Goal: Information Seeking & Learning: Learn about a topic

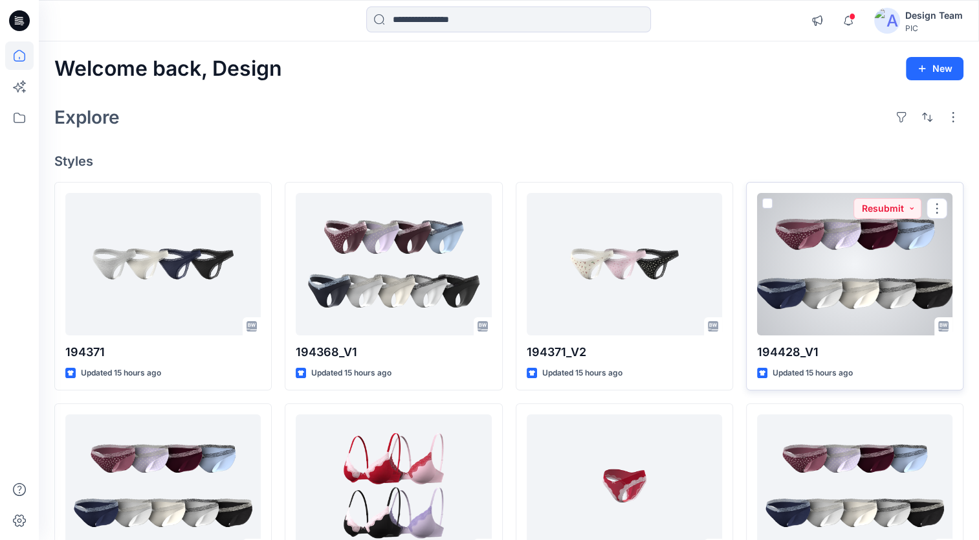
click at [865, 267] on div at bounding box center [854, 264] width 195 height 142
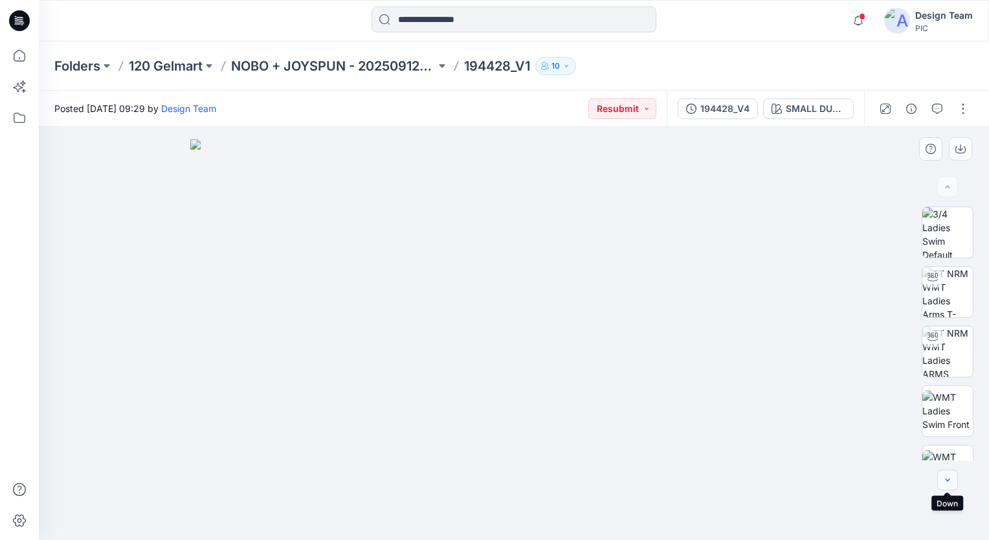
click at [946, 483] on icon "button" at bounding box center [947, 480] width 10 height 10
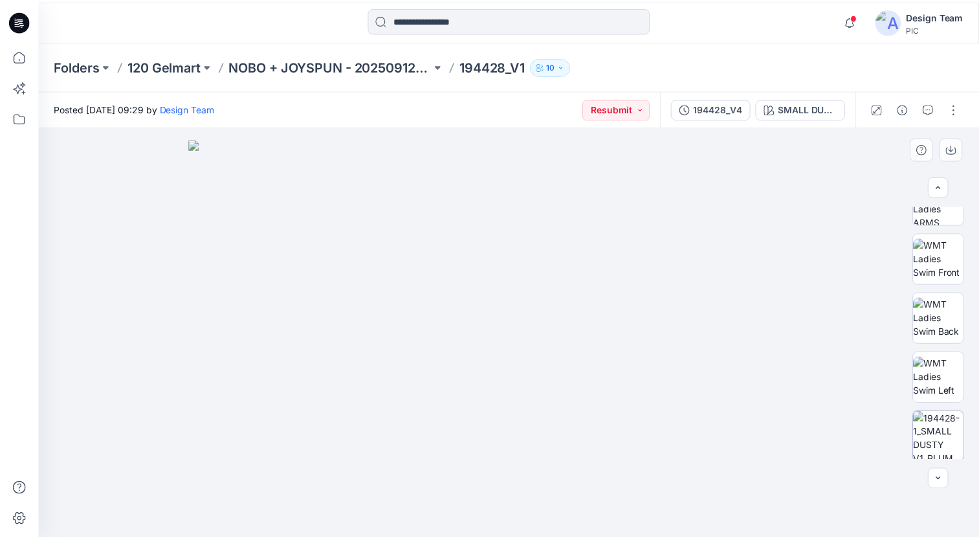
scroll to position [203, 0]
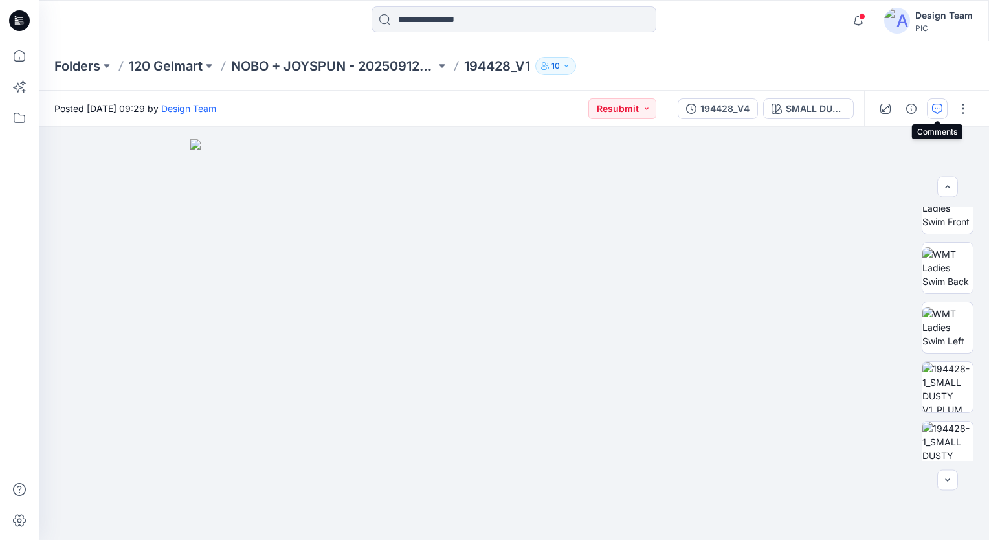
click at [941, 108] on icon "button" at bounding box center [937, 109] width 10 height 10
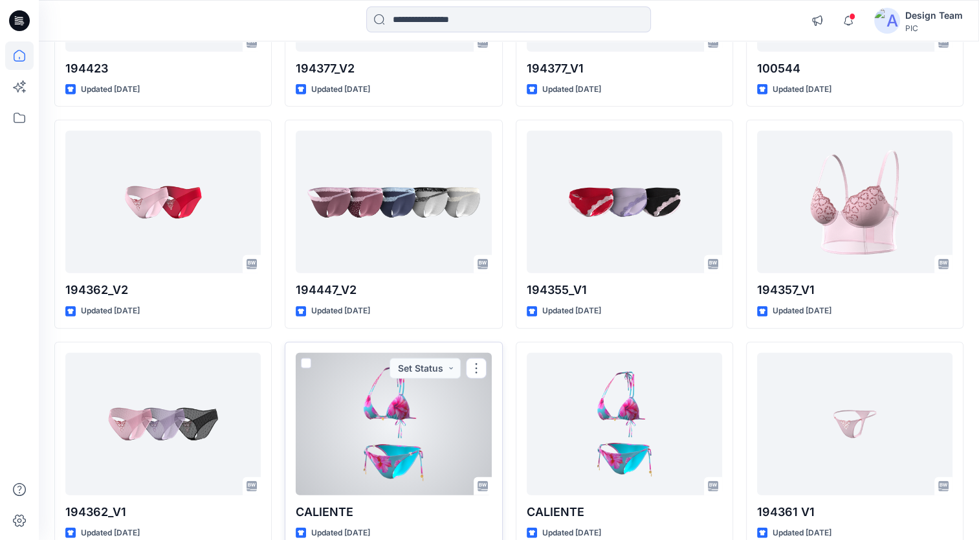
scroll to position [3677, 0]
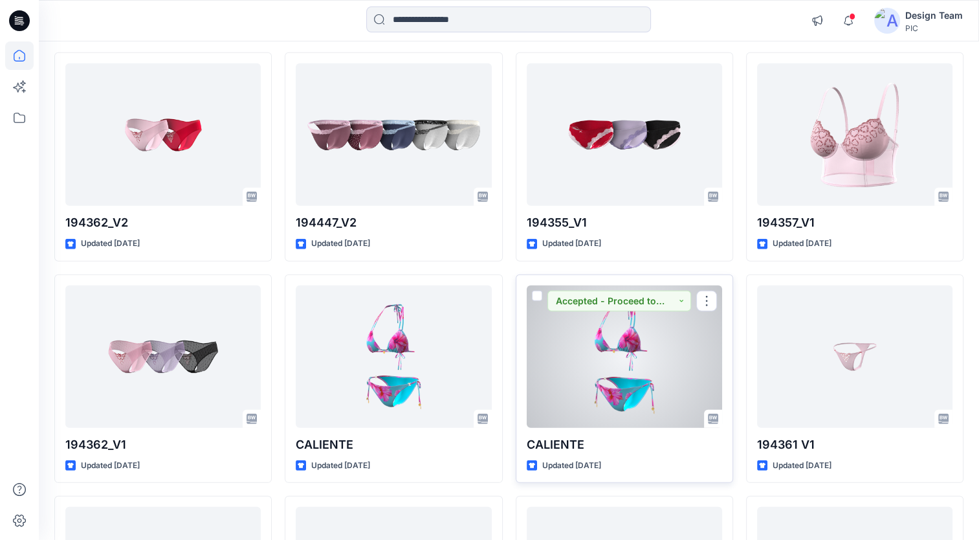
click at [627, 326] on div at bounding box center [624, 356] width 195 height 142
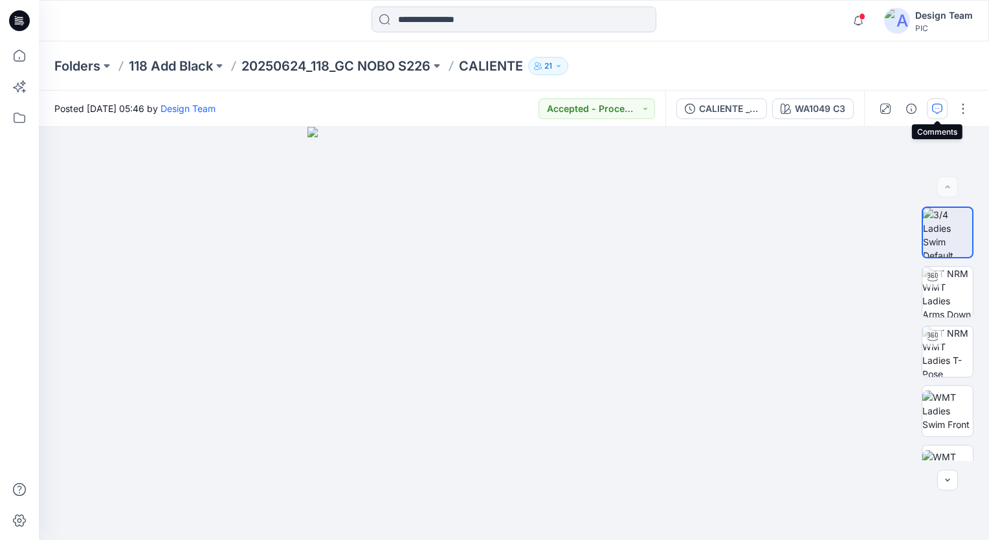
click at [937, 104] on icon "button" at bounding box center [937, 109] width 10 height 10
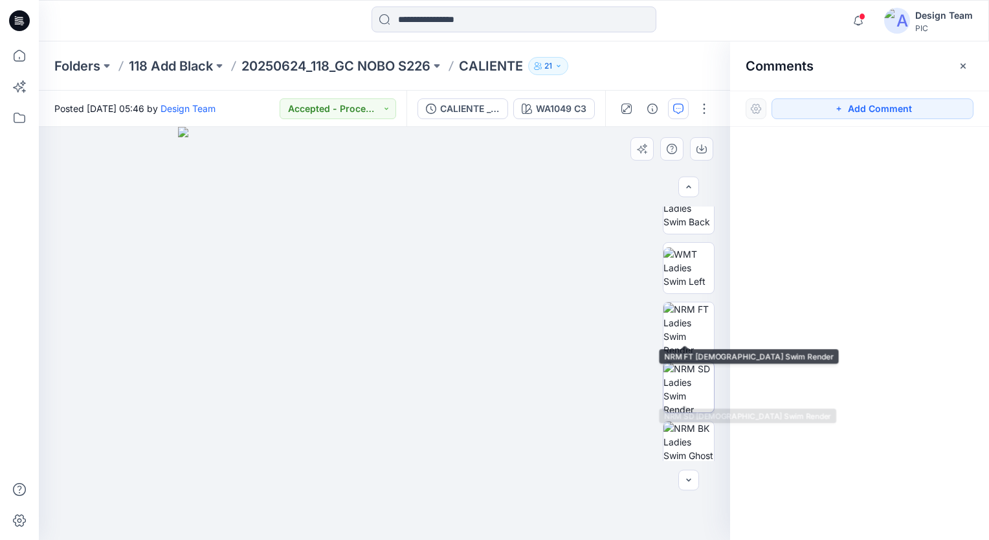
scroll to position [273, 0]
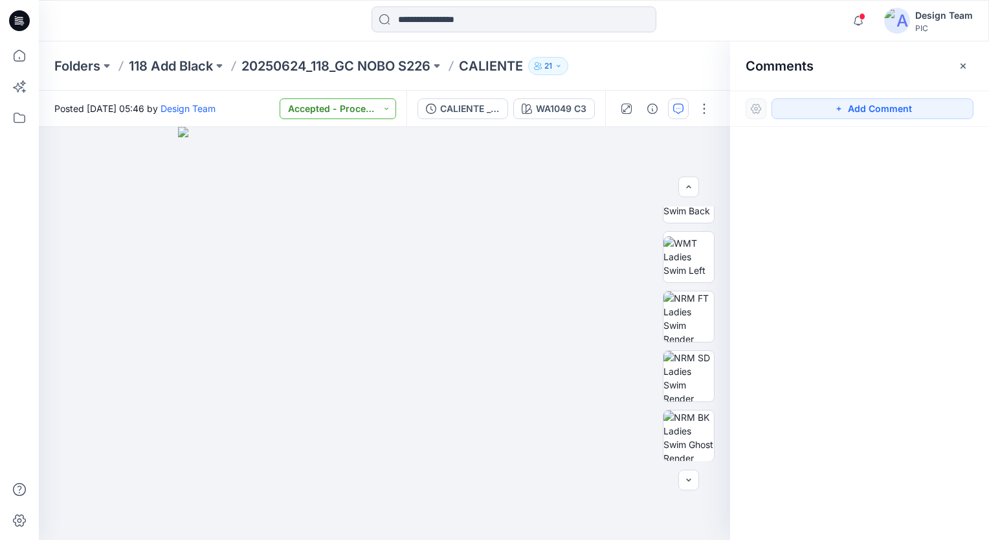
click at [379, 108] on button "Accepted - Proceed to Retailer SZ" at bounding box center [338, 108] width 117 height 21
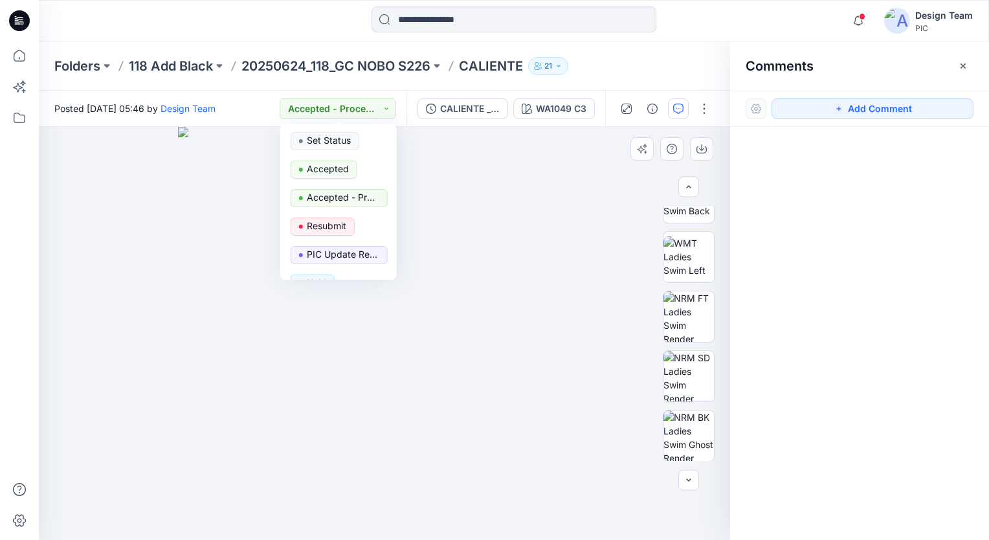
click at [197, 219] on img at bounding box center [384, 333] width 413 height 413
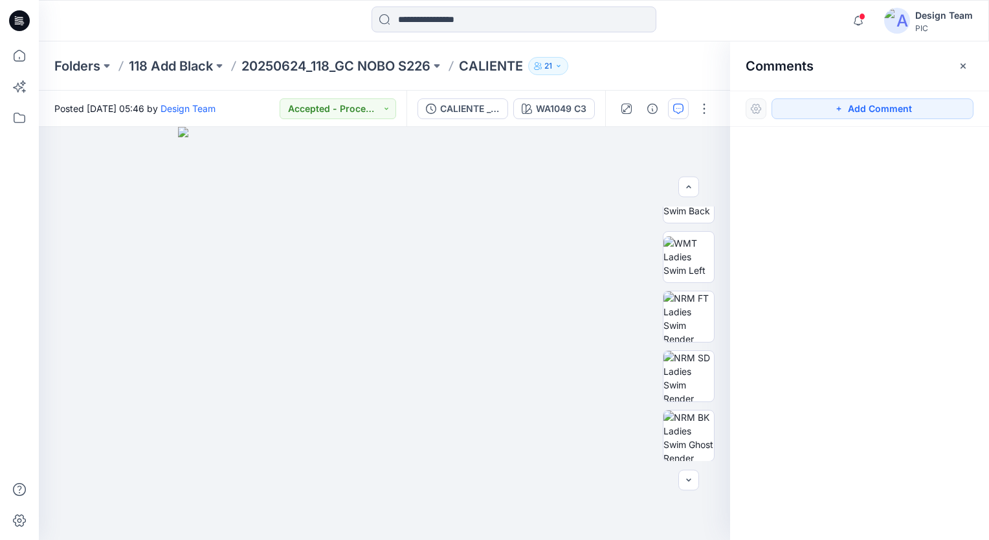
click at [552, 67] on p "21" at bounding box center [548, 66] width 8 height 14
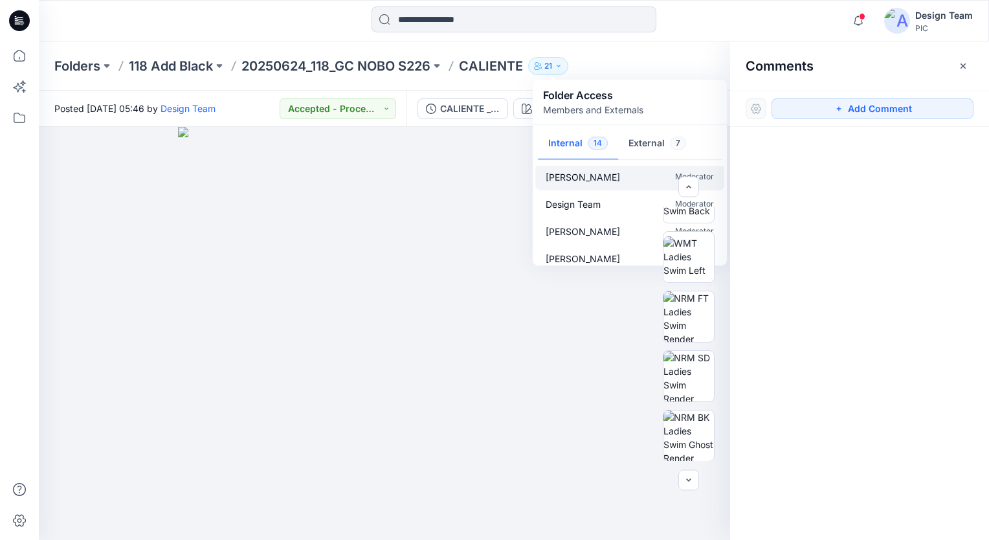
scroll to position [24, 0]
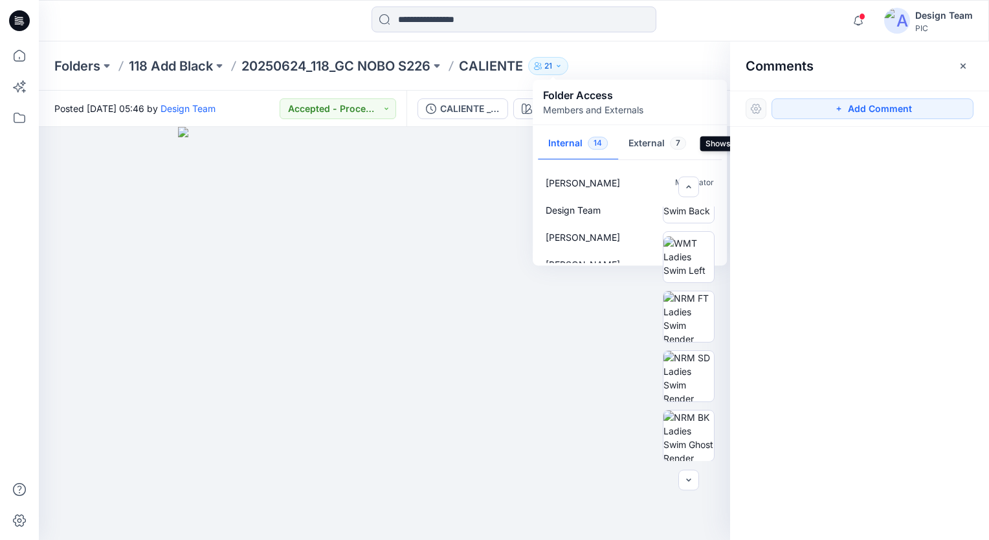
click at [643, 139] on button "External 7" at bounding box center [657, 144] width 78 height 33
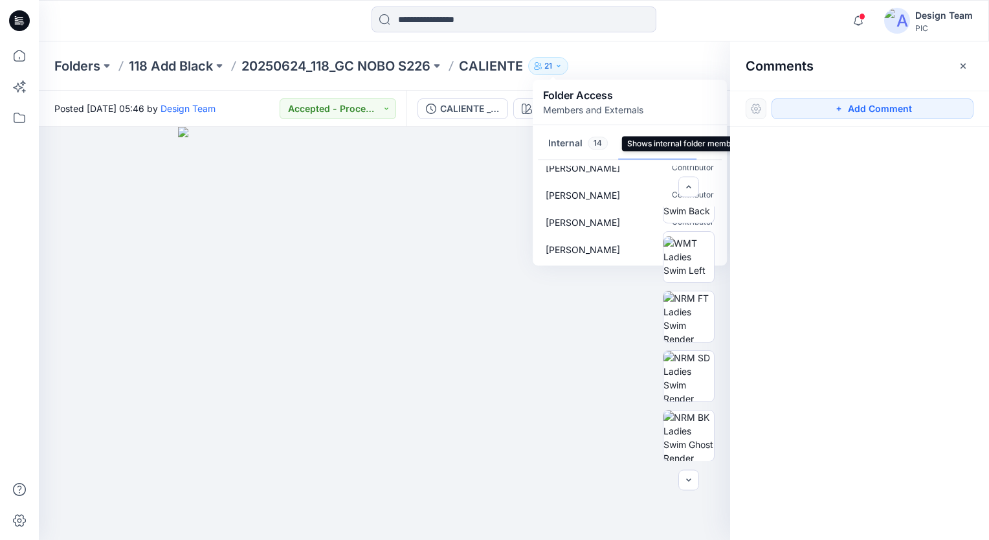
click at [588, 144] on span "14" at bounding box center [598, 143] width 20 height 13
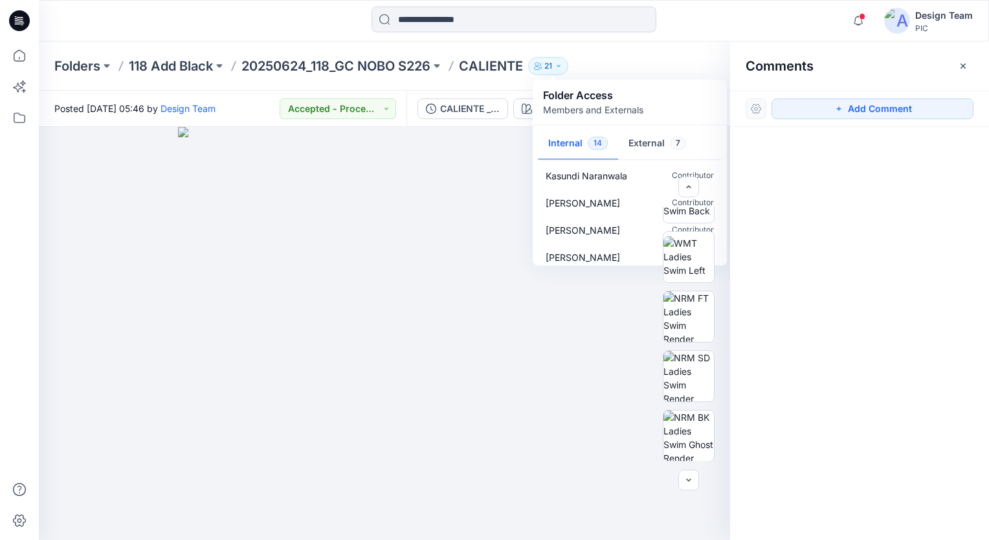
scroll to position [283, 0]
click at [488, 237] on img at bounding box center [384, 333] width 413 height 413
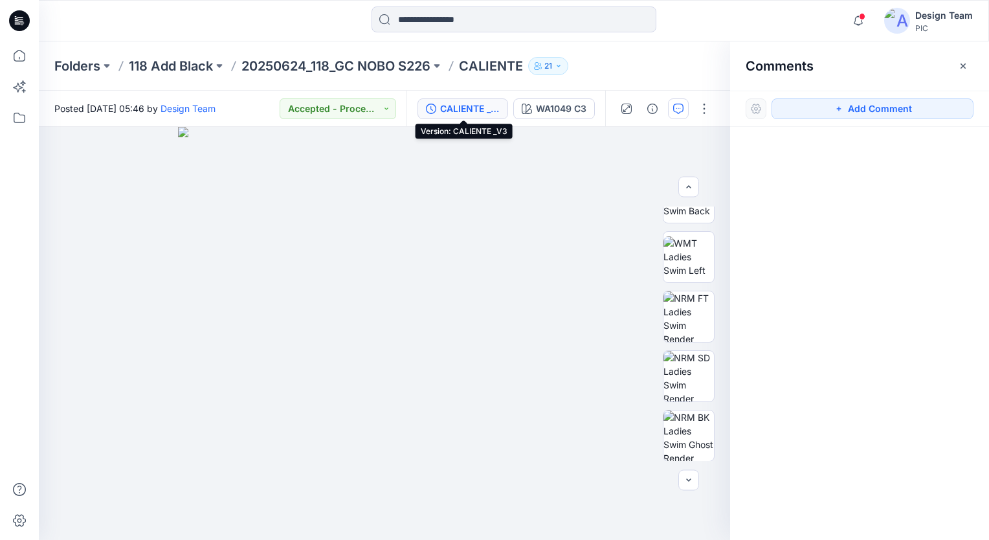
click at [471, 109] on div "CALIENTE _V3" at bounding box center [470, 109] width 60 height 14
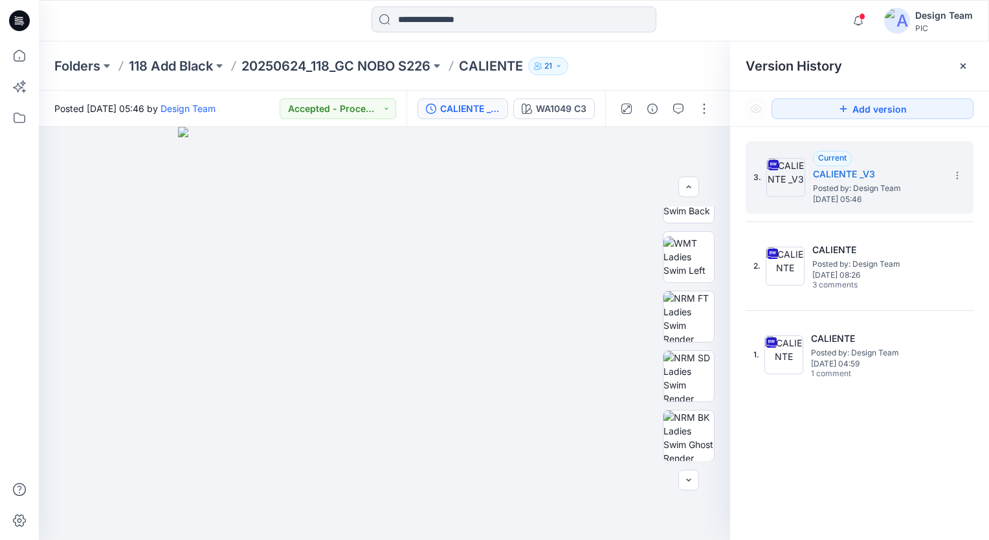
click at [546, 69] on button "21" at bounding box center [548, 66] width 40 height 18
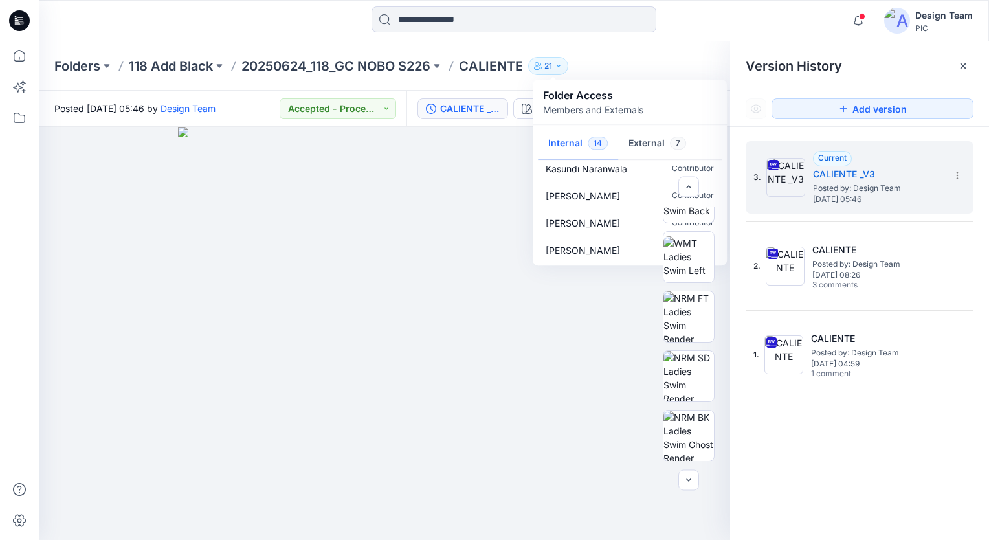
click at [470, 238] on img at bounding box center [384, 333] width 413 height 413
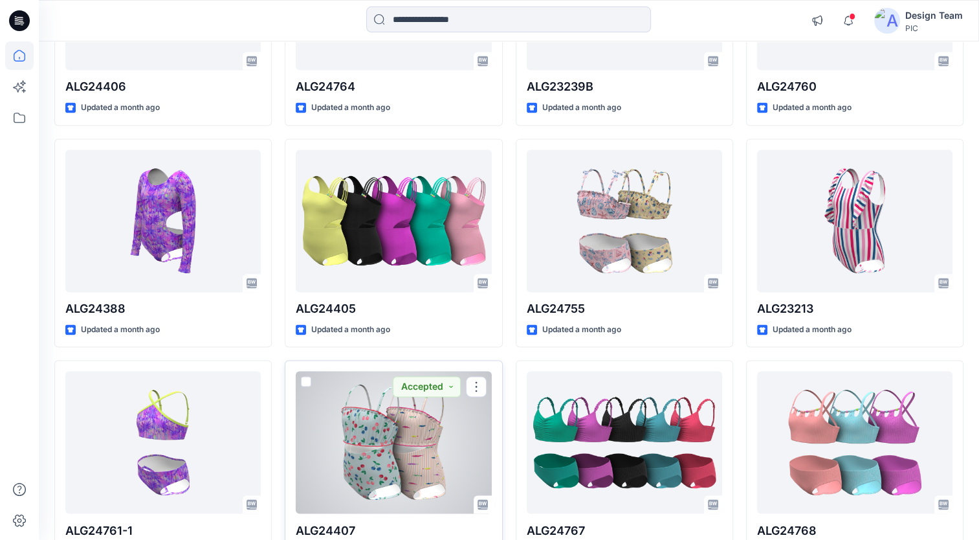
scroll to position [7193, 0]
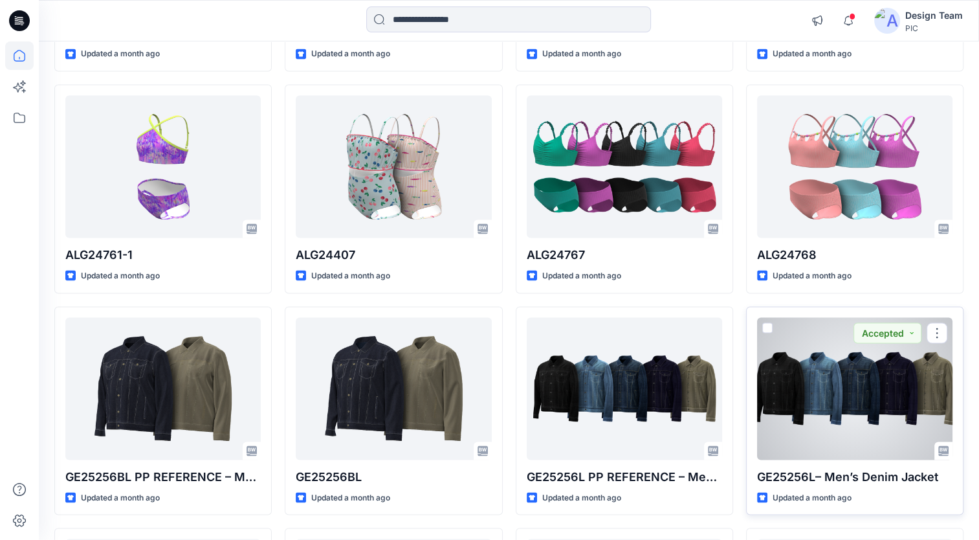
click at [819, 380] on div at bounding box center [854, 388] width 195 height 142
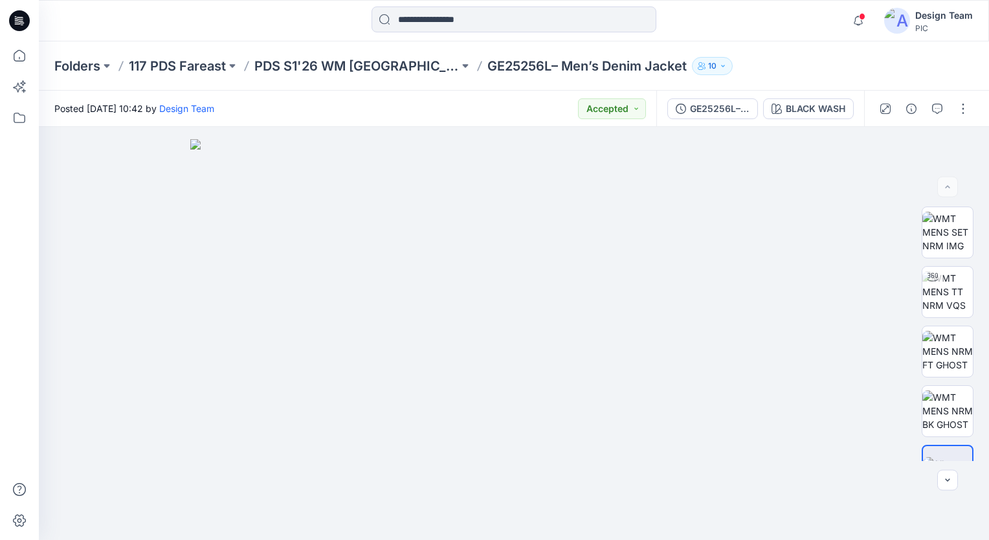
click at [707, 63] on button "10" at bounding box center [712, 66] width 41 height 18
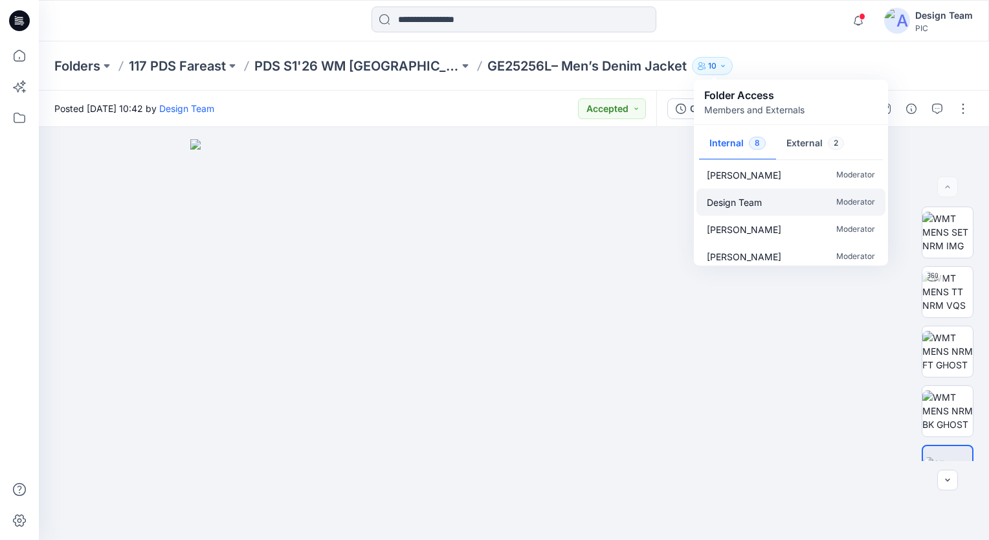
scroll to position [120, 0]
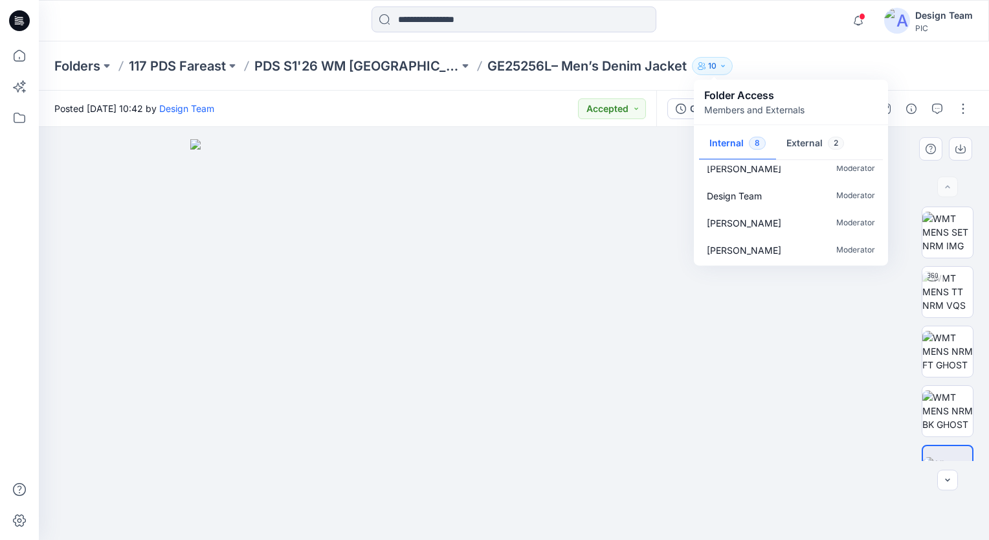
click at [350, 170] on img at bounding box center [513, 339] width 647 height 401
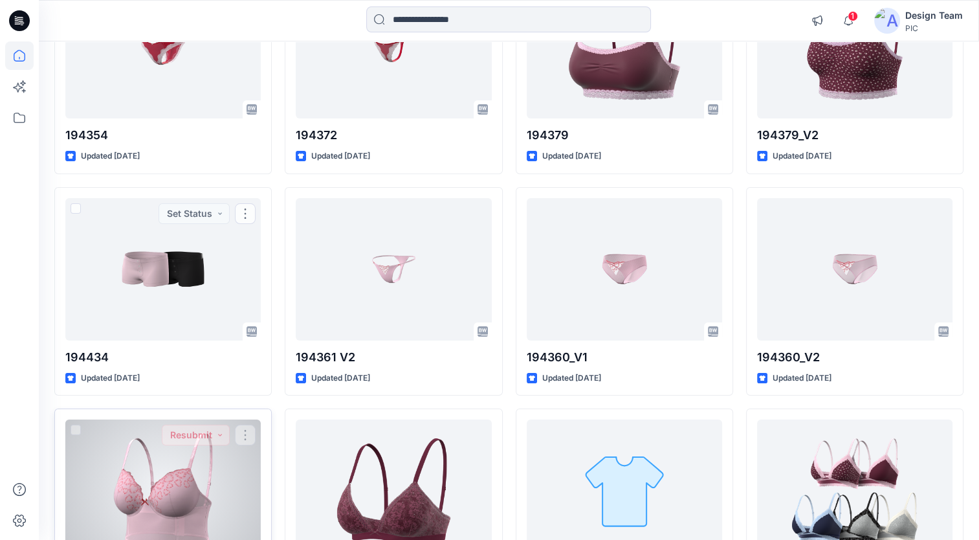
scroll to position [4880, 0]
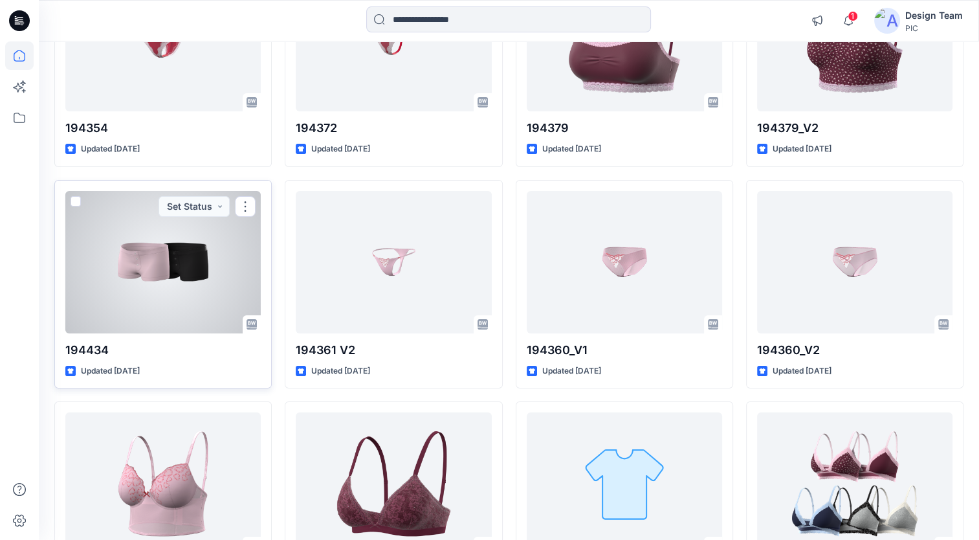
click at [167, 275] on div at bounding box center [162, 262] width 195 height 142
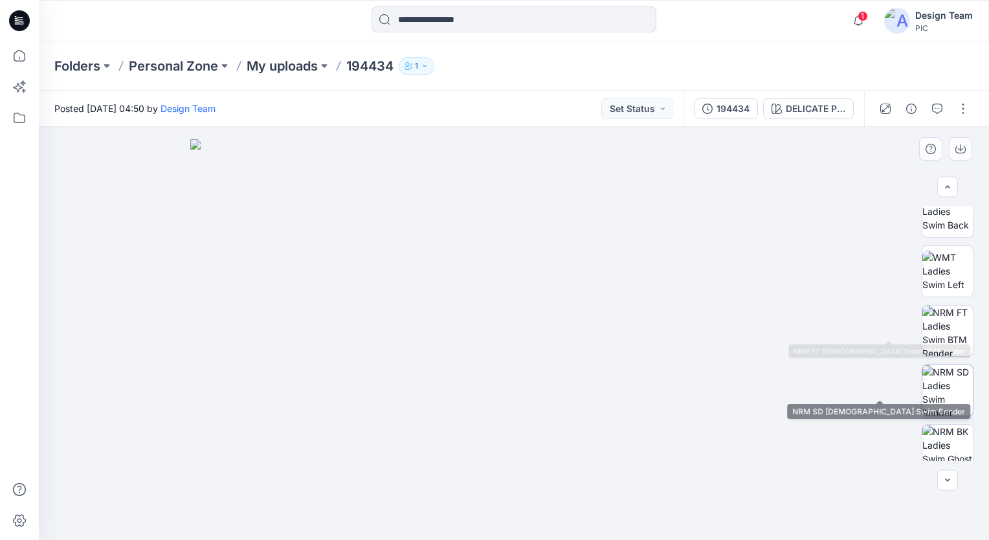
scroll to position [324, 0]
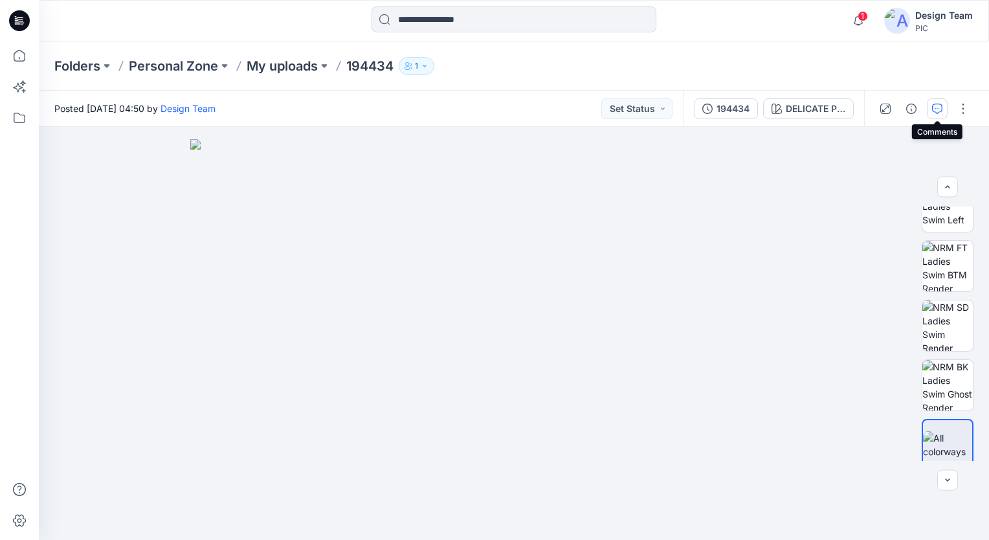
click at [942, 107] on icon "button" at bounding box center [937, 109] width 10 height 10
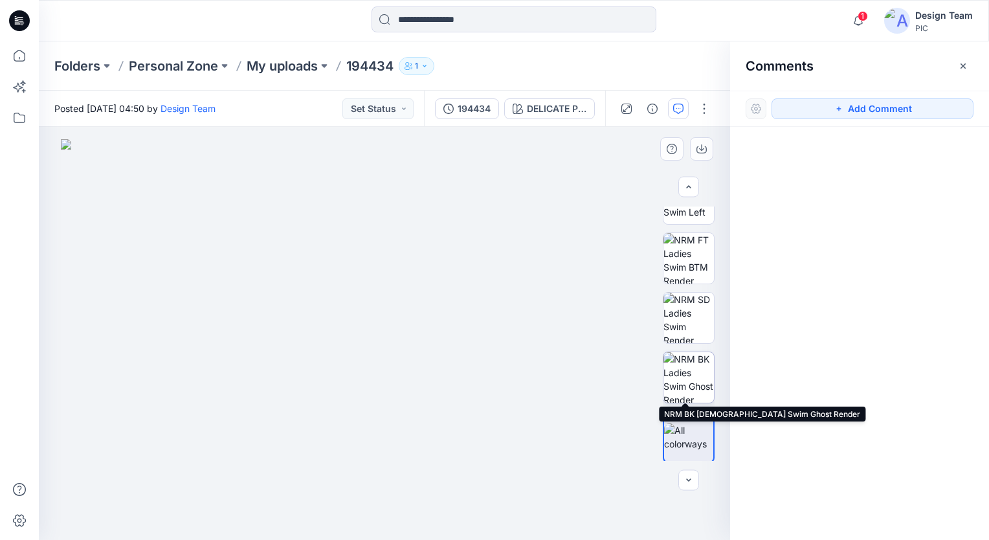
scroll to position [333, 0]
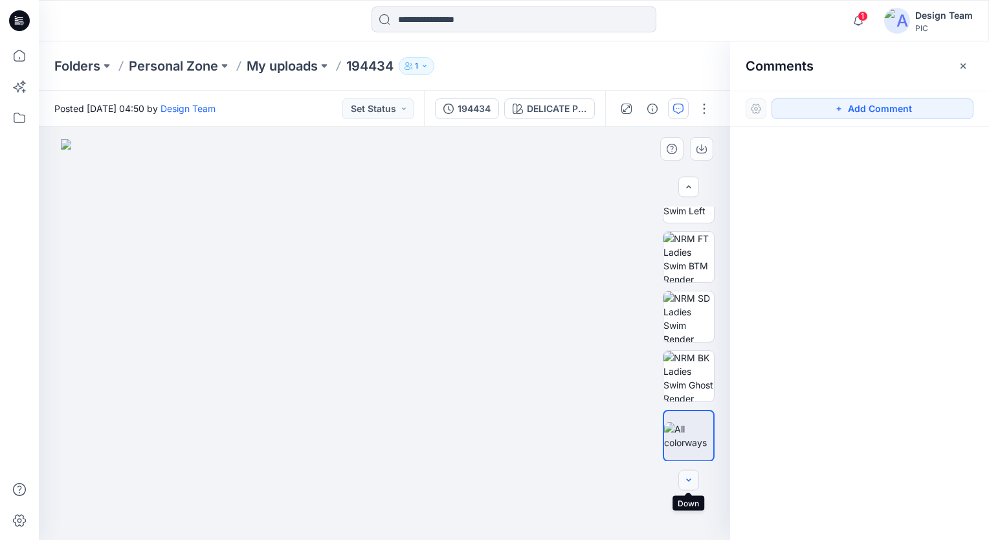
click at [689, 478] on icon "button" at bounding box center [689, 480] width 10 height 10
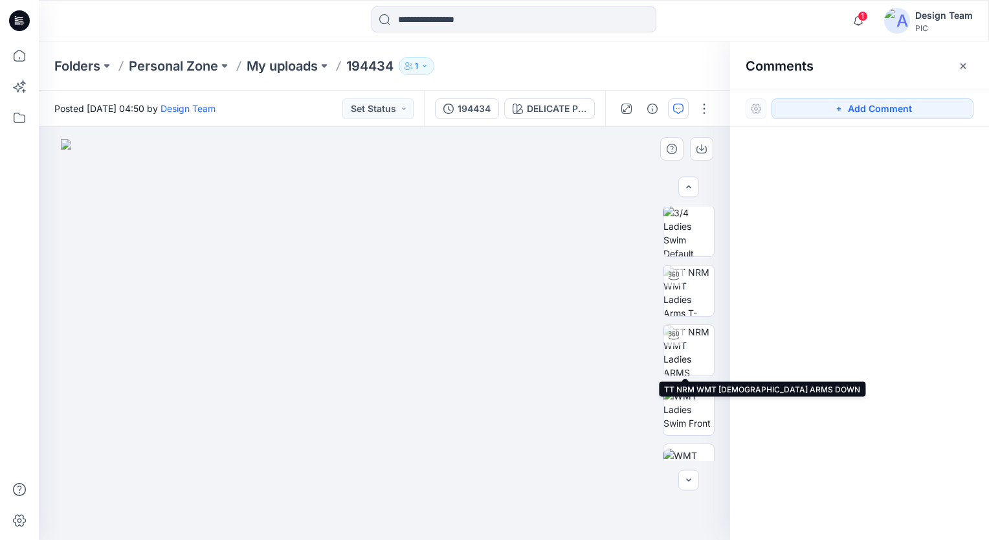
scroll to position [0, 0]
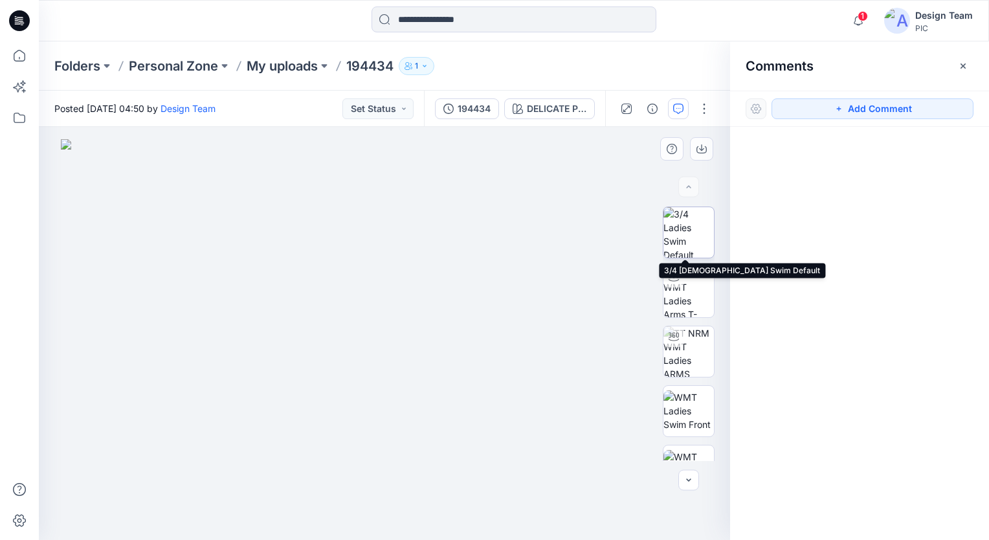
click at [693, 232] on img at bounding box center [688, 232] width 50 height 50
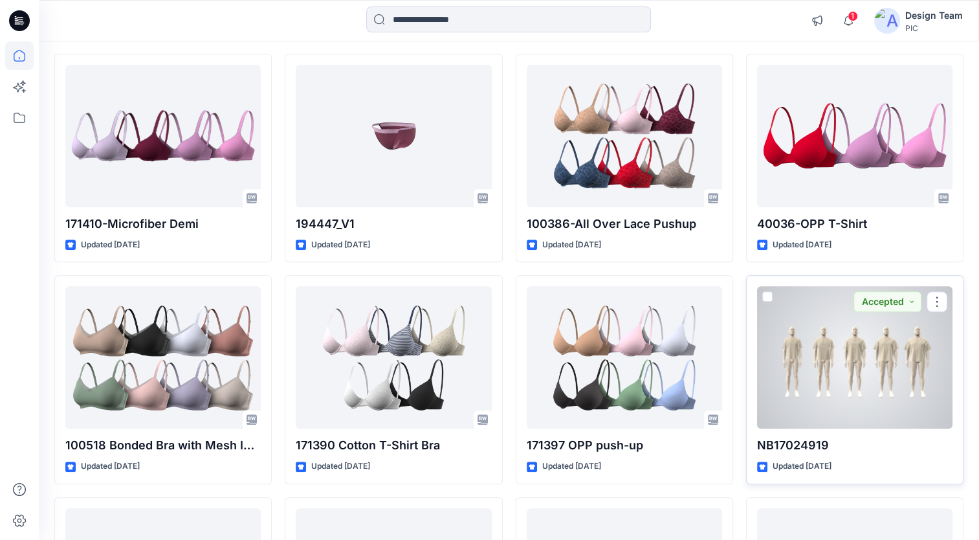
scroll to position [5916, 0]
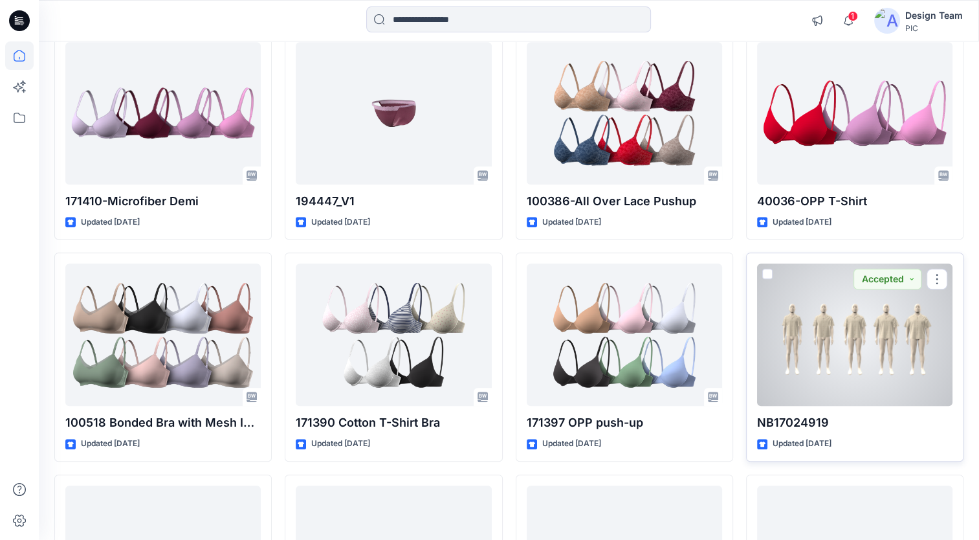
click at [878, 350] on div at bounding box center [854, 334] width 195 height 142
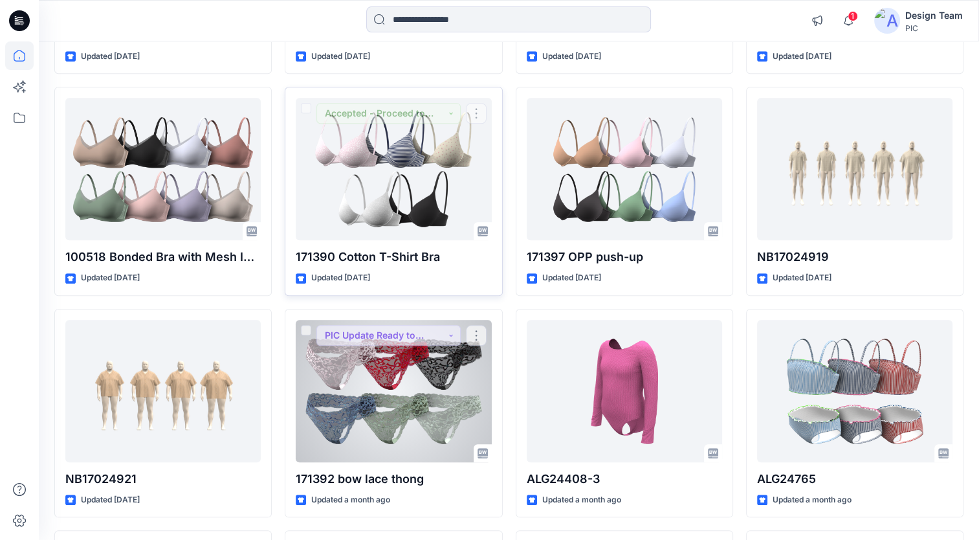
scroll to position [6174, 0]
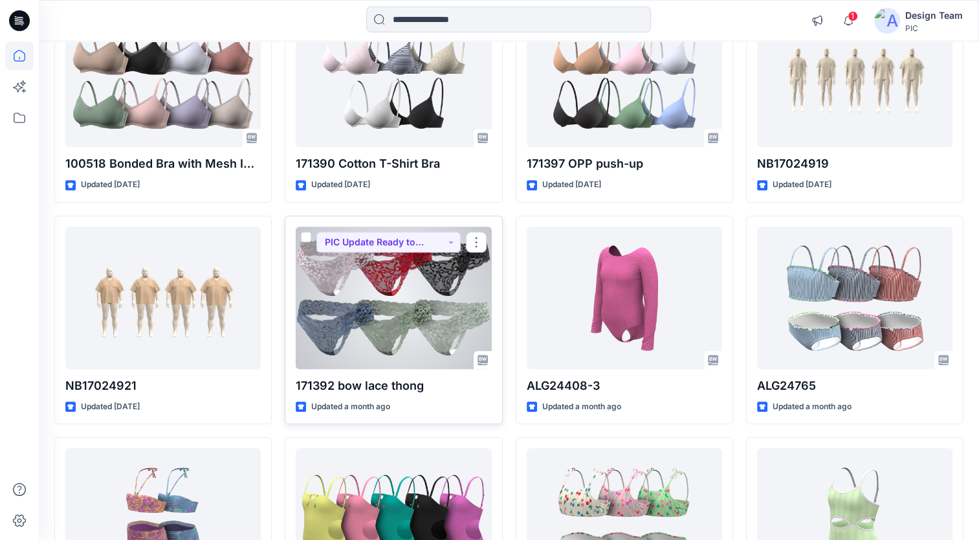
click at [427, 269] on div at bounding box center [393, 298] width 195 height 142
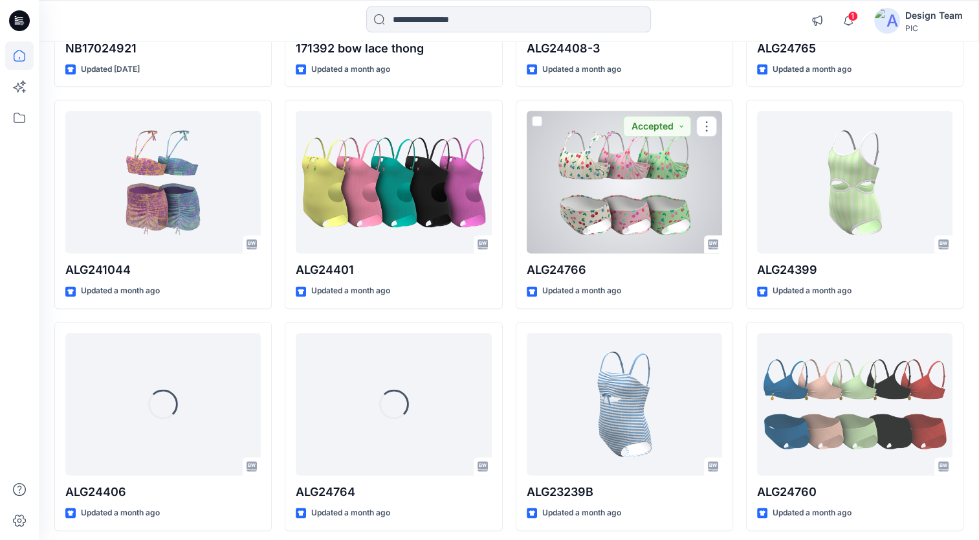
scroll to position [6563, 0]
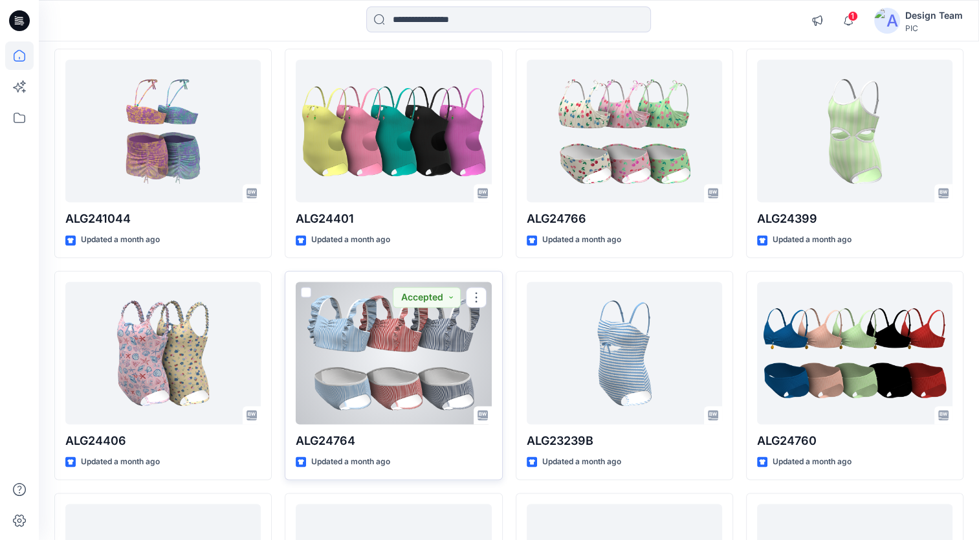
click at [401, 367] on div at bounding box center [393, 353] width 195 height 142
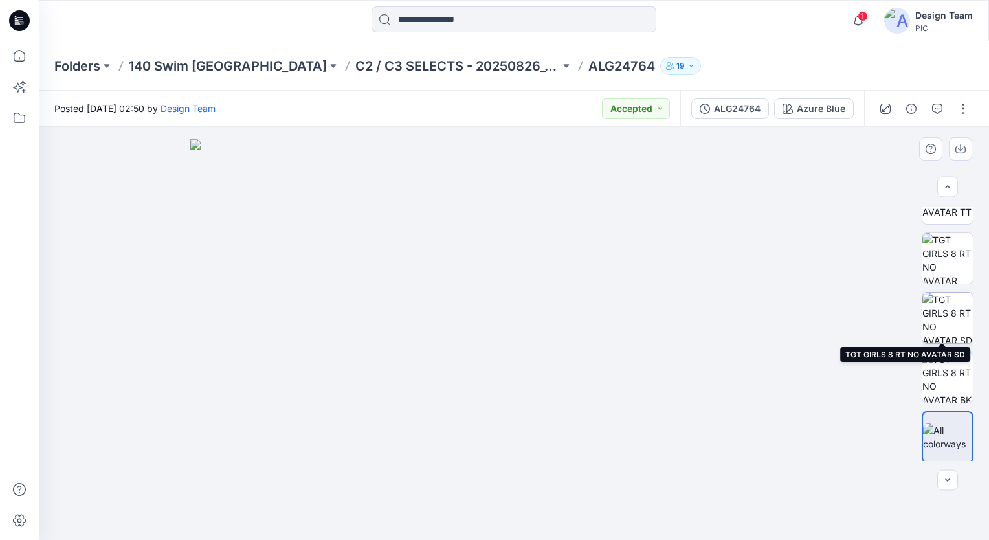
scroll to position [95, 0]
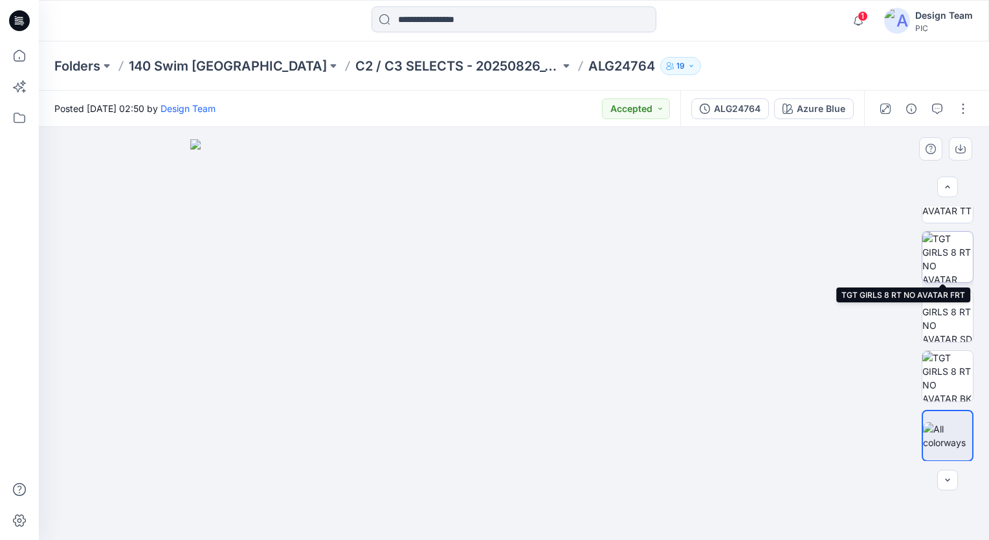
click at [934, 247] on img at bounding box center [947, 257] width 50 height 50
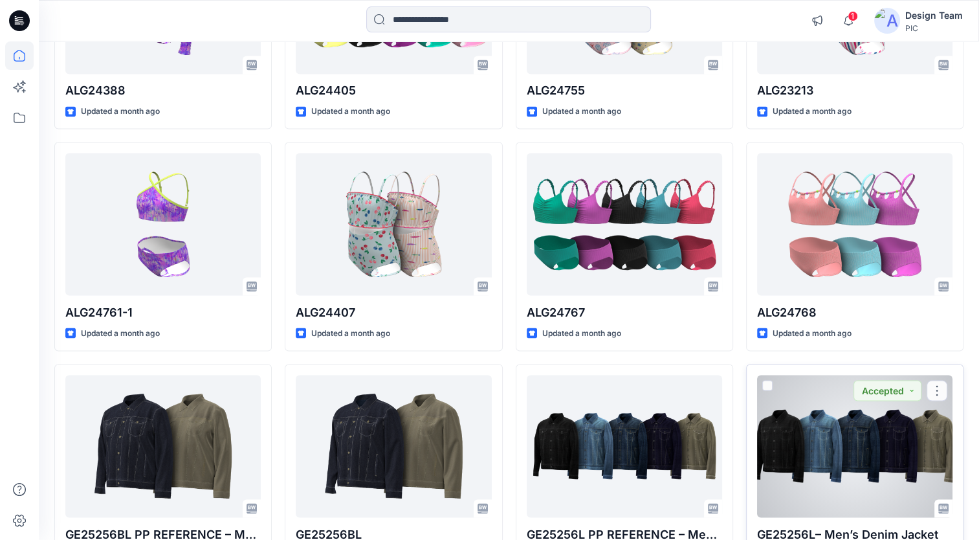
scroll to position [7145, 0]
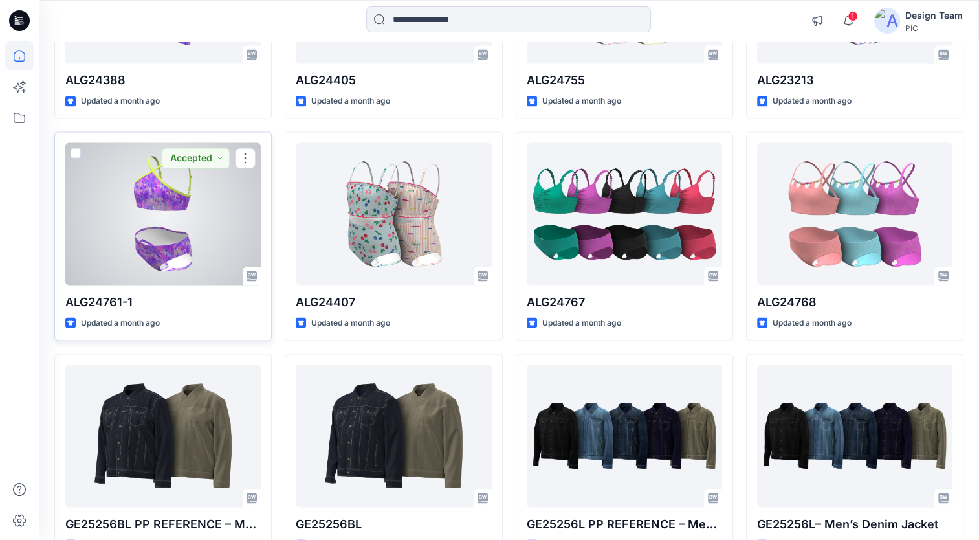
click at [129, 223] on div at bounding box center [162, 213] width 195 height 142
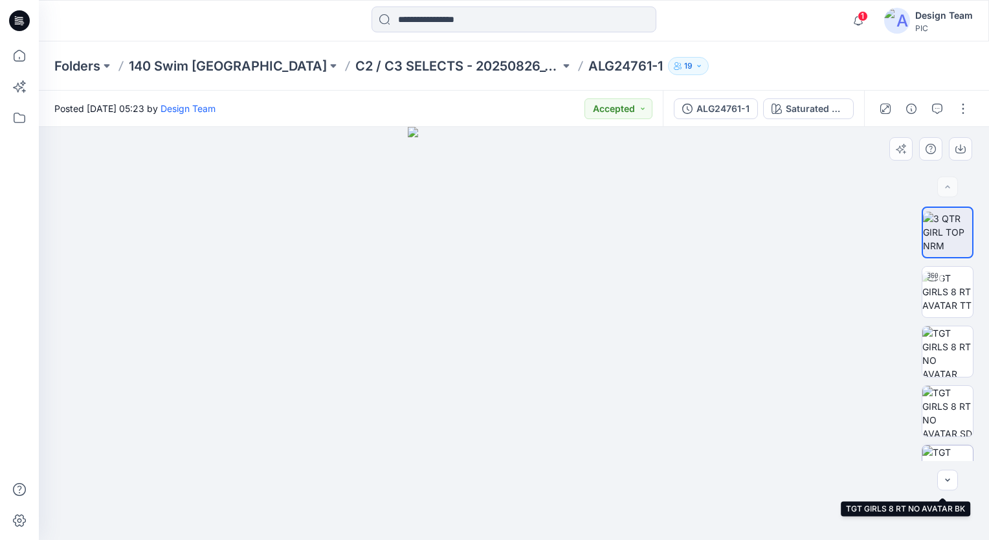
click at [942, 452] on img at bounding box center [947, 470] width 50 height 50
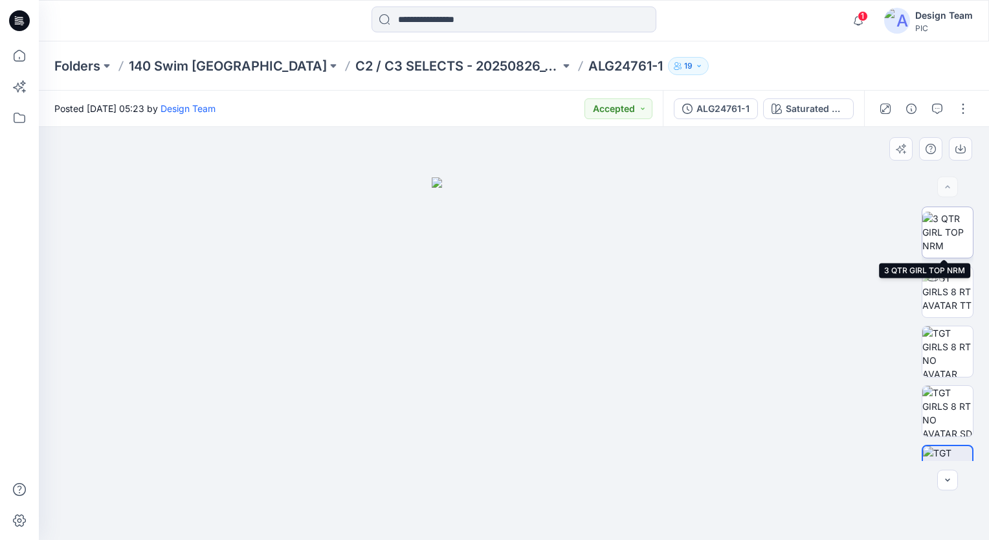
click at [961, 241] on img at bounding box center [947, 232] width 50 height 41
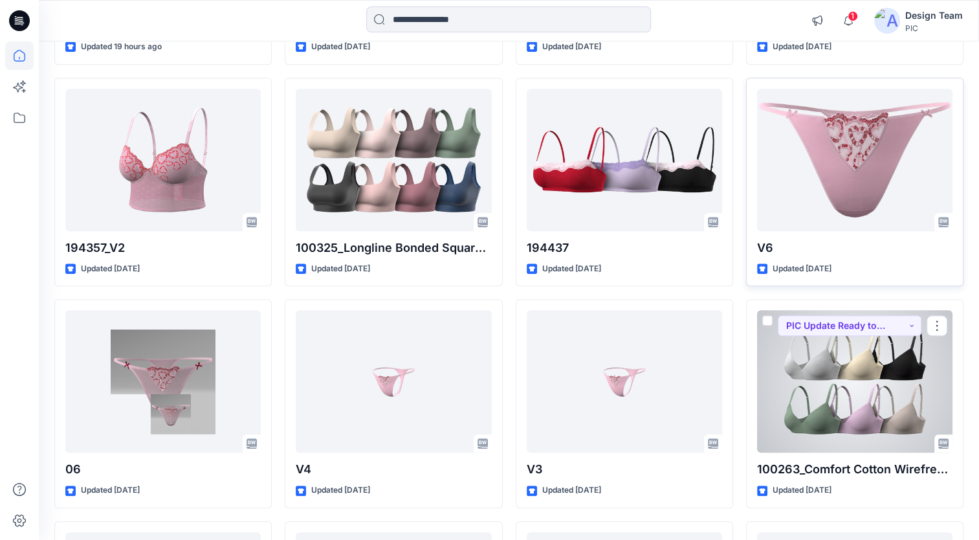
scroll to position [971, 0]
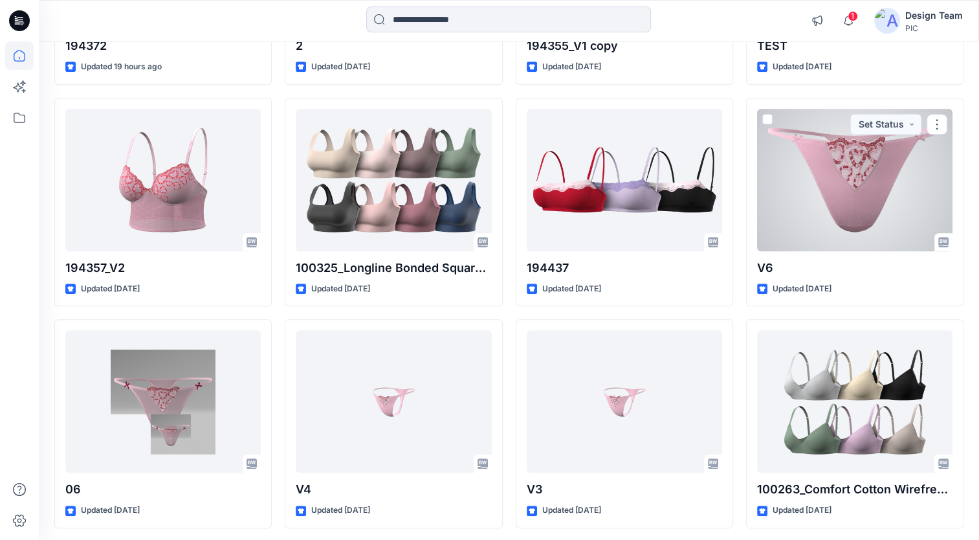
click at [786, 212] on div at bounding box center [854, 180] width 195 height 142
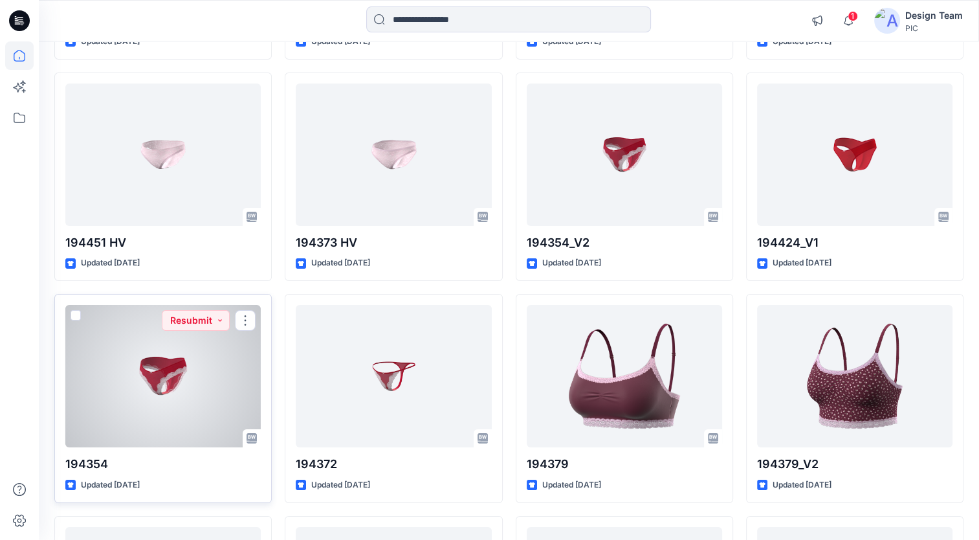
scroll to position [4660, 0]
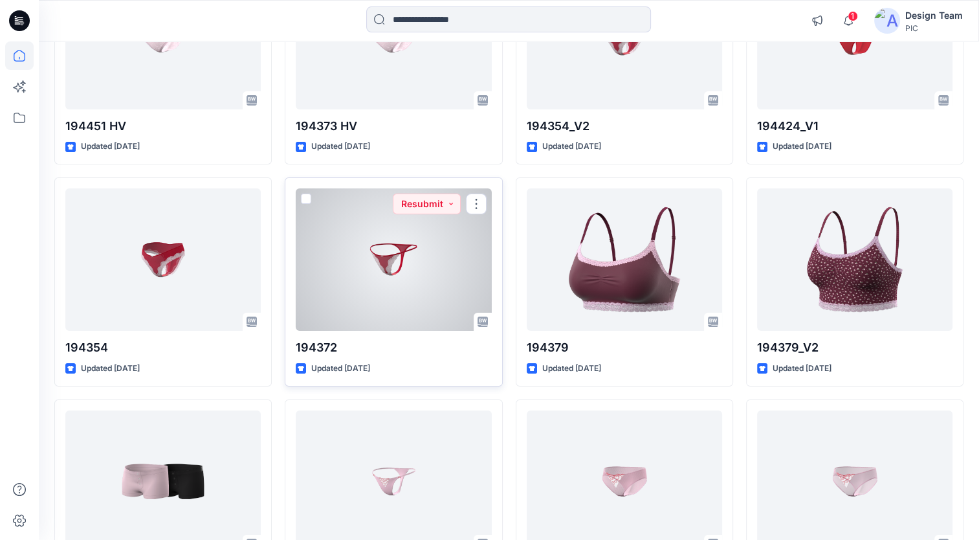
click at [364, 298] on div at bounding box center [393, 259] width 195 height 142
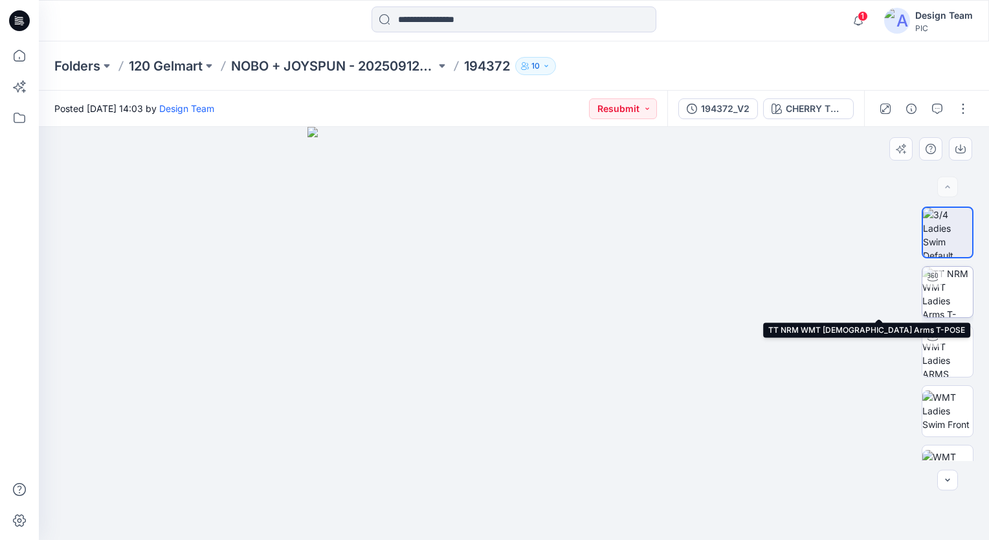
click at [941, 291] on img at bounding box center [947, 292] width 50 height 50
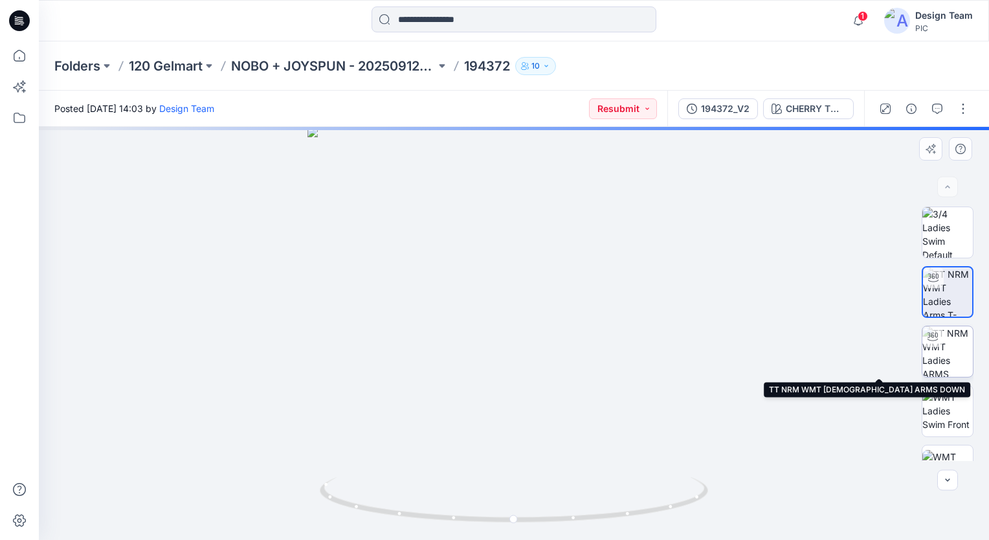
click at [936, 350] on img at bounding box center [947, 351] width 50 height 50
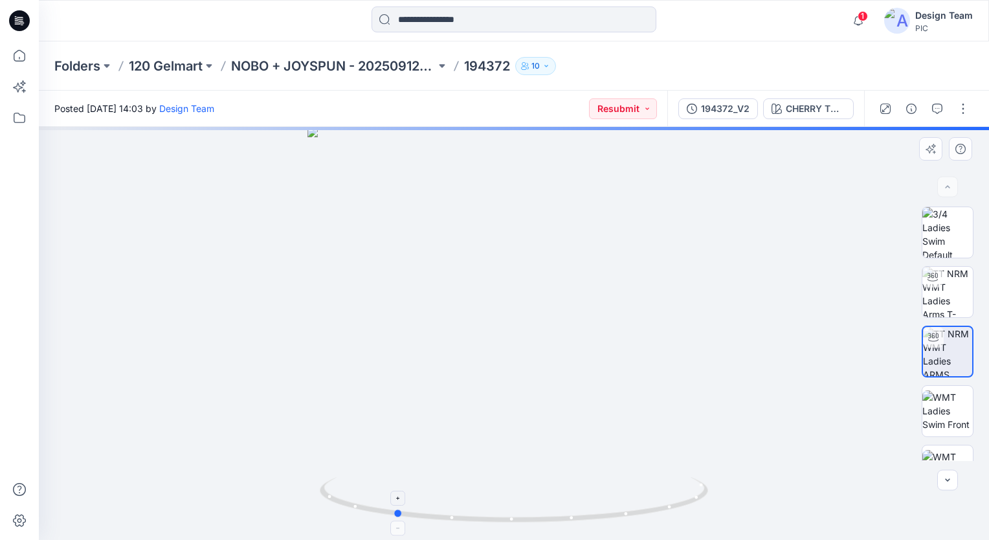
drag, startPoint x: 632, startPoint y: 517, endPoint x: 511, endPoint y: 523, distance: 120.6
click at [511, 523] on icon at bounding box center [516, 501] width 392 height 49
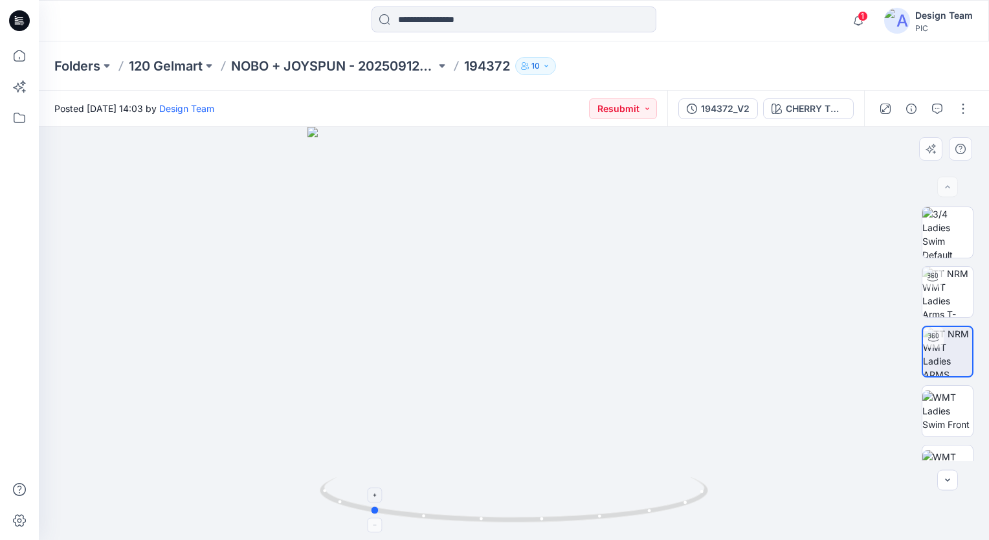
drag, startPoint x: 546, startPoint y: 524, endPoint x: 549, endPoint y: 493, distance: 31.2
click at [529, 523] on icon at bounding box center [516, 501] width 392 height 49
drag, startPoint x: 559, startPoint y: 524, endPoint x: 515, endPoint y: 529, distance: 43.7
click at [515, 529] on div at bounding box center [514, 333] width 950 height 413
drag, startPoint x: 570, startPoint y: 519, endPoint x: 547, endPoint y: 502, distance: 28.2
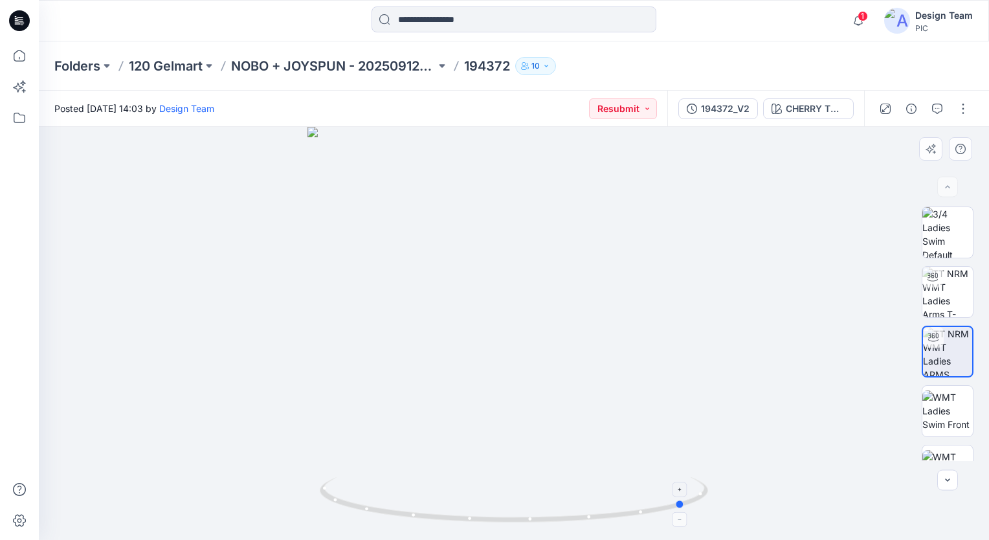
click at [547, 502] on icon at bounding box center [516, 501] width 392 height 49
drag, startPoint x: 487, startPoint y: 522, endPoint x: 659, endPoint y: 489, distance: 175.4
click at [659, 489] on icon at bounding box center [516, 501] width 392 height 49
drag, startPoint x: 510, startPoint y: 523, endPoint x: 686, endPoint y: 510, distance: 176.5
click at [686, 510] on icon at bounding box center [516, 501] width 392 height 49
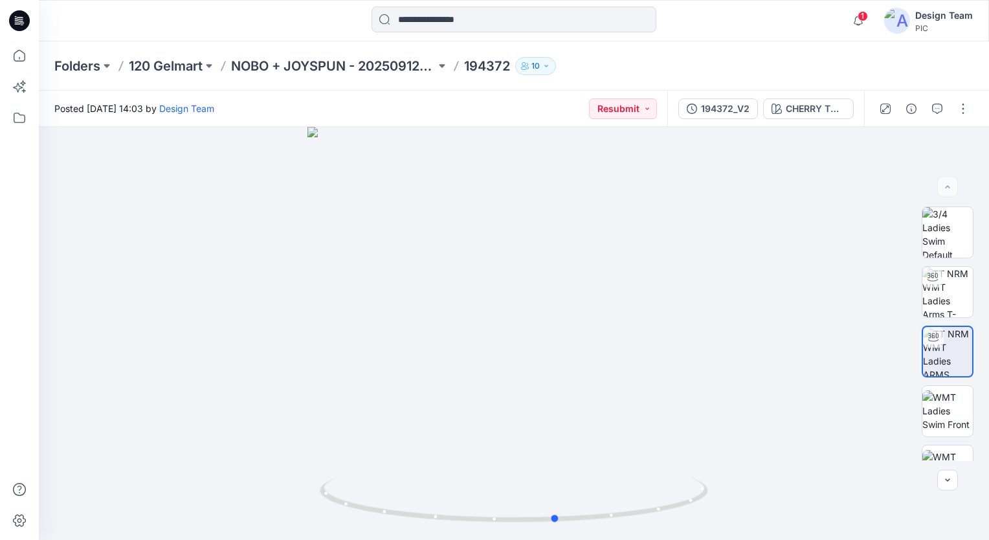
drag, startPoint x: 588, startPoint y: 523, endPoint x: 489, endPoint y: 542, distance: 101.6
click at [489, 539] on html "1 Notifications Your style 194368_V1 has been updated with 194368_V3 version 16…" at bounding box center [494, 270] width 989 height 540
click at [612, 522] on icon at bounding box center [516, 501] width 392 height 49
drag, startPoint x: 490, startPoint y: 523, endPoint x: 474, endPoint y: 535, distance: 19.4
click at [474, 535] on div at bounding box center [514, 333] width 950 height 413
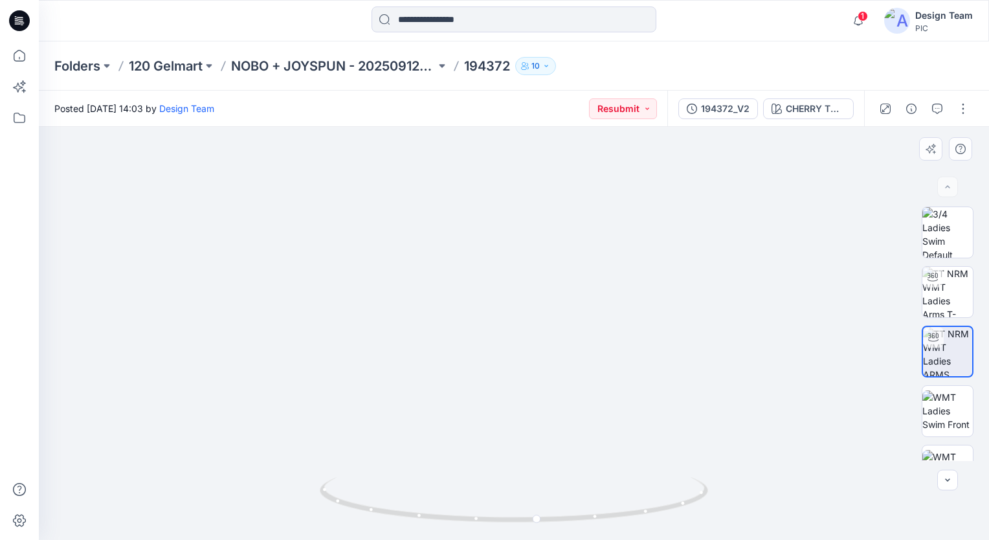
drag, startPoint x: 478, startPoint y: 405, endPoint x: 471, endPoint y: 194, distance: 211.1
click at [471, 194] on img at bounding box center [506, 89] width 968 height 903
click at [269, 69] on p "NOBO + JOYSPUN - 20250912_120_GC" at bounding box center [333, 66] width 205 height 18
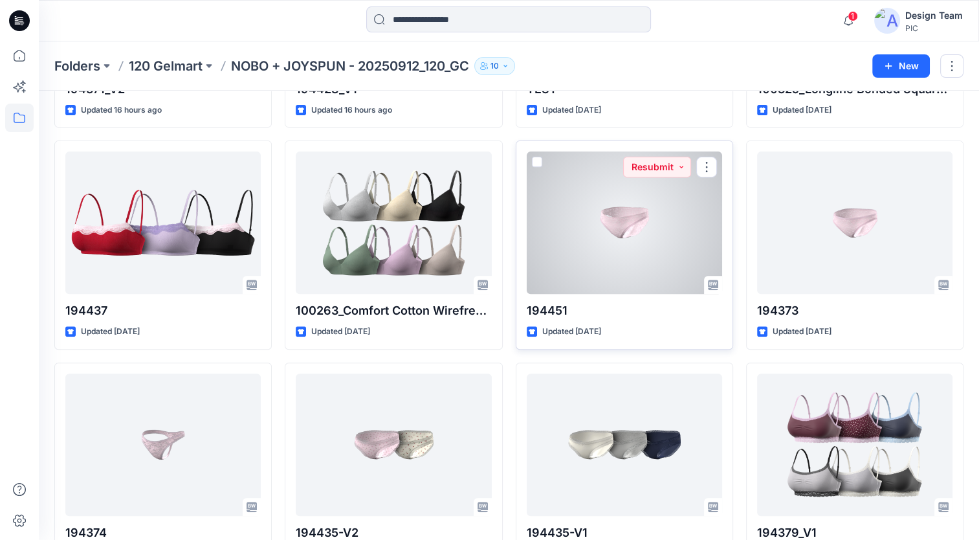
scroll to position [513, 0]
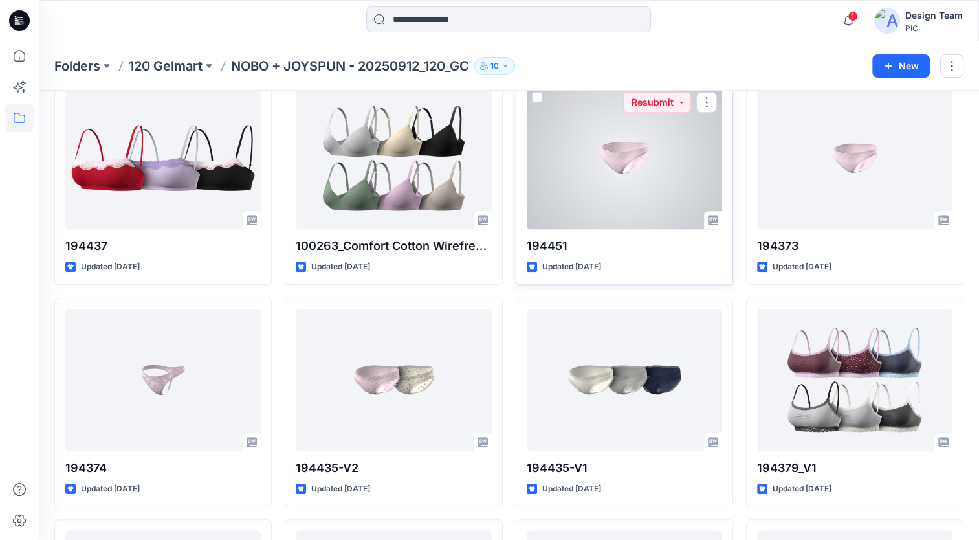
click at [584, 193] on div at bounding box center [624, 158] width 195 height 142
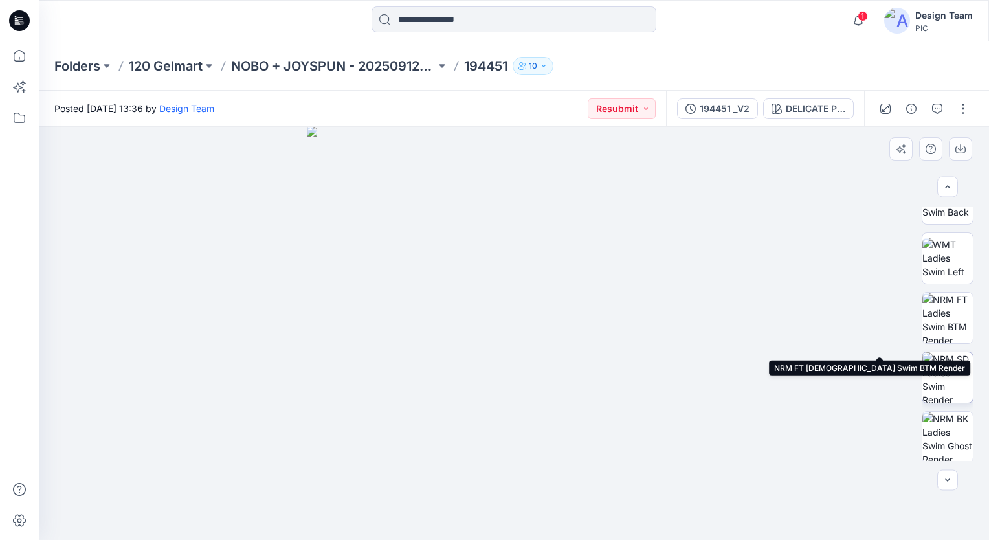
scroll to position [273, 0]
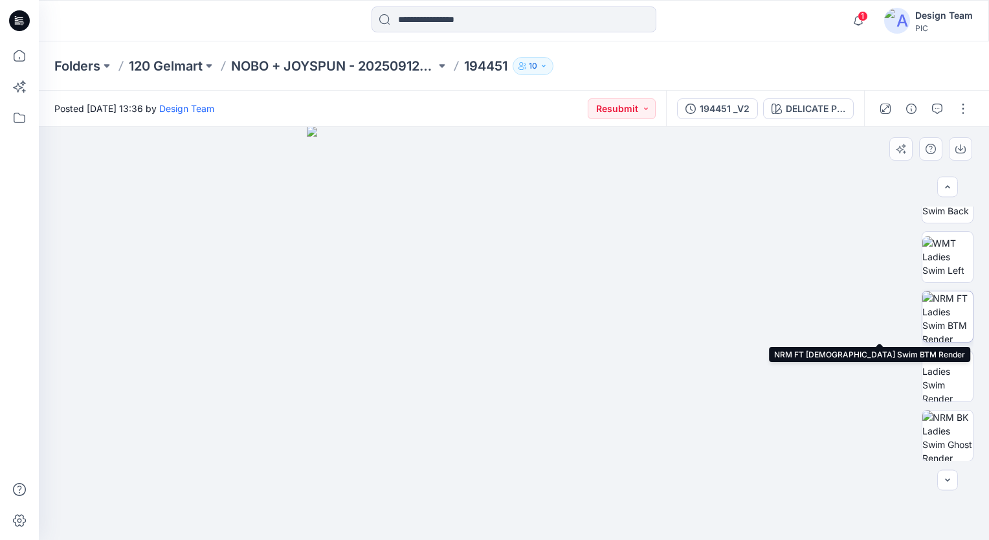
click at [944, 329] on img at bounding box center [947, 316] width 50 height 50
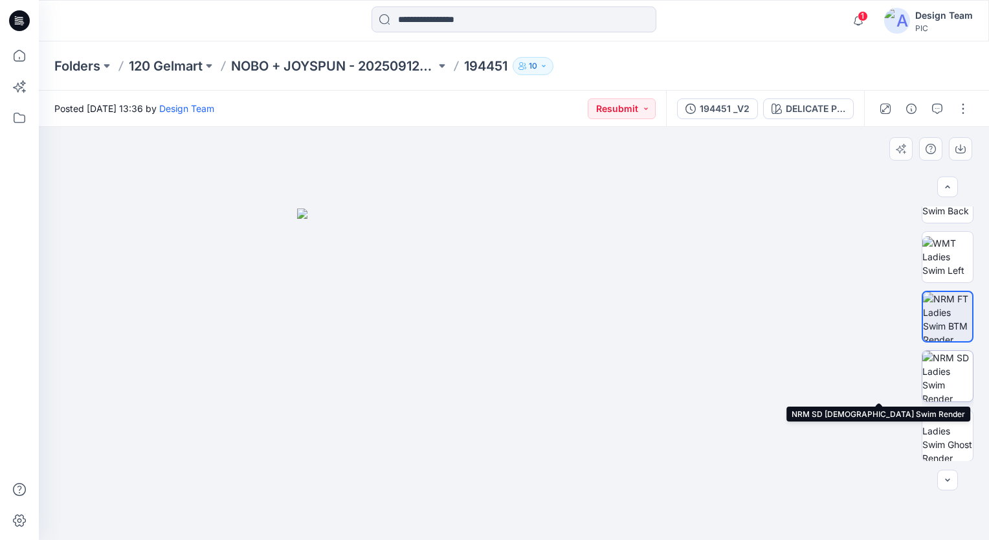
click at [933, 382] on img at bounding box center [947, 376] width 50 height 50
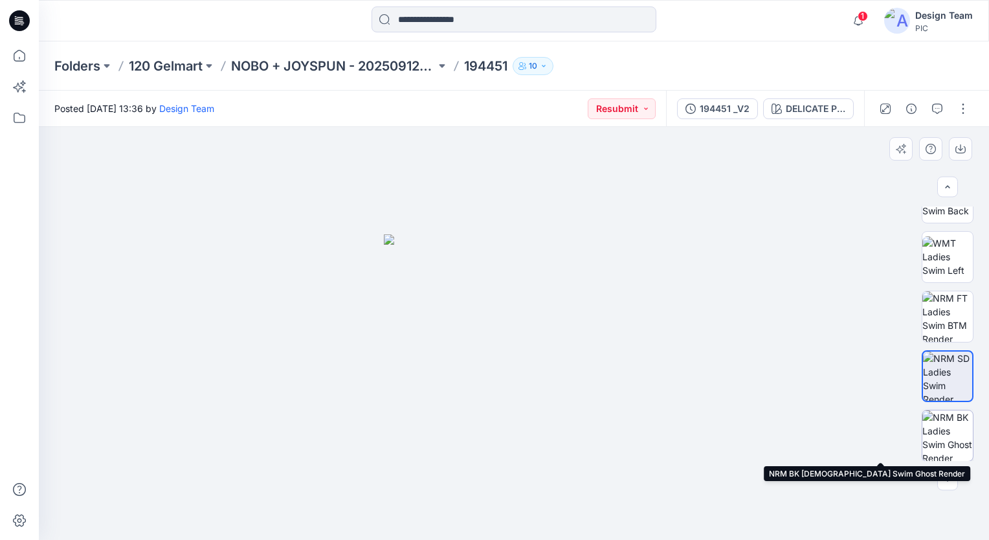
click at [939, 437] on img at bounding box center [947, 435] width 50 height 50
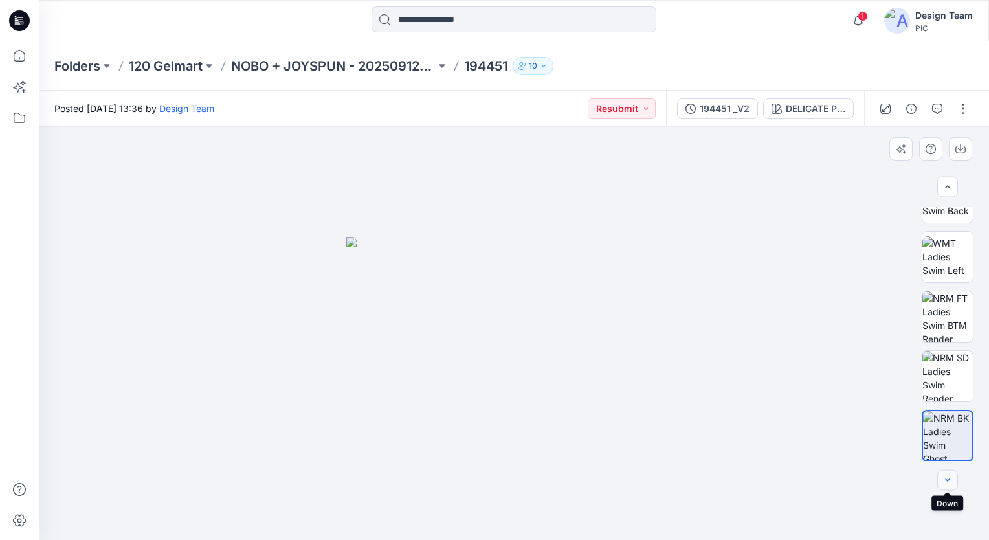
click at [948, 479] on icon "button" at bounding box center [947, 480] width 10 height 10
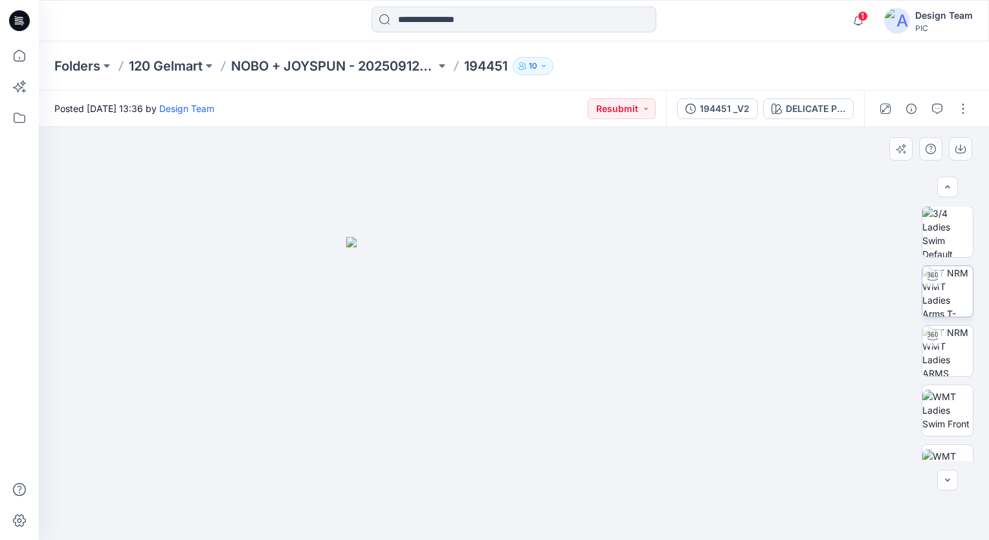
scroll to position [0, 0]
click at [937, 288] on img at bounding box center [947, 292] width 50 height 50
drag, startPoint x: 540, startPoint y: 523, endPoint x: 511, endPoint y: 524, distance: 28.5
click at [511, 524] on icon at bounding box center [516, 501] width 392 height 49
drag, startPoint x: 547, startPoint y: 524, endPoint x: 503, endPoint y: 535, distance: 45.2
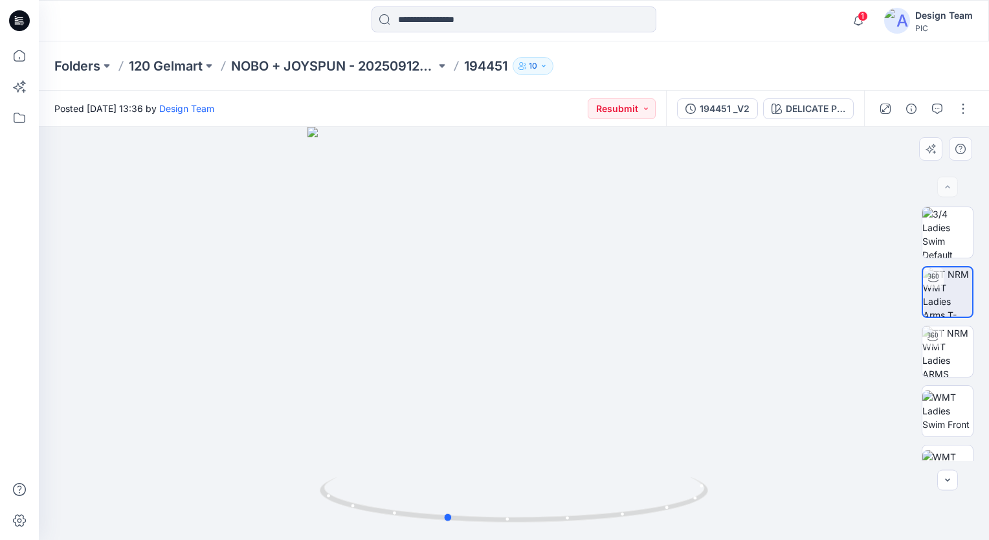
click at [503, 535] on div at bounding box center [514, 333] width 950 height 413
drag, startPoint x: 511, startPoint y: 524, endPoint x: 447, endPoint y: 529, distance: 64.3
click at [443, 531] on div at bounding box center [514, 333] width 950 height 413
drag, startPoint x: 495, startPoint y: 524, endPoint x: 476, endPoint y: 522, distance: 18.9
click at [476, 522] on icon at bounding box center [516, 501] width 392 height 49
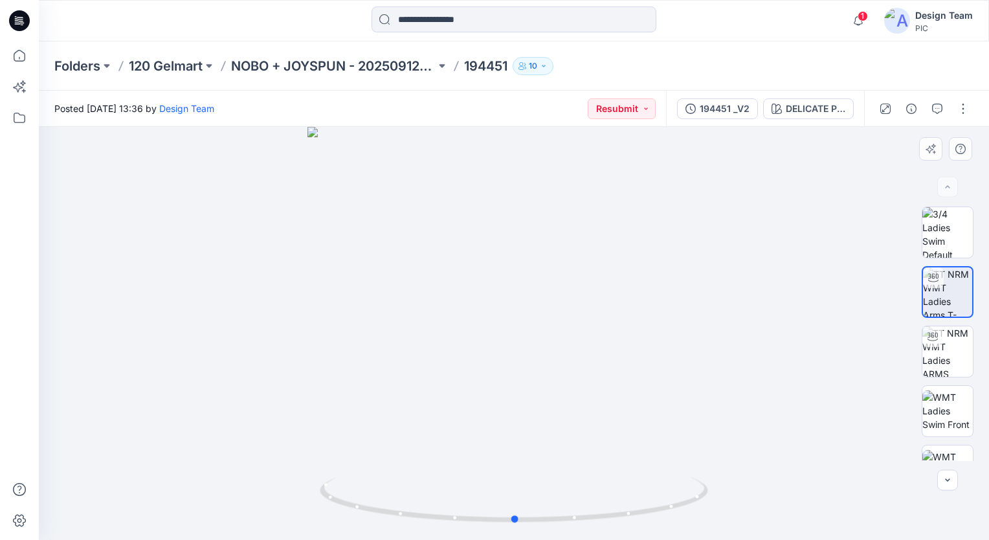
drag, startPoint x: 526, startPoint y: 526, endPoint x: 306, endPoint y: 503, distance: 221.2
click at [306, 504] on div at bounding box center [514, 333] width 950 height 413
drag, startPoint x: 624, startPoint y: 522, endPoint x: 630, endPoint y: 517, distance: 7.9
click at [630, 517] on icon at bounding box center [516, 501] width 392 height 49
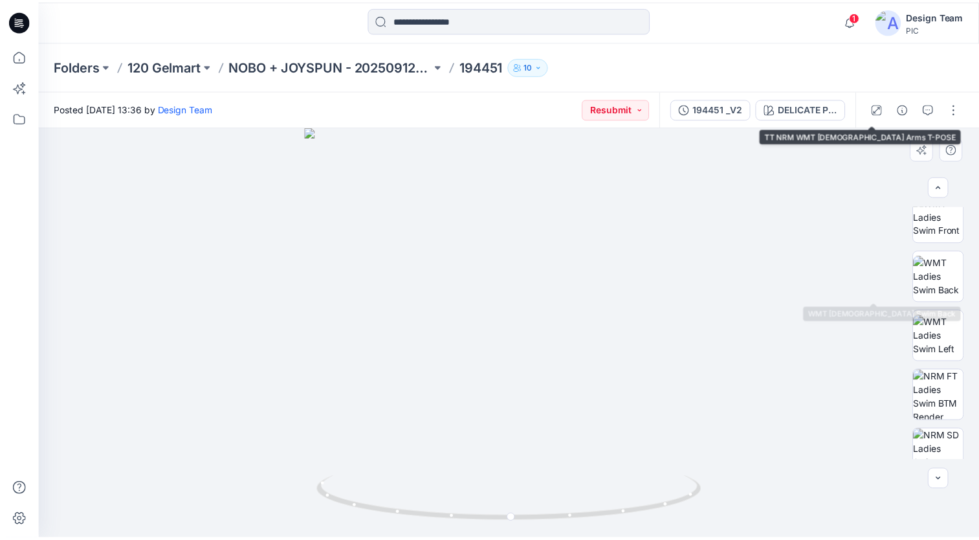
scroll to position [273, 0]
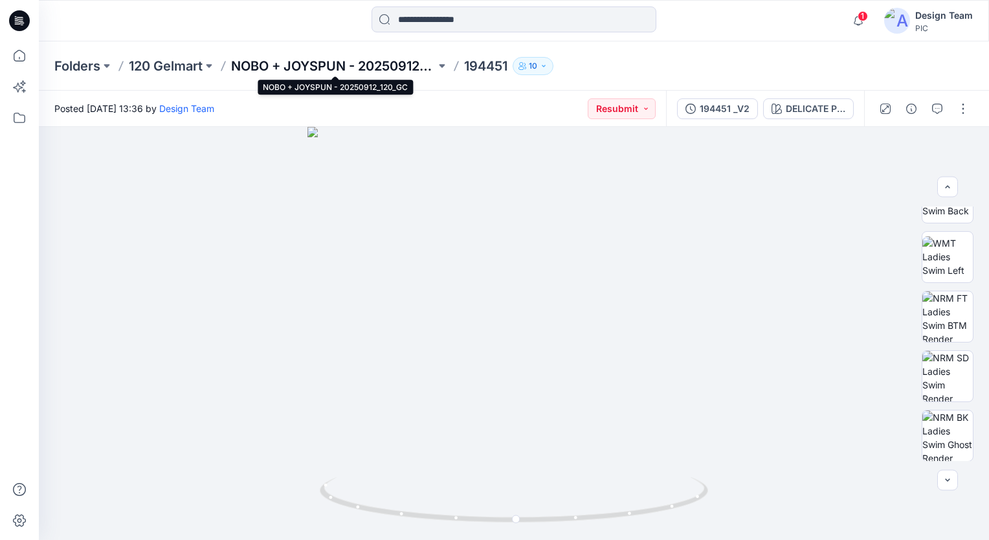
click at [268, 61] on p "NOBO + JOYSPUN - 20250912_120_GC" at bounding box center [333, 66] width 205 height 18
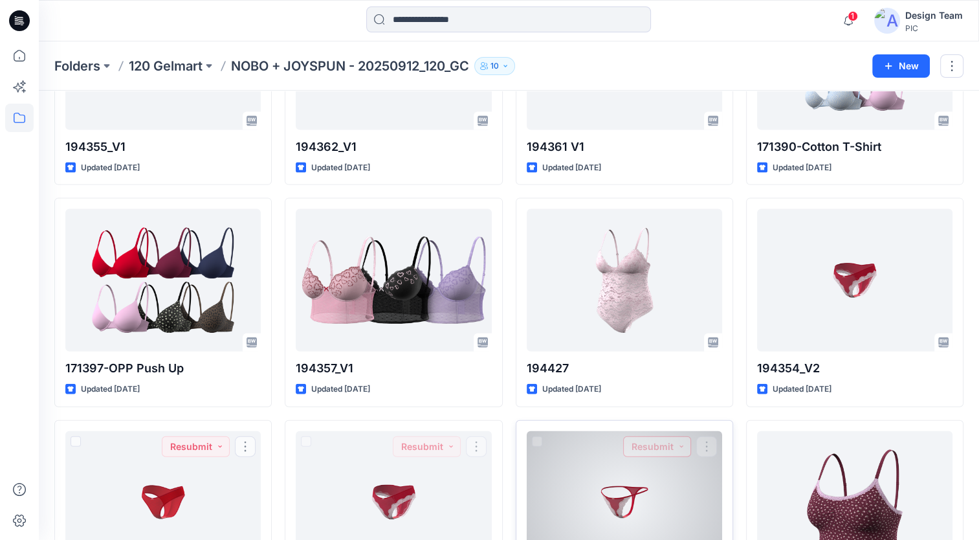
scroll to position [2894, 0]
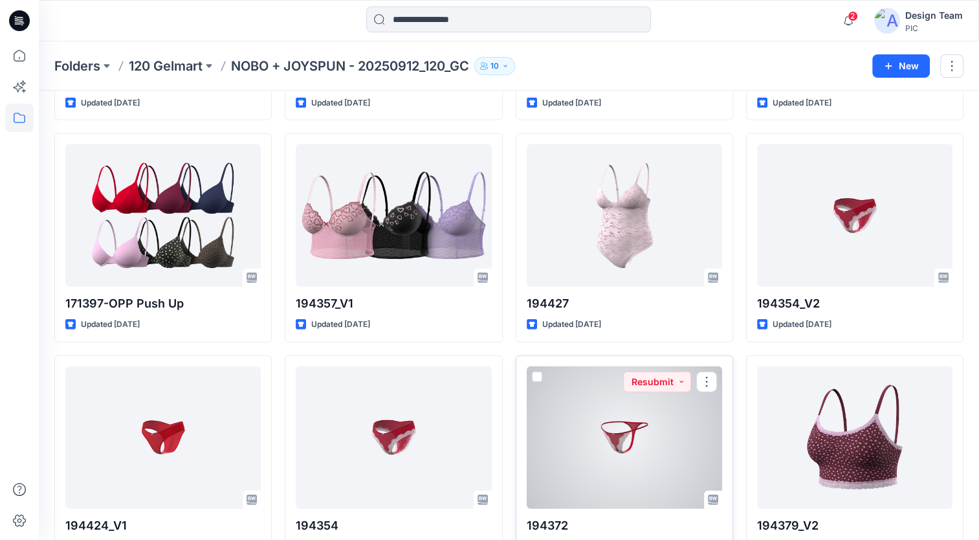
click at [577, 417] on div at bounding box center [624, 437] width 195 height 142
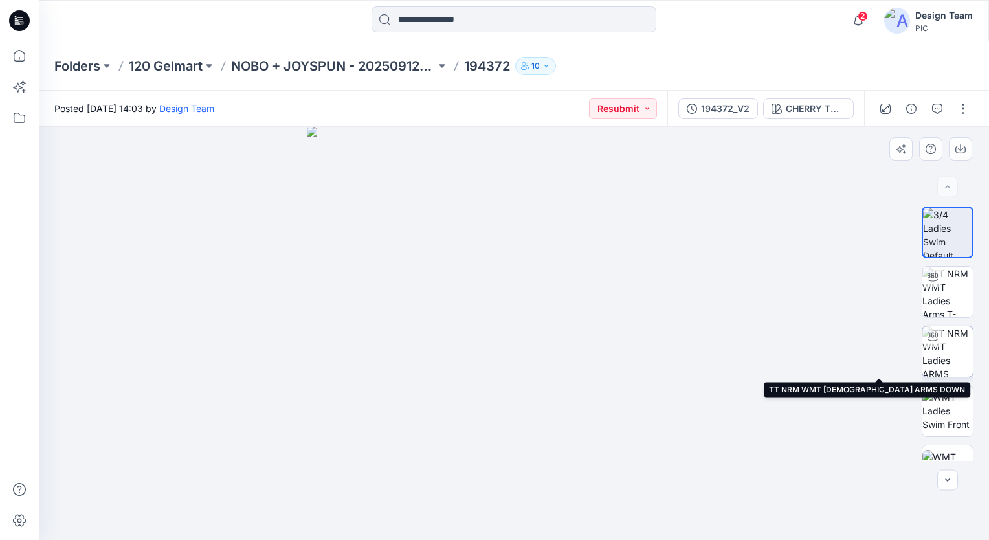
click at [940, 372] on img at bounding box center [947, 351] width 50 height 50
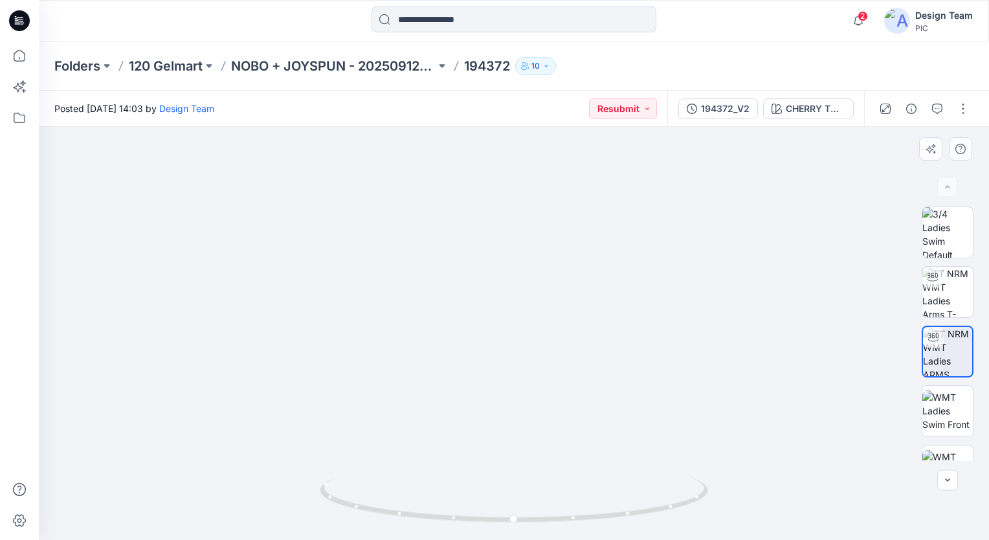
drag, startPoint x: 484, startPoint y: 439, endPoint x: 493, endPoint y: 328, distance: 111.7
click at [493, 328] on img at bounding box center [514, 299] width 482 height 482
drag, startPoint x: 599, startPoint y: 518, endPoint x: 466, endPoint y: 540, distance: 134.6
click at [466, 539] on html "2 Notifications Your style 194368_V1 has been updated with 194368_V3 version 16…" at bounding box center [494, 270] width 989 height 540
drag, startPoint x: 573, startPoint y: 522, endPoint x: 380, endPoint y: 514, distance: 193.0
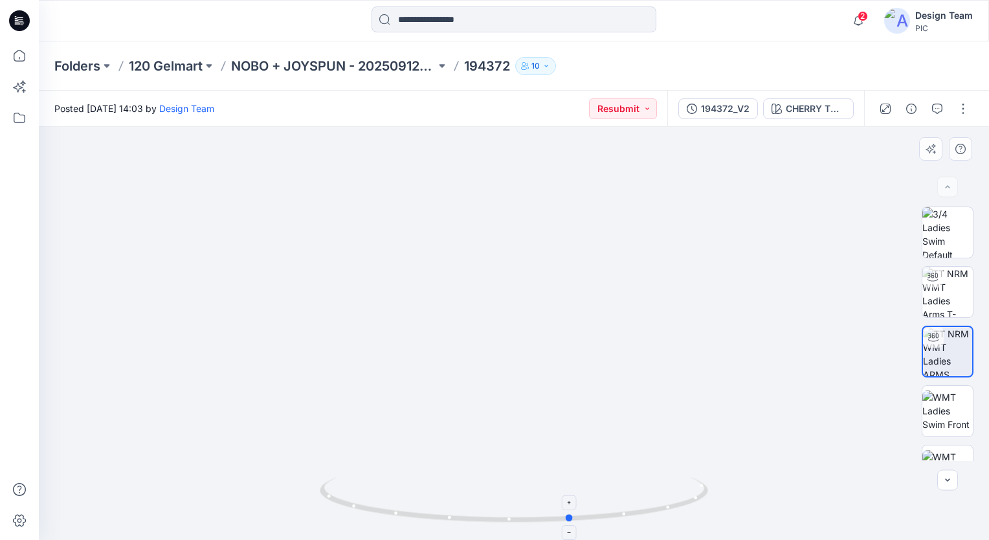
click at [380, 514] on icon at bounding box center [516, 501] width 392 height 49
click at [271, 66] on p "NOBO + JOYSPUN - 20250912_120_GC" at bounding box center [333, 66] width 205 height 18
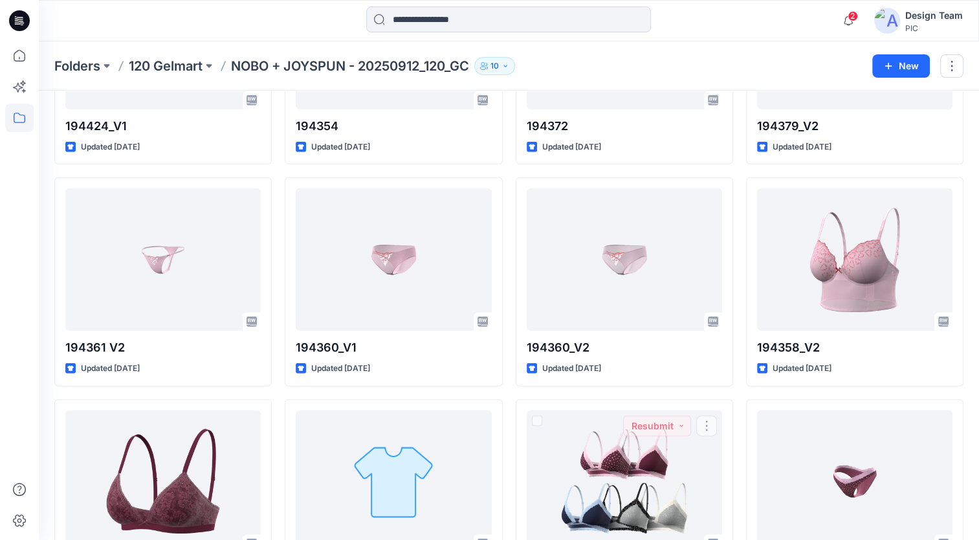
scroll to position [3252, 0]
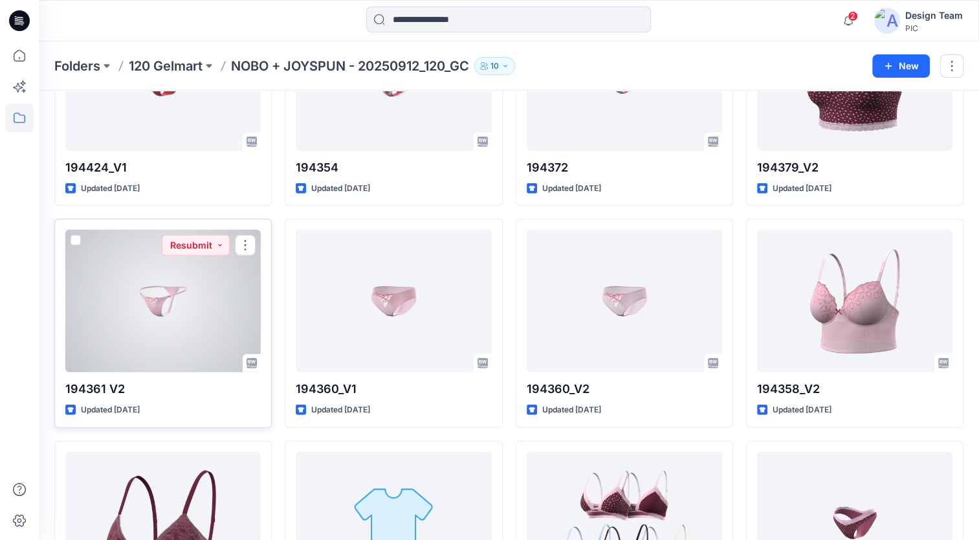
click at [170, 301] on div at bounding box center [162, 301] width 195 height 142
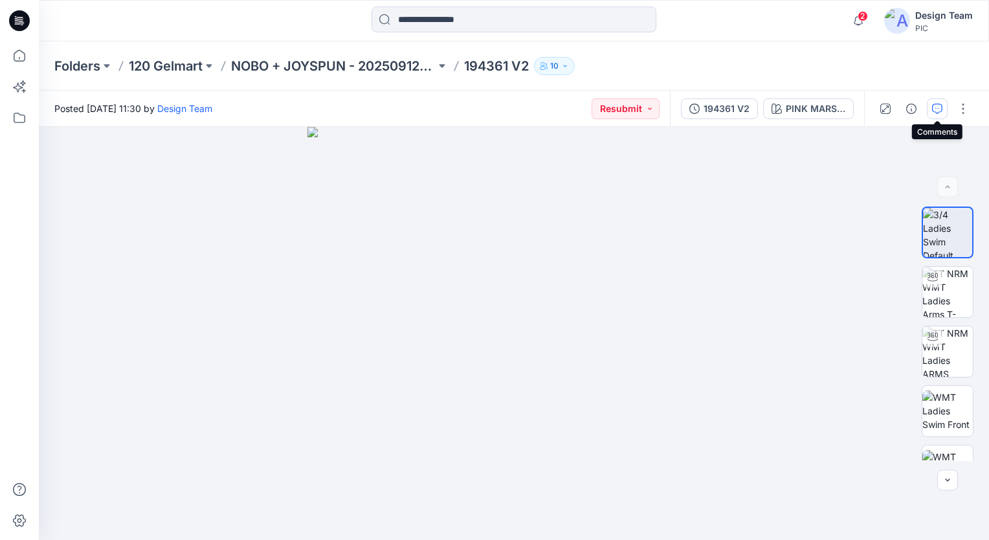
click at [936, 107] on icon "button" at bounding box center [937, 109] width 10 height 10
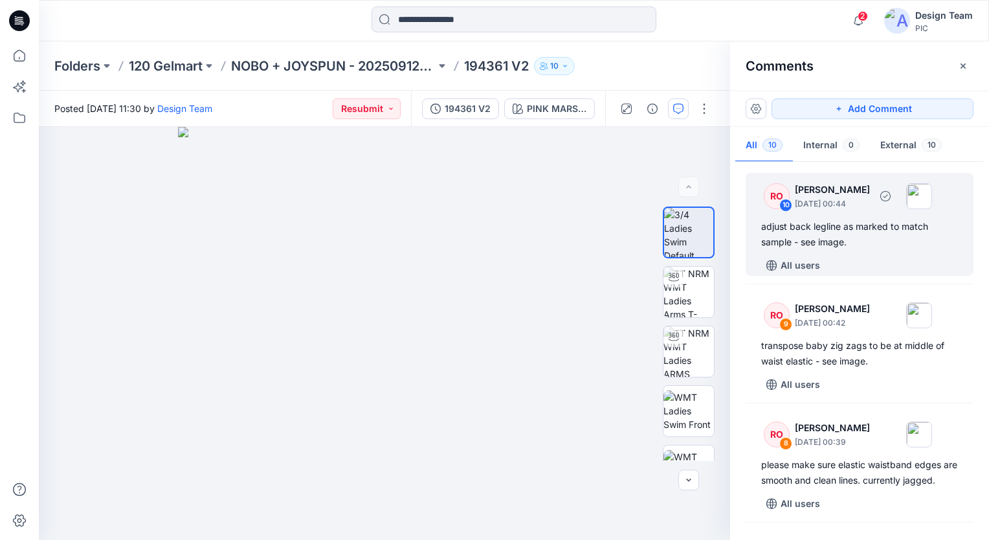
click at [833, 238] on div "adjust back legline as marked to match sample - see image." at bounding box center [859, 234] width 197 height 31
click at [803, 219] on div "adjust back legline as marked to match sample - see image." at bounding box center [859, 234] width 197 height 31
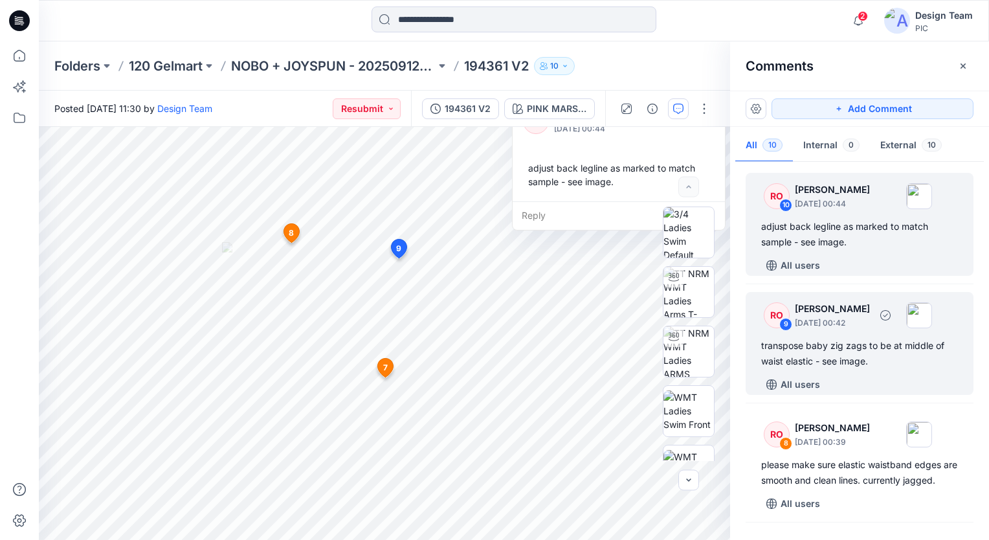
click at [846, 348] on div "transpose baby zig zags to be at middle of waist elastic - see image." at bounding box center [859, 353] width 197 height 31
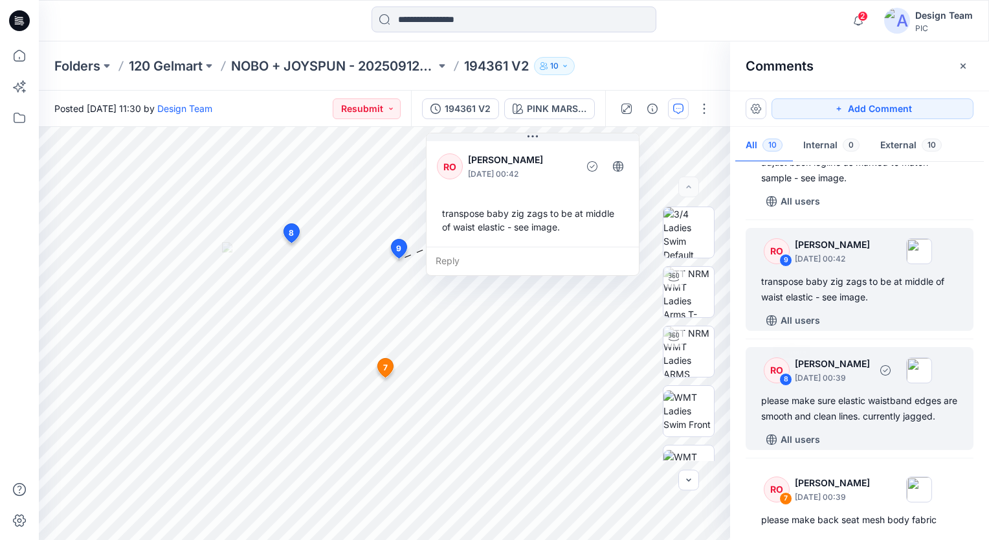
scroll to position [65, 0]
click at [779, 423] on div "please make sure elastic waistband edges are smooth and clean lines. currently …" at bounding box center [859, 407] width 197 height 31
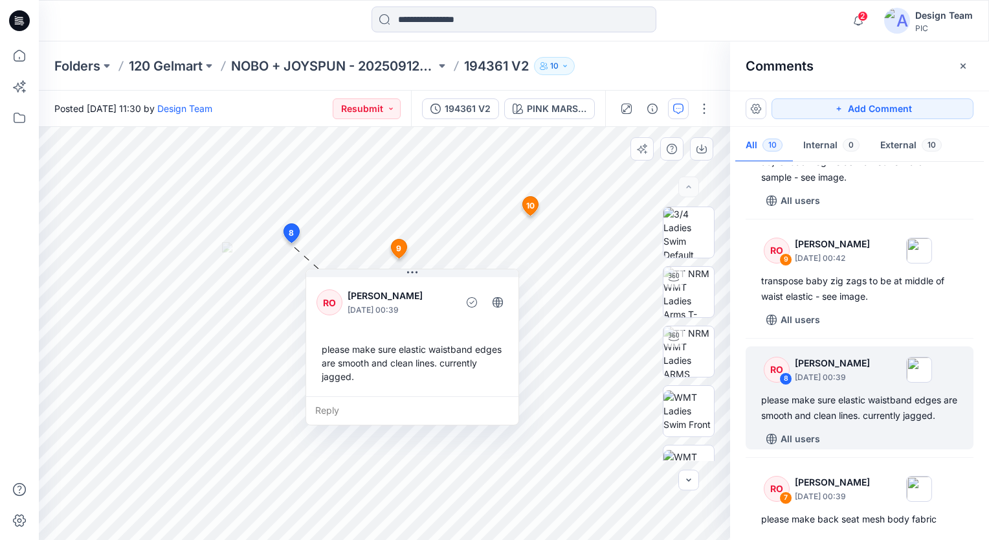
drag, startPoint x: 394, startPoint y: 289, endPoint x: 542, endPoint y: 366, distance: 167.0
click at [453, 317] on p "[DATE] 00:39" at bounding box center [401, 310] width 106 height 13
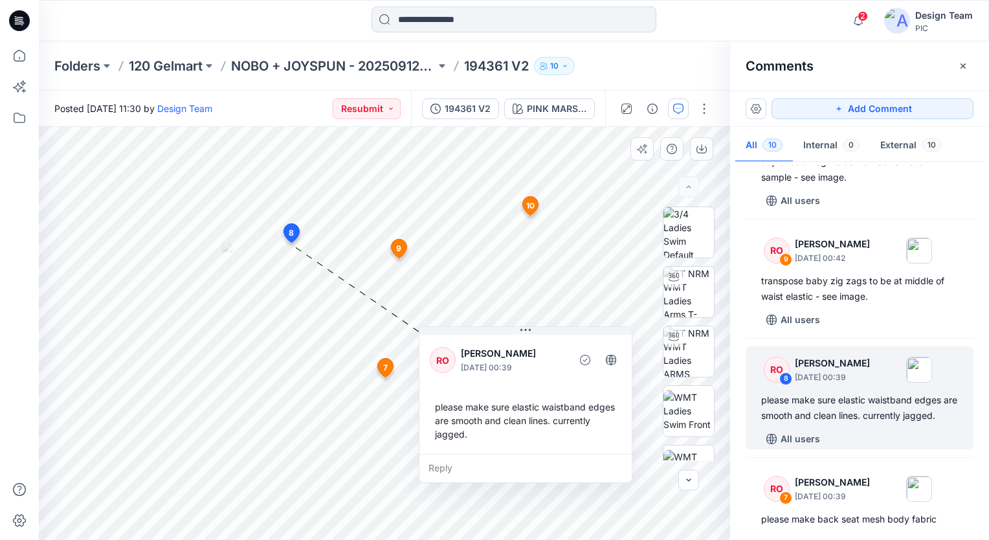
click at [298, 239] on icon at bounding box center [291, 235] width 21 height 25
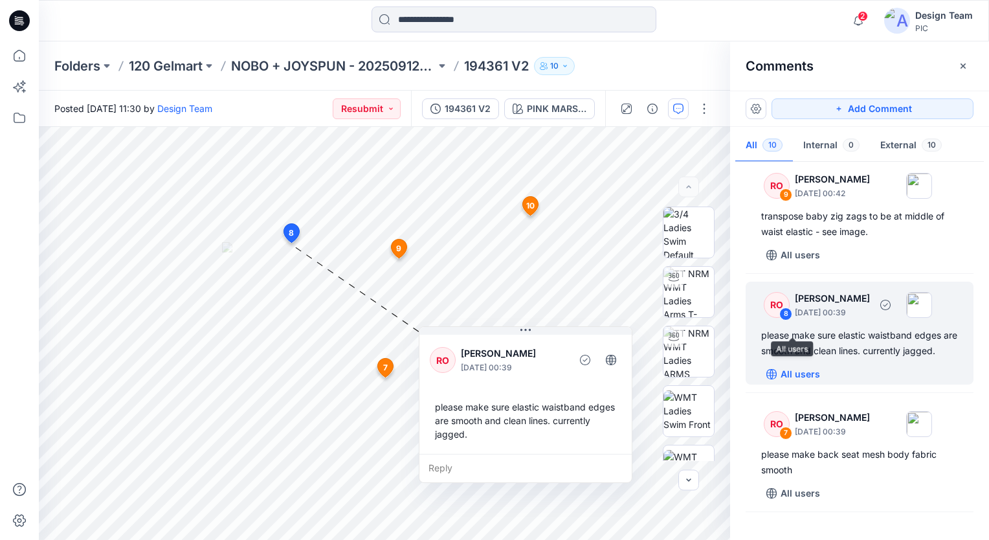
scroll to position [194, 0]
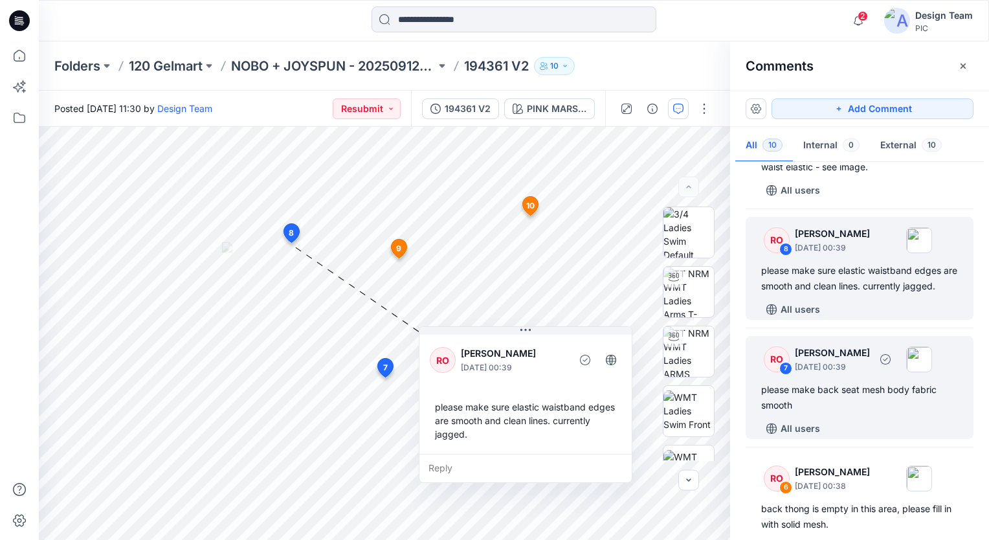
click at [835, 413] on div "please make back seat mesh body fabric smooth" at bounding box center [859, 397] width 197 height 31
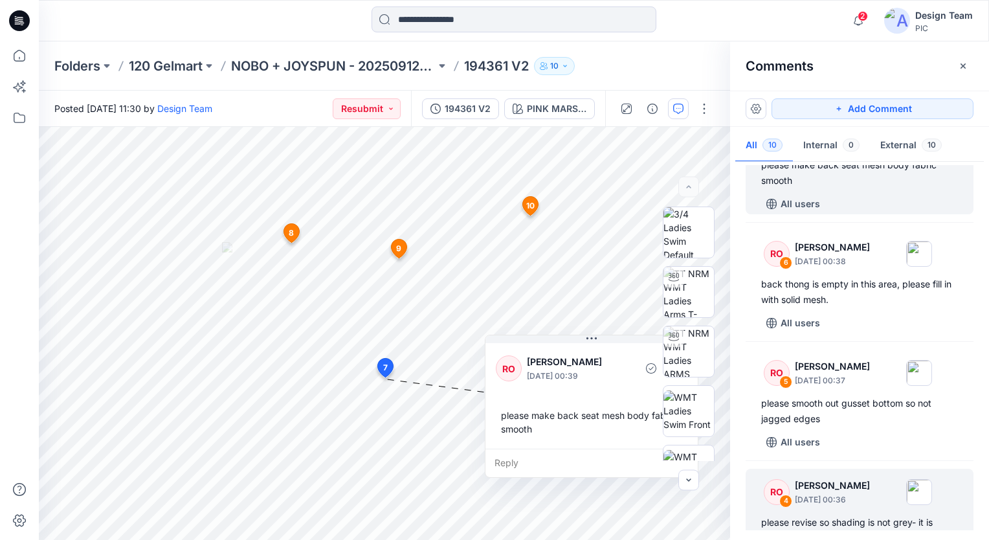
scroll to position [453, 0]
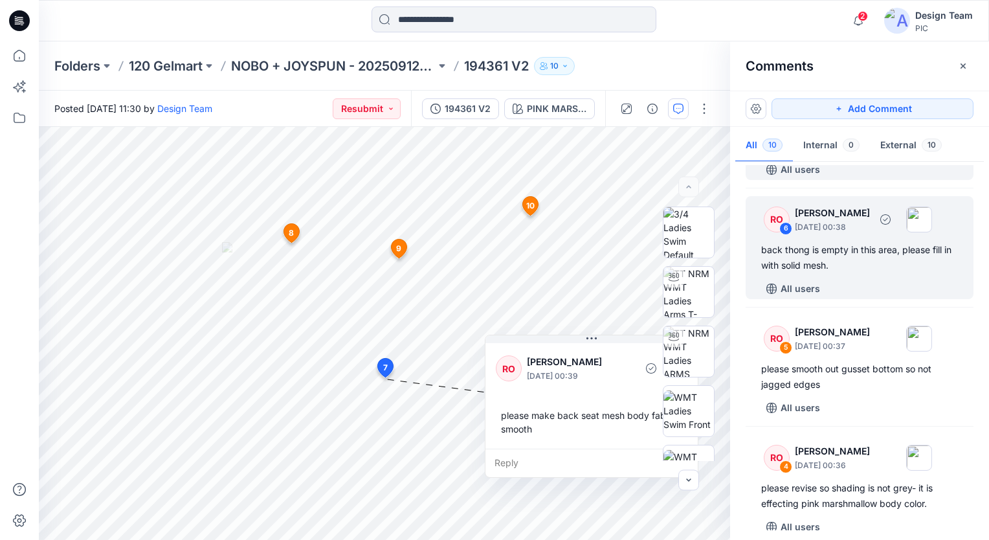
click at [765, 262] on div "back thong is empty in this area, please fill in with solid mesh." at bounding box center [859, 257] width 197 height 31
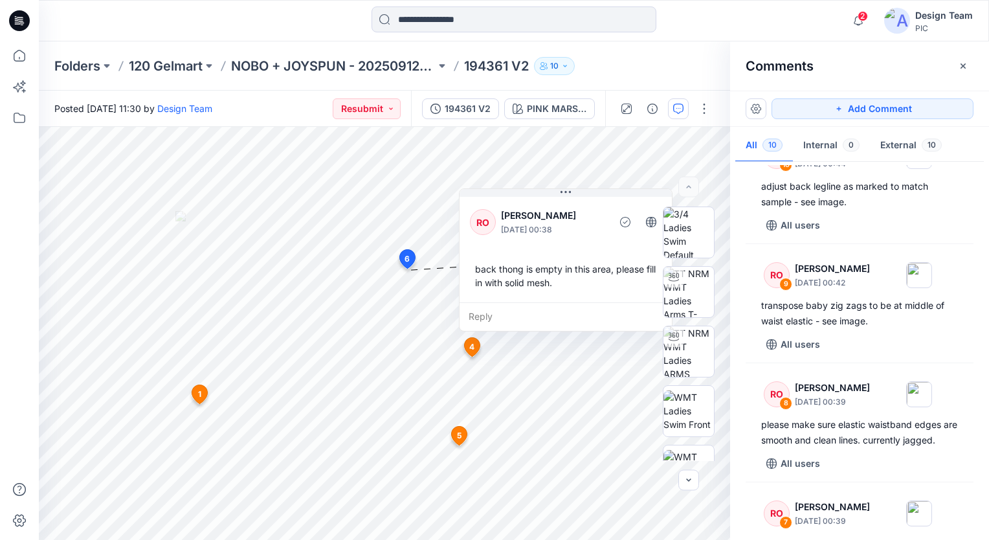
scroll to position [0, 0]
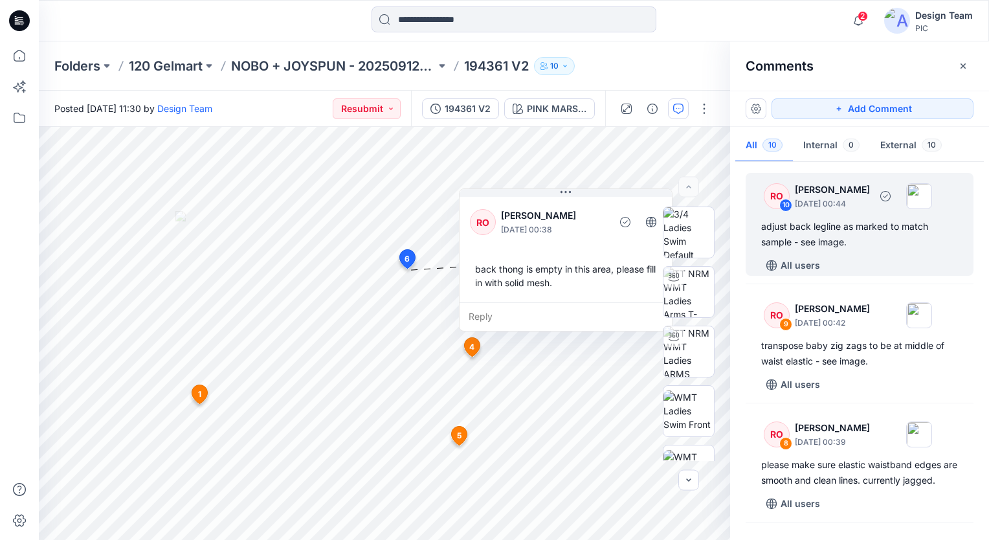
click at [810, 202] on p "[DATE] 00:44" at bounding box center [832, 203] width 75 height 13
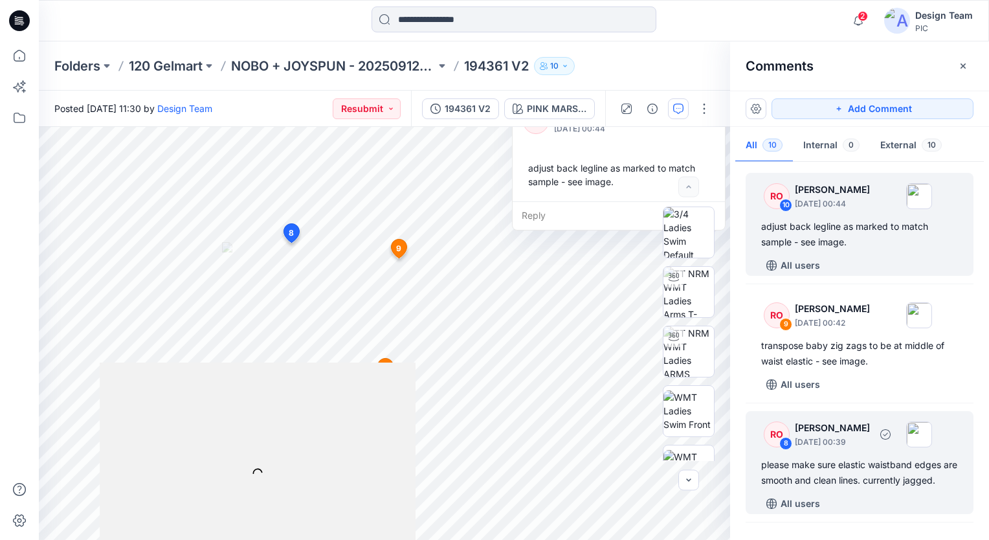
click at [808, 455] on div "RO 8 [PERSON_NAME] [DATE] 00:39 please make sure elastic waistband edges are sm…" at bounding box center [860, 462] width 228 height 103
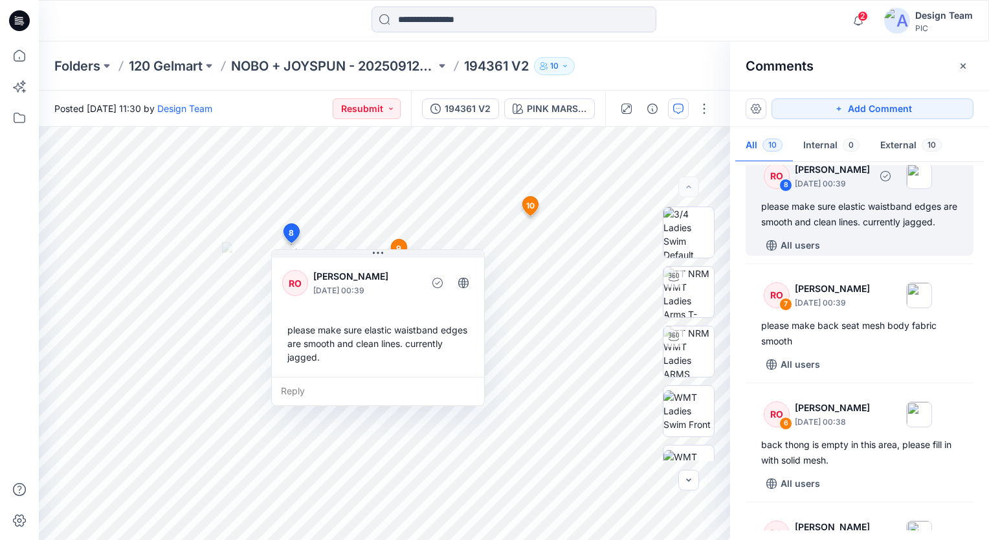
scroll to position [259, 0]
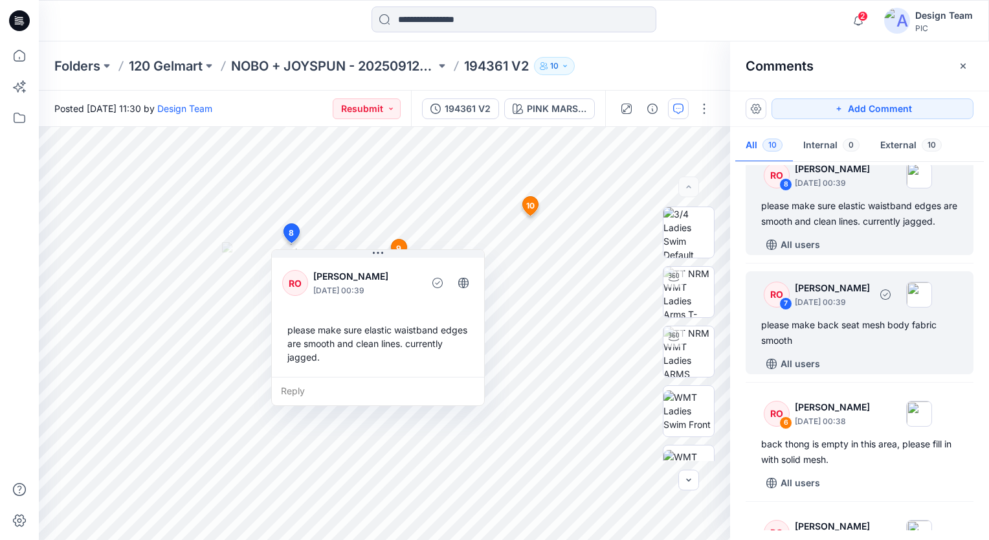
click at [805, 346] on div "please make back seat mesh body fabric smooth" at bounding box center [859, 332] width 197 height 31
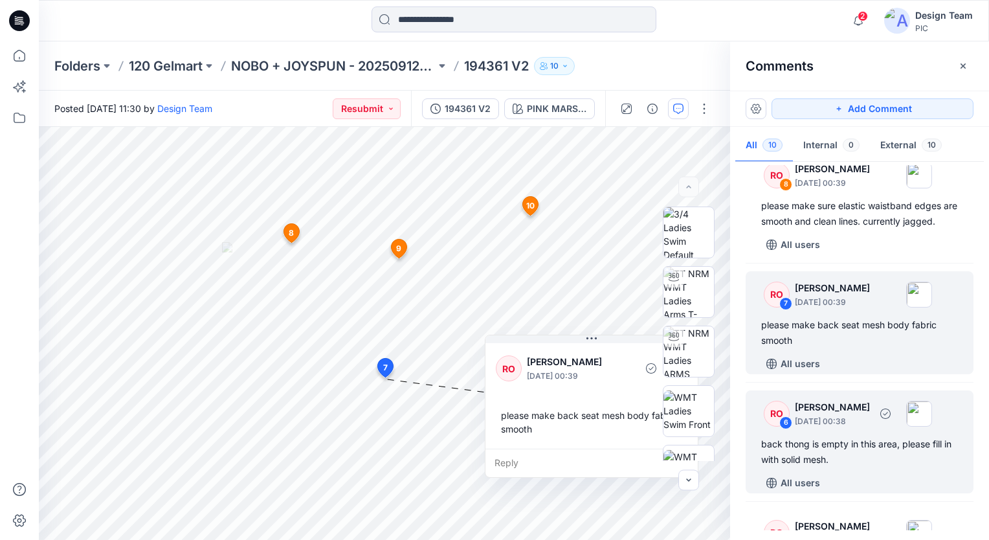
click at [829, 415] on p "[PERSON_NAME]" at bounding box center [832, 407] width 75 height 16
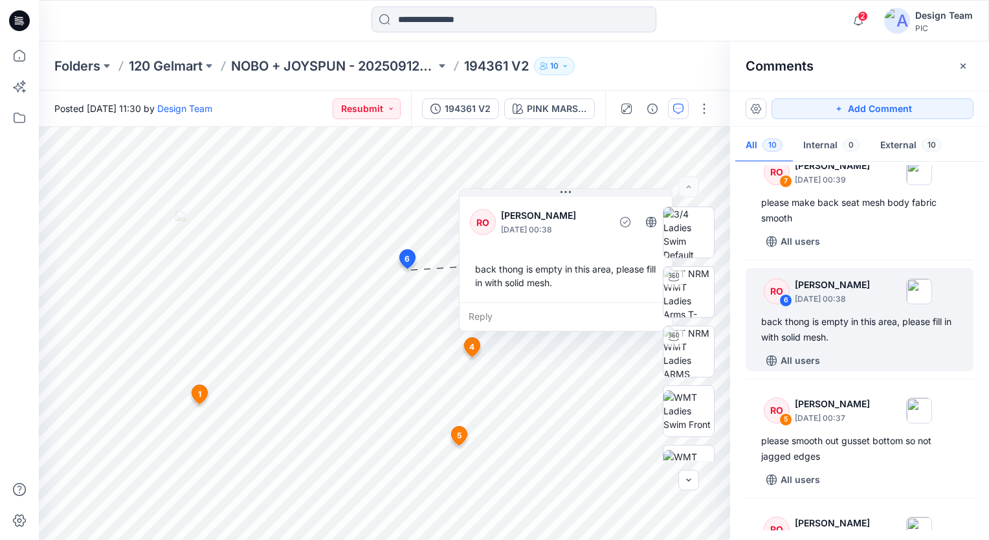
scroll to position [518, 0]
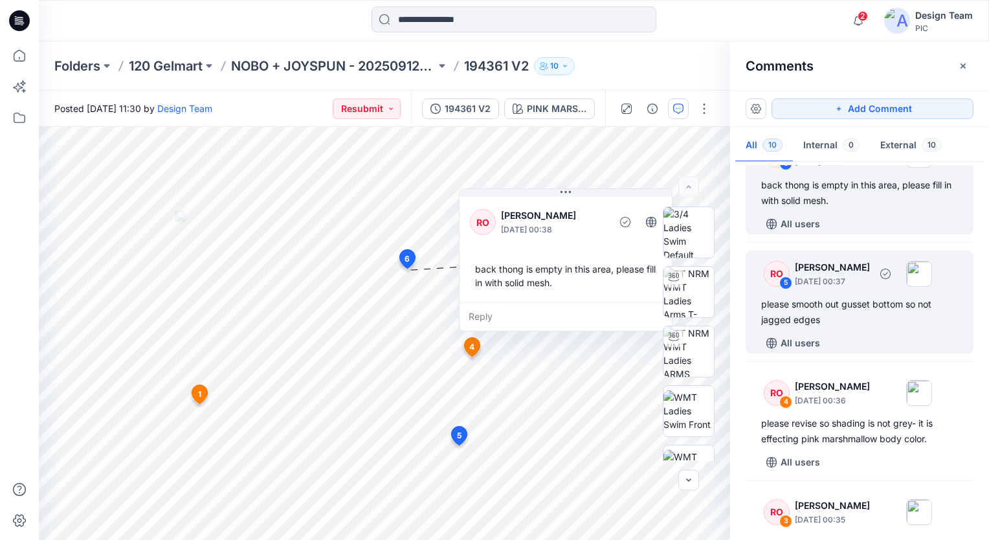
click at [860, 308] on div "RO 5 [PERSON_NAME] [DATE] 00:37 please smooth out gusset bottom so not jagged e…" at bounding box center [860, 301] width 228 height 103
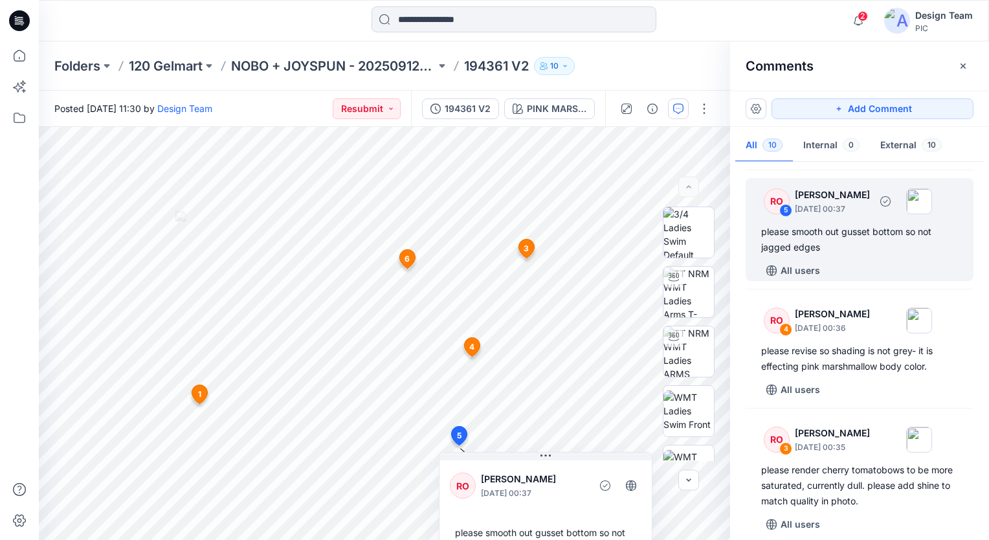
scroll to position [647, 0]
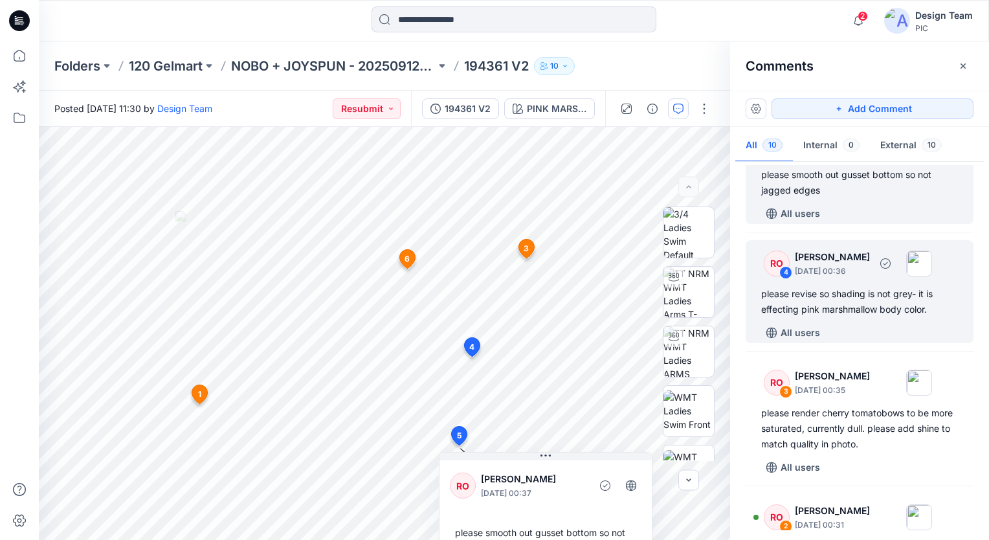
click at [852, 336] on div "RO 4 [PERSON_NAME] [DATE] 00:36 please revise so shading is not grey- it is eff…" at bounding box center [860, 291] width 228 height 103
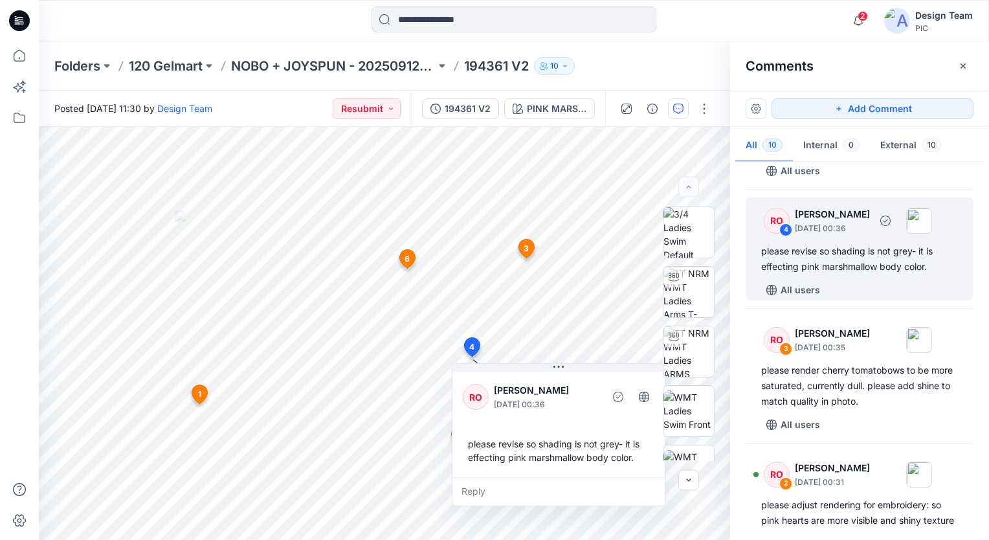
scroll to position [777, 0]
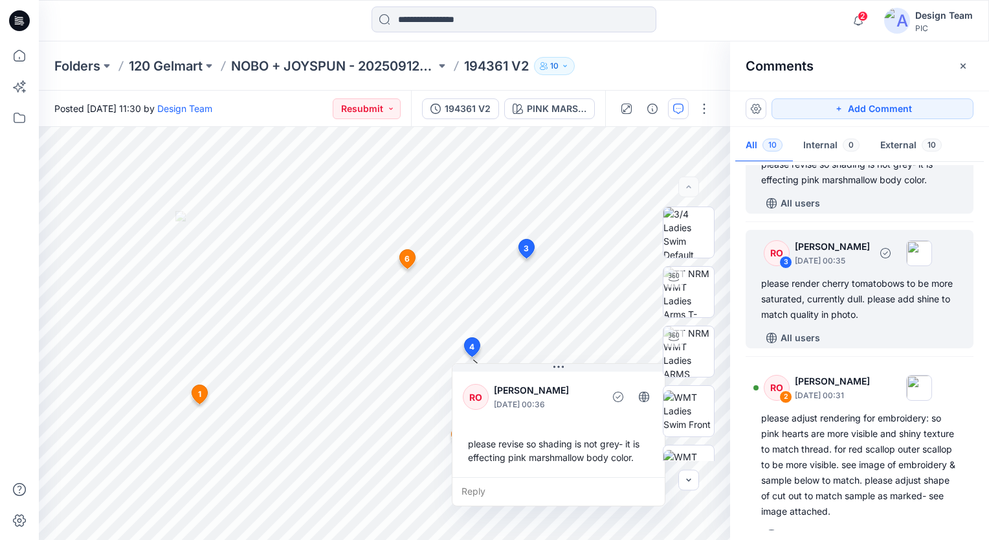
click at [836, 305] on div "please render cherry tomatobows to be more saturated, currently dull. please ad…" at bounding box center [859, 299] width 197 height 47
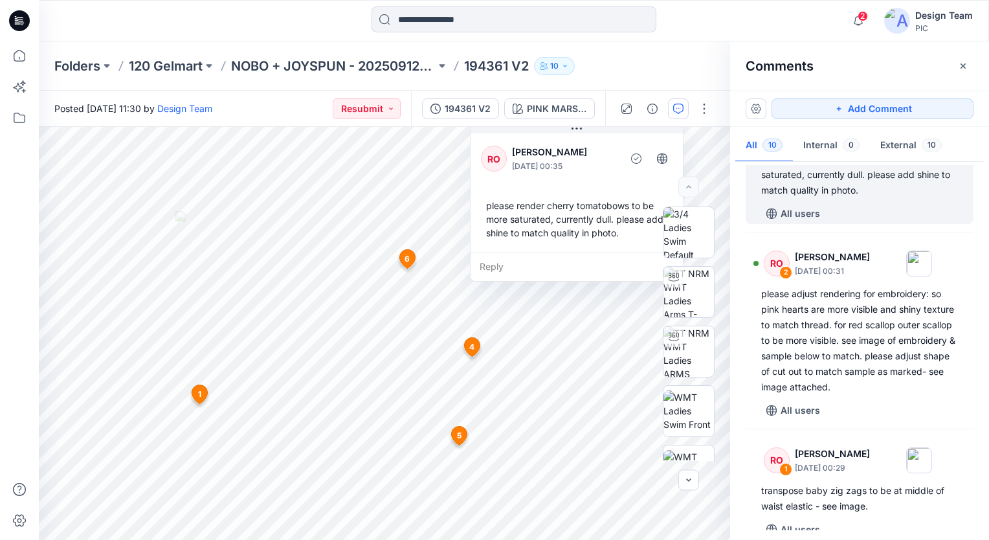
scroll to position [906, 0]
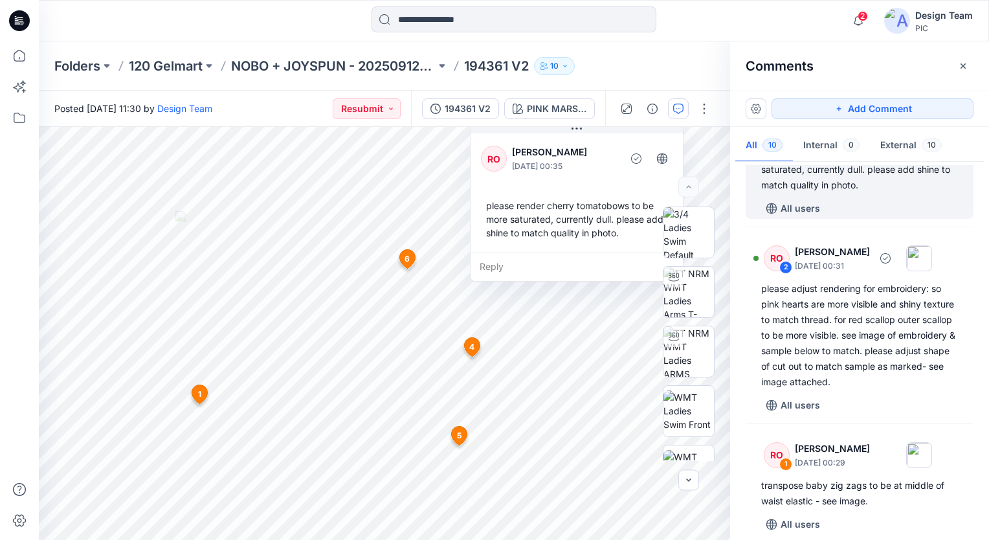
click at [840, 363] on div "please adjust rendering for embroidery: so pink hearts are more visible and shi…" at bounding box center [859, 335] width 197 height 109
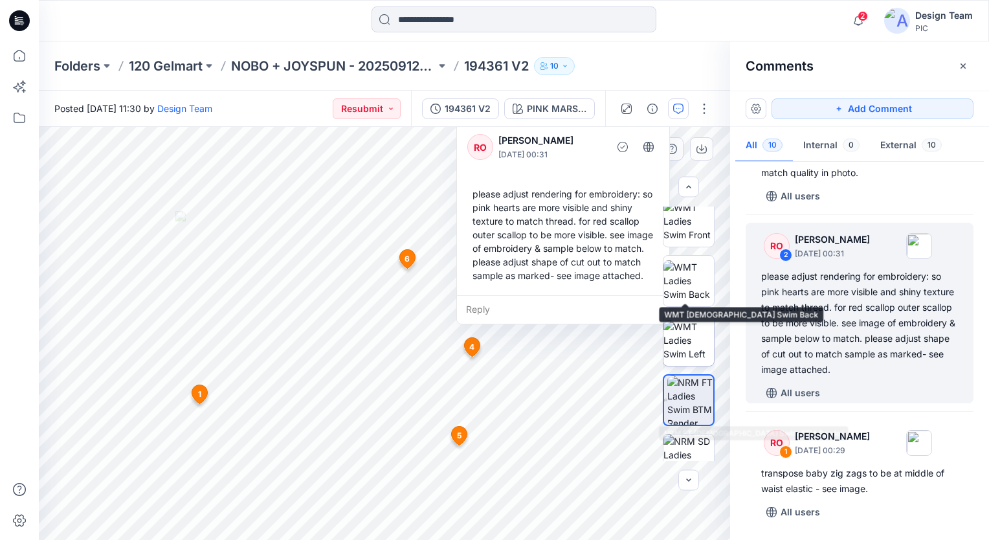
scroll to position [194, 0]
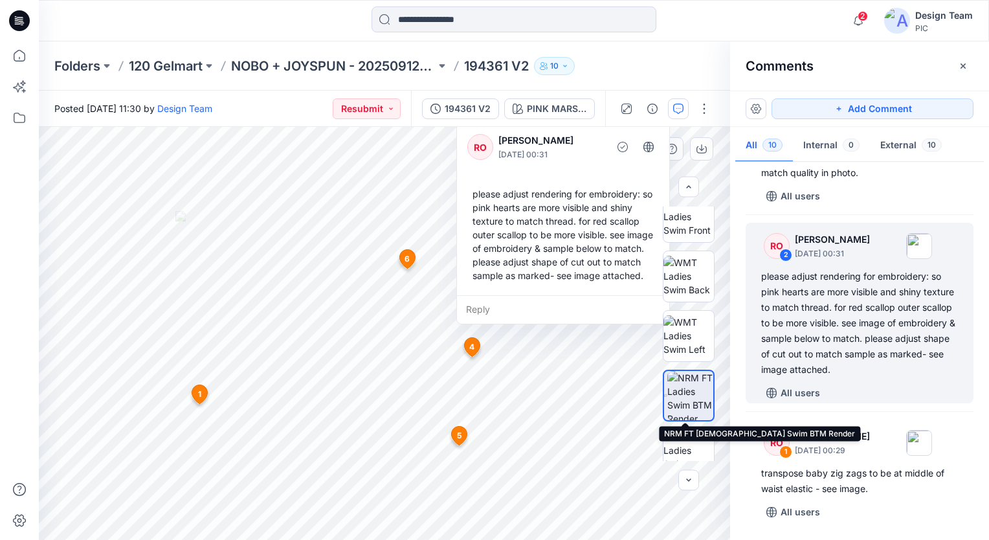
click at [691, 391] on img at bounding box center [690, 395] width 46 height 49
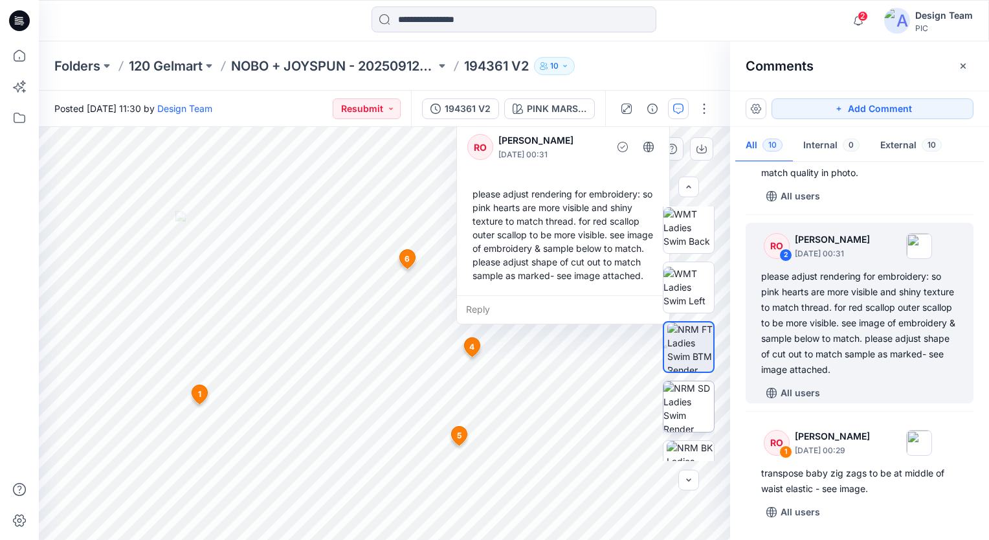
scroll to position [273, 0]
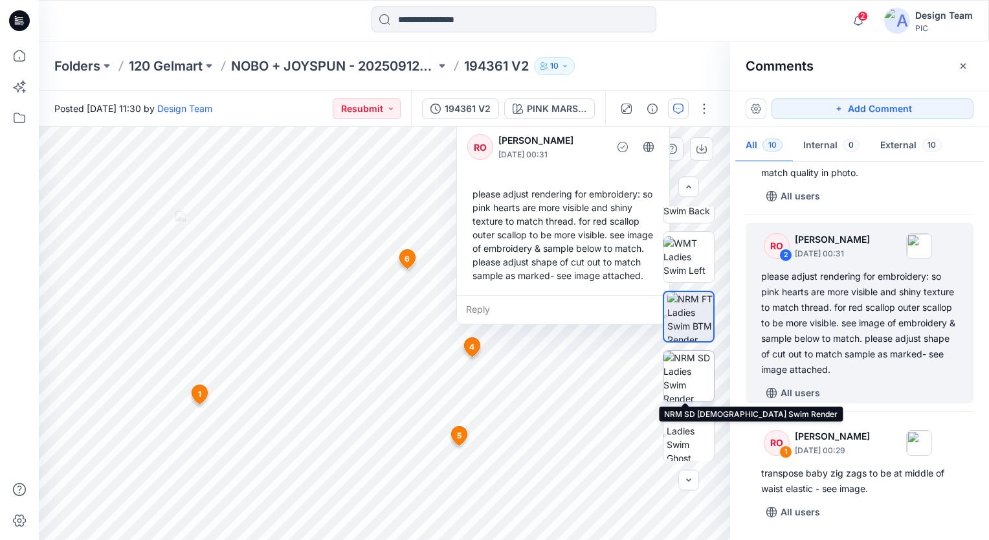
click at [680, 367] on img at bounding box center [688, 376] width 50 height 50
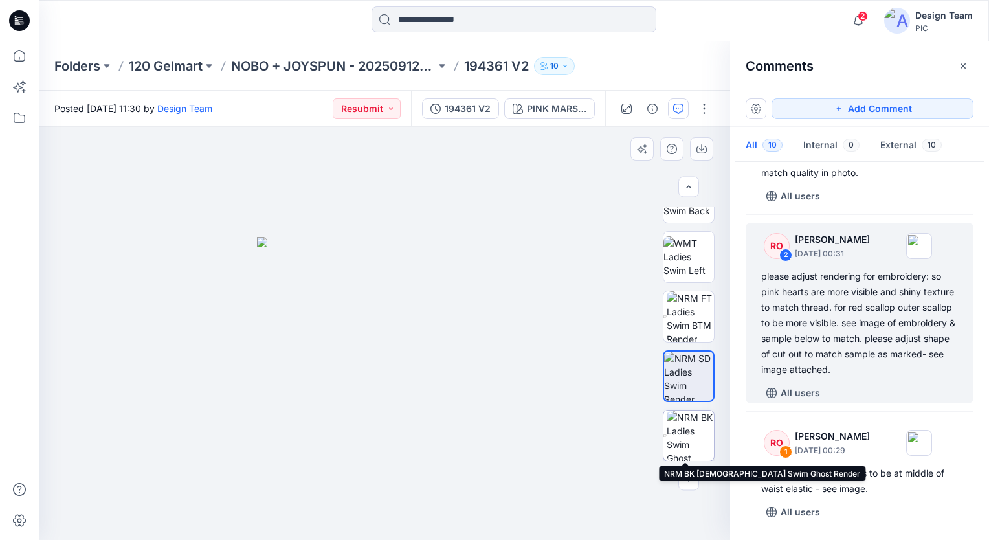
click at [687, 439] on img at bounding box center [690, 435] width 47 height 50
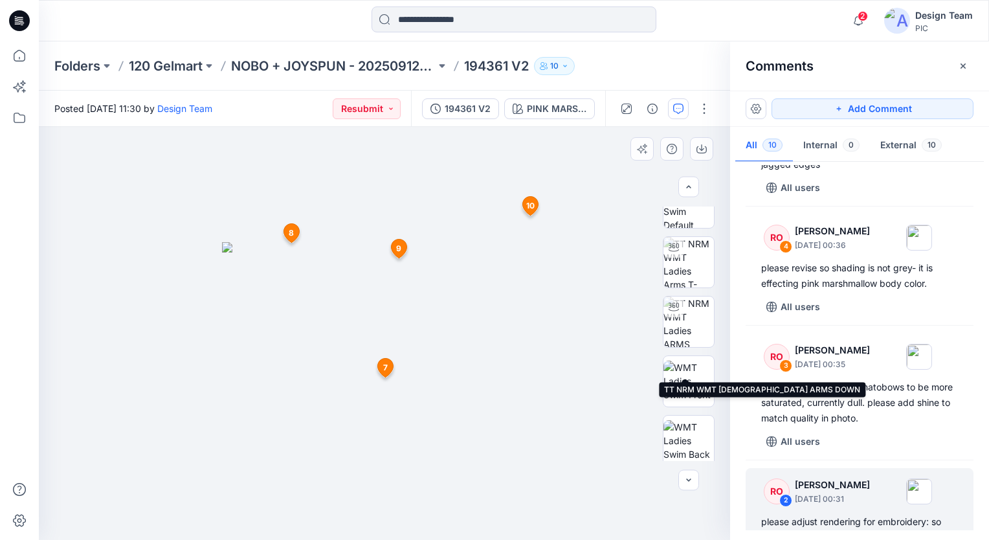
scroll to position [0, 0]
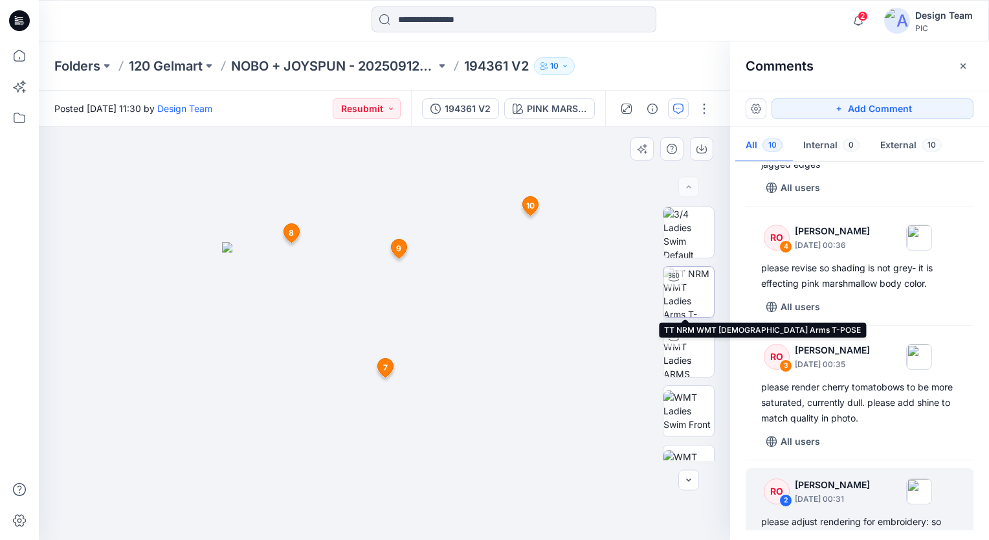
click at [671, 296] on img at bounding box center [688, 292] width 50 height 50
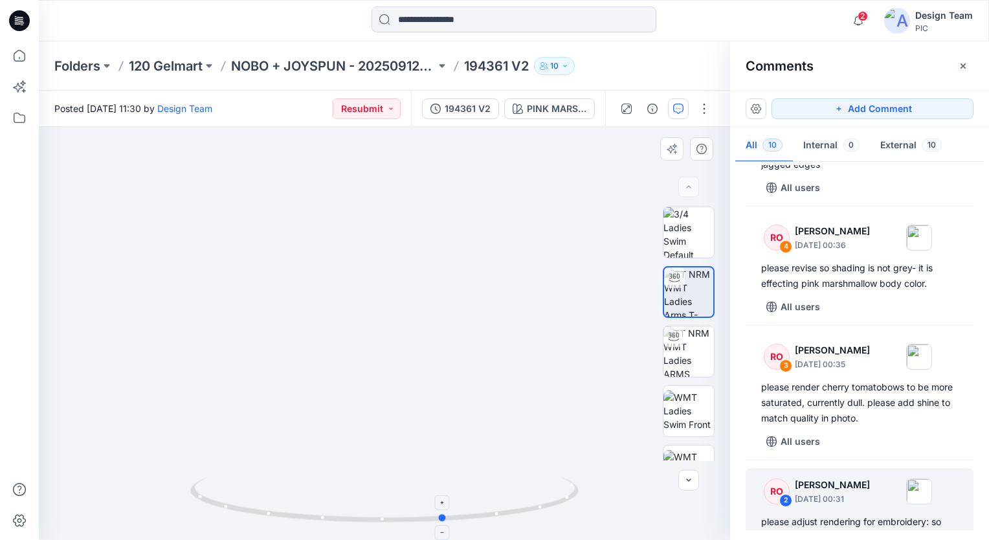
drag, startPoint x: 409, startPoint y: 522, endPoint x: 505, endPoint y: 507, distance: 97.0
click at [505, 507] on icon at bounding box center [386, 501] width 392 height 49
click at [386, 522] on icon at bounding box center [386, 501] width 392 height 49
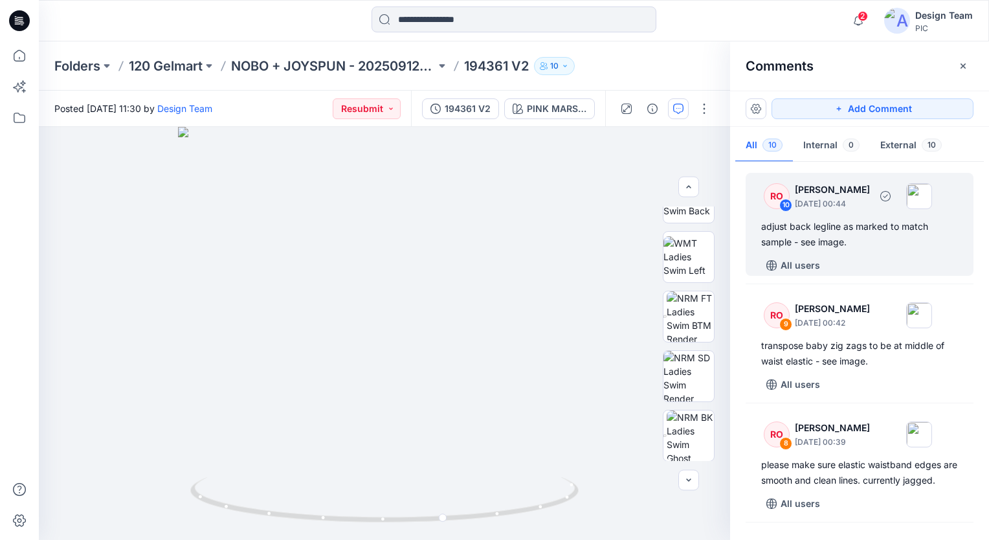
click at [785, 230] on div "adjust back legline as marked to match sample - see image." at bounding box center [859, 234] width 197 height 31
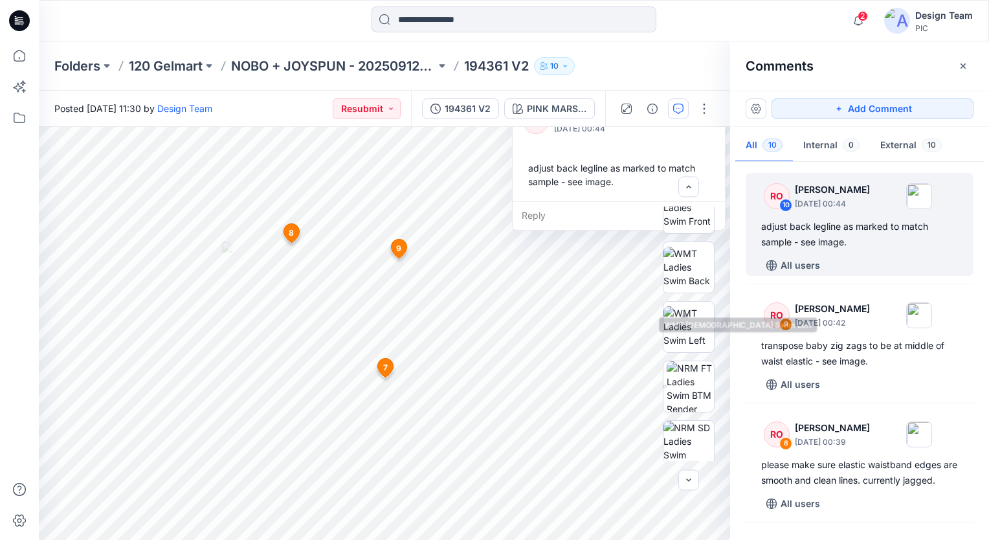
scroll to position [273, 0]
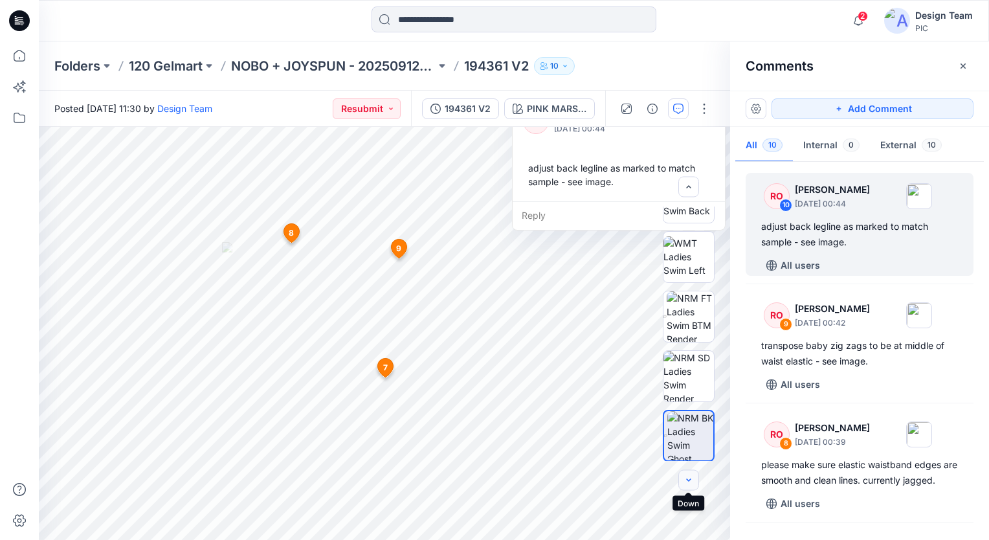
click at [687, 488] on button "button" at bounding box center [688, 480] width 21 height 21
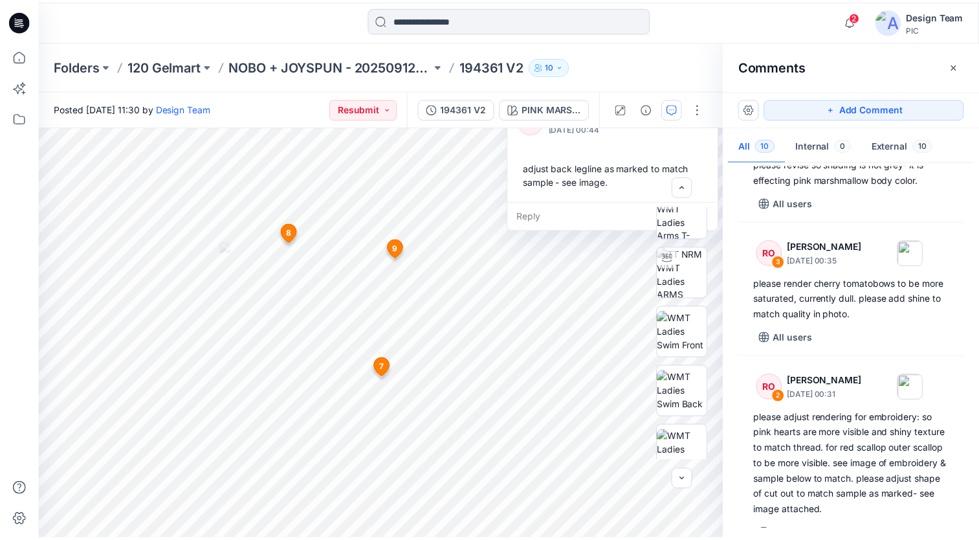
scroll to position [932, 0]
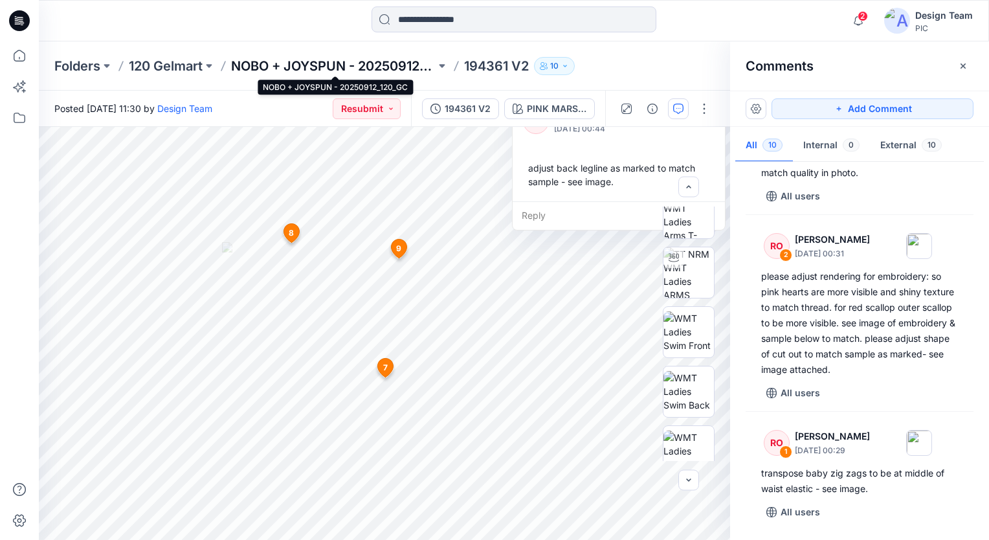
click at [298, 61] on p "NOBO + JOYSPUN - 20250912_120_GC" at bounding box center [333, 66] width 205 height 18
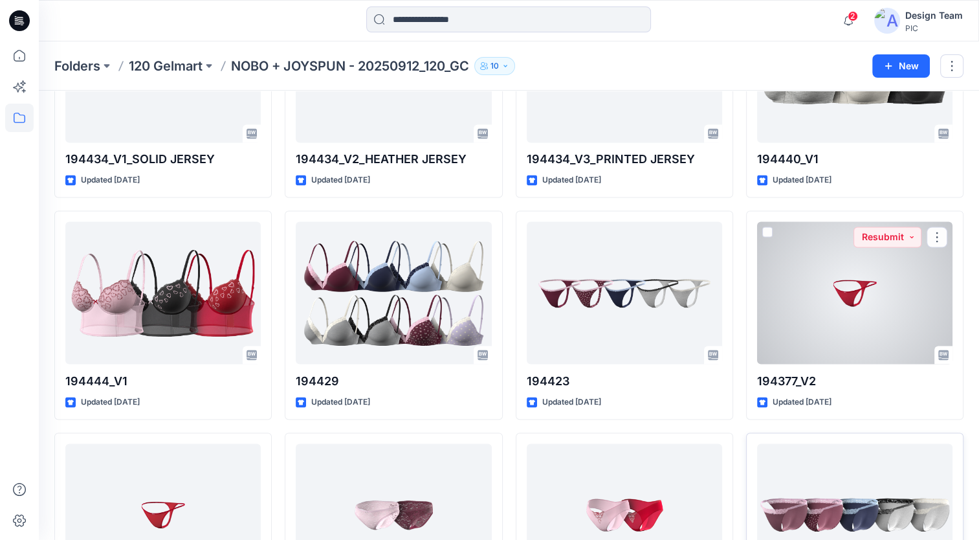
scroll to position [2165, 0]
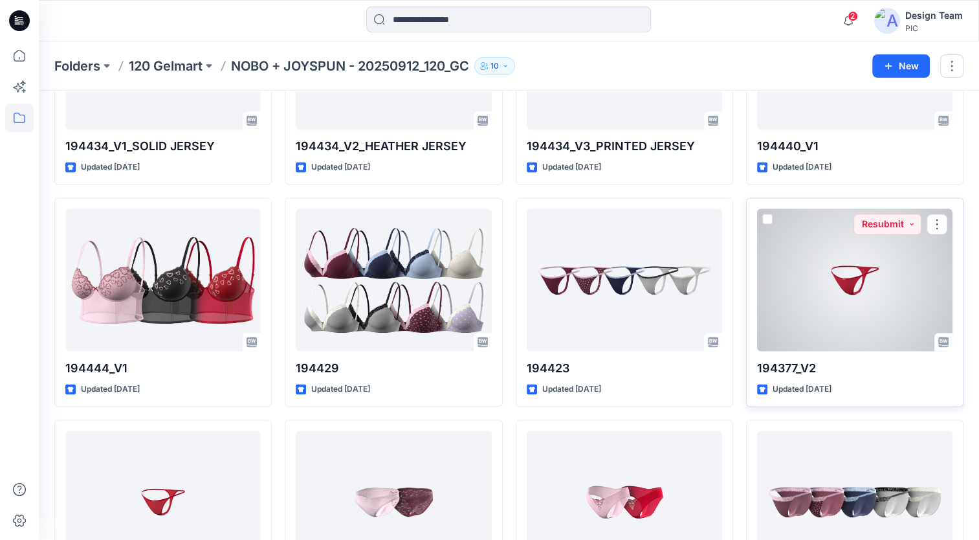
click at [850, 303] on div at bounding box center [854, 279] width 195 height 142
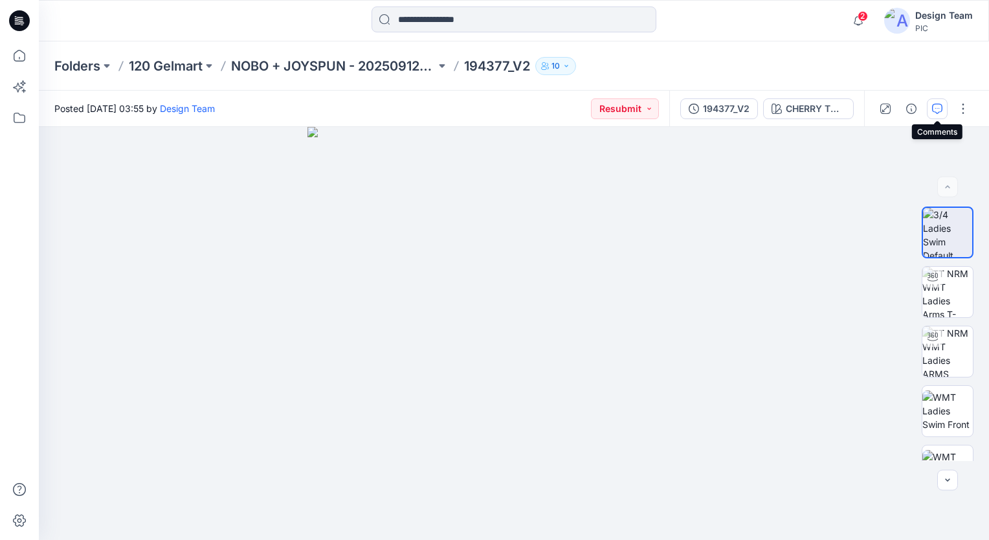
click at [935, 105] on icon "button" at bounding box center [937, 109] width 10 height 10
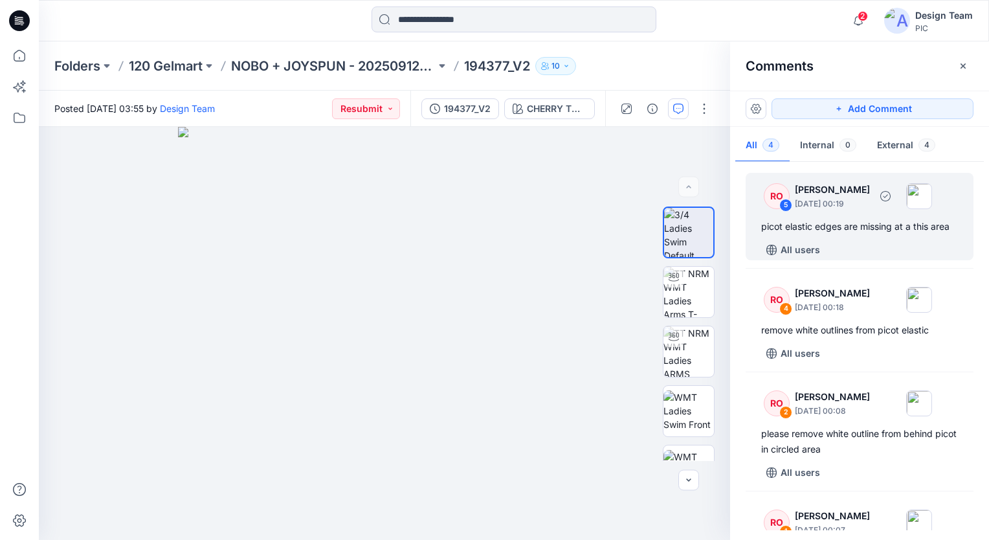
click at [797, 235] on div "RO 5 [PERSON_NAME] [DATE] 00:19 picot elastic edges are missing at a this area …" at bounding box center [860, 216] width 228 height 87
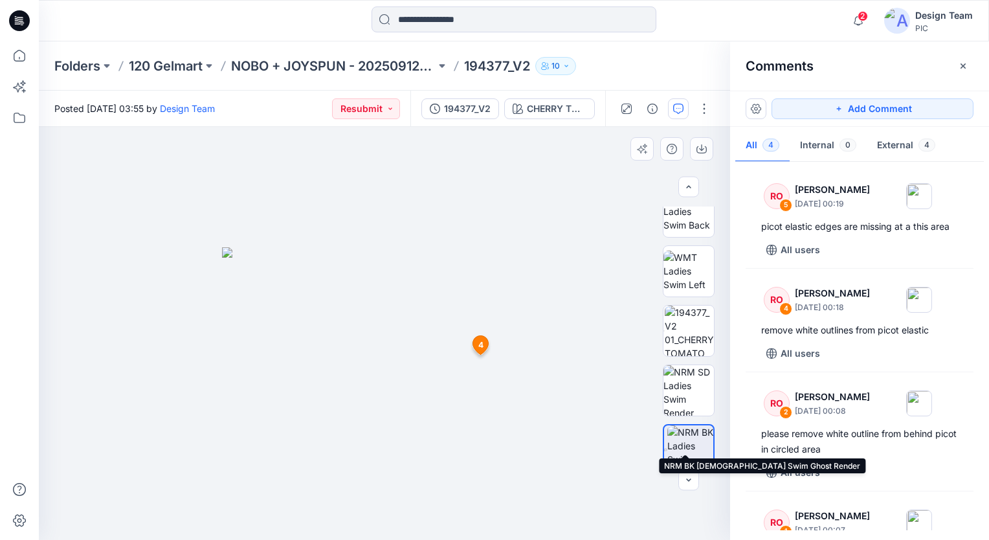
scroll to position [333, 0]
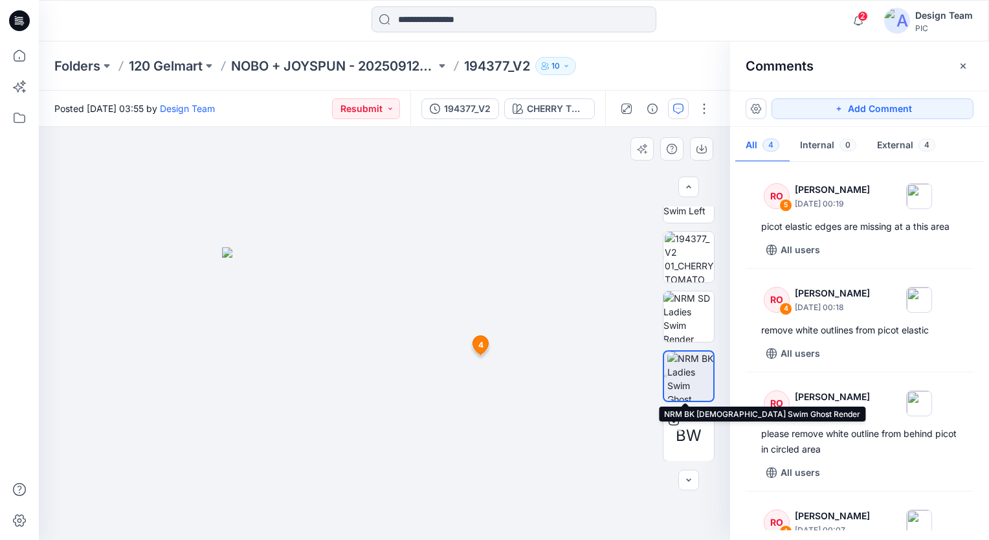
click at [687, 395] on img at bounding box center [690, 375] width 46 height 49
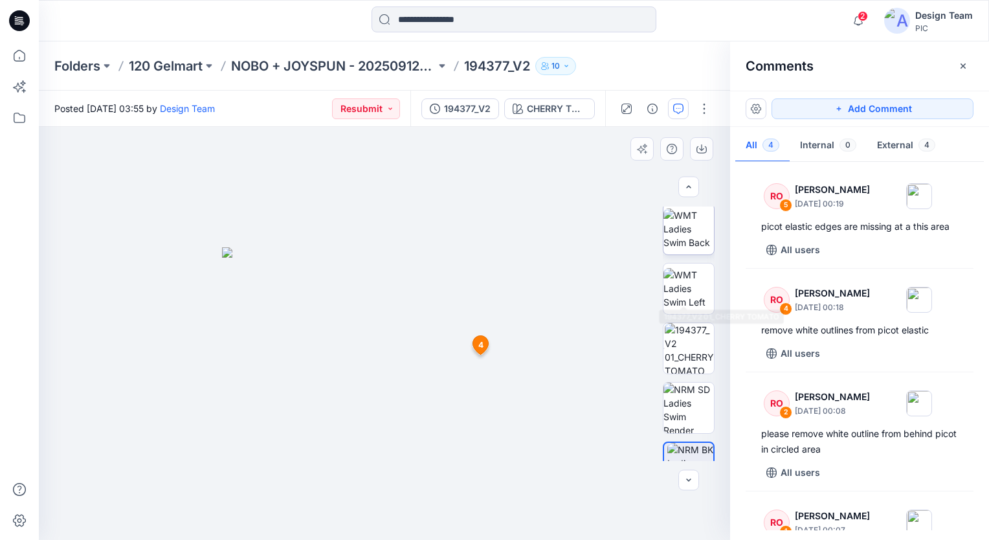
scroll to position [74, 0]
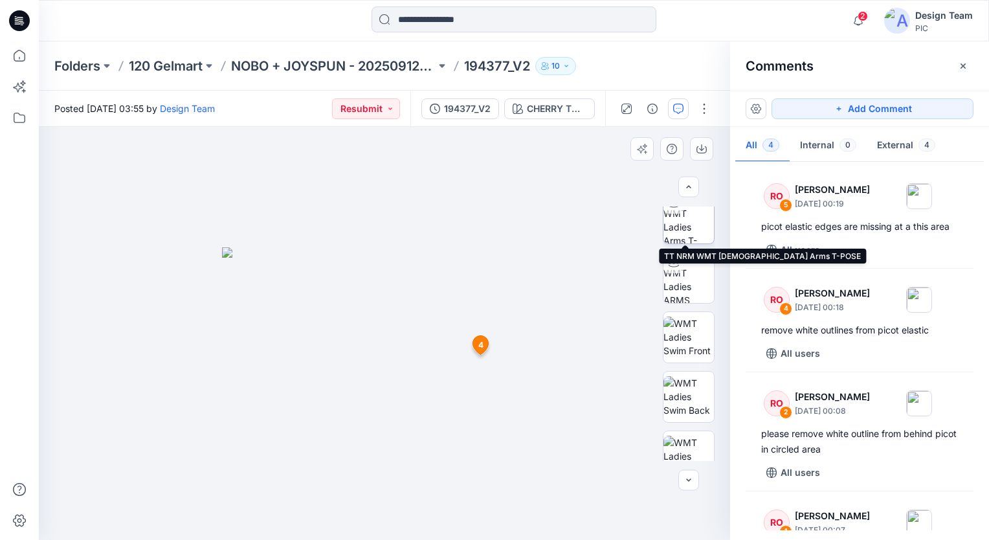
click at [679, 215] on img at bounding box center [688, 218] width 50 height 50
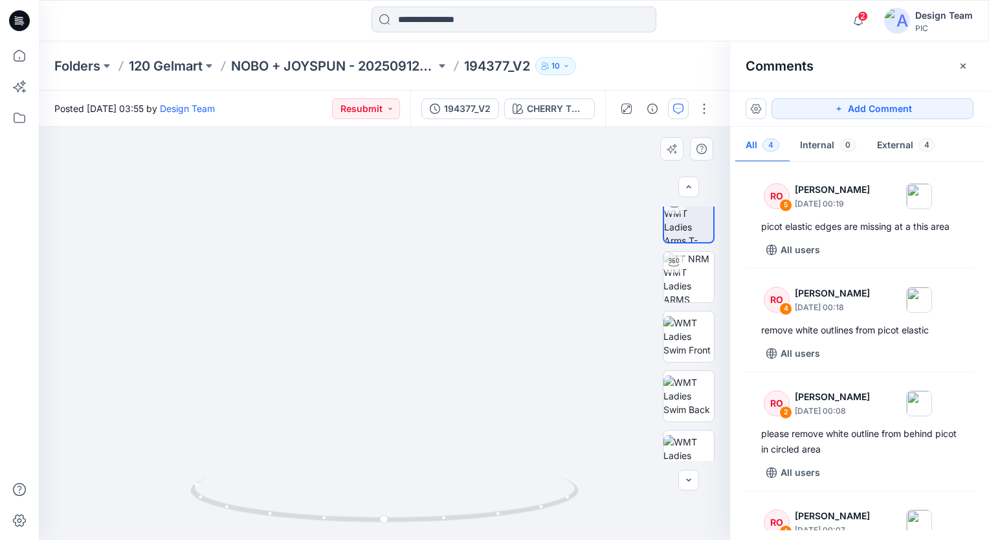
drag, startPoint x: 424, startPoint y: 390, endPoint x: 427, endPoint y: 242, distance: 148.3
click at [425, 239] on img at bounding box center [384, 299] width 482 height 482
drag, startPoint x: 461, startPoint y: 273, endPoint x: 461, endPoint y: 325, distance: 52.4
click at [461, 325] on img at bounding box center [385, 189] width 760 height 704
drag, startPoint x: 443, startPoint y: 274, endPoint x: 390, endPoint y: 370, distance: 109.2
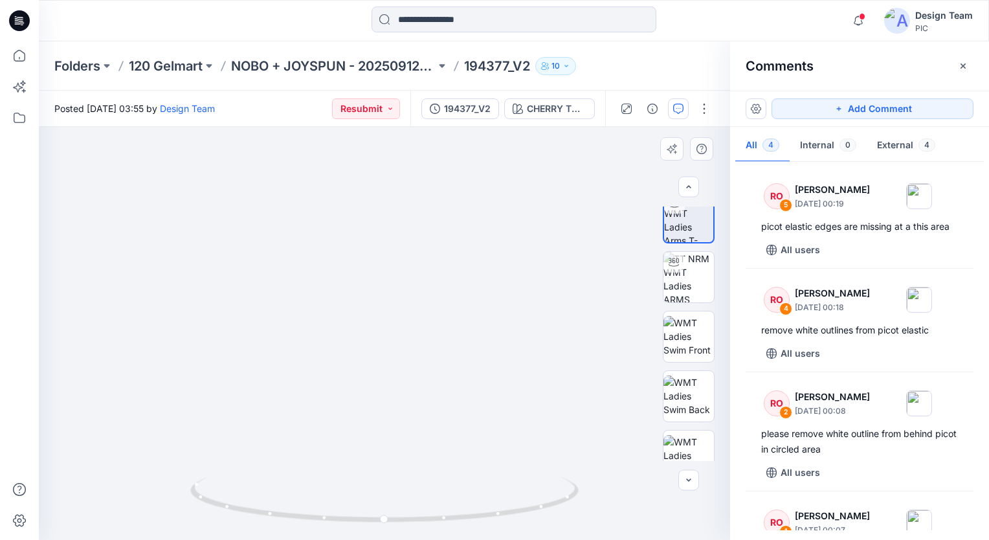
click at [390, 370] on img at bounding box center [330, 27] width 1262 height 1027
drag, startPoint x: 529, startPoint y: 511, endPoint x: 456, endPoint y: 520, distance: 74.3
click at [456, 520] on icon at bounding box center [386, 501] width 392 height 49
drag, startPoint x: 474, startPoint y: 515, endPoint x: 536, endPoint y: 506, distance: 62.1
click at [536, 506] on icon at bounding box center [386, 501] width 392 height 49
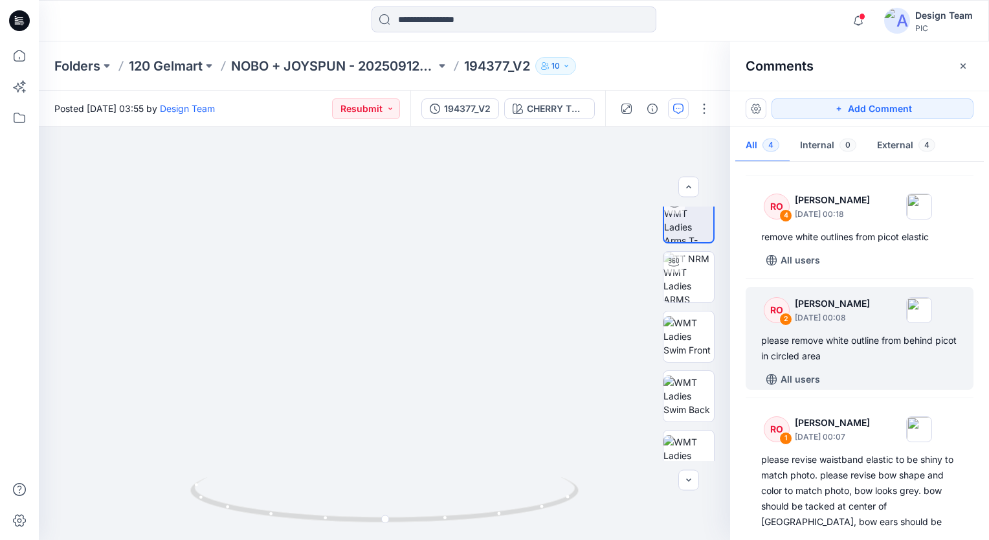
scroll to position [140, 0]
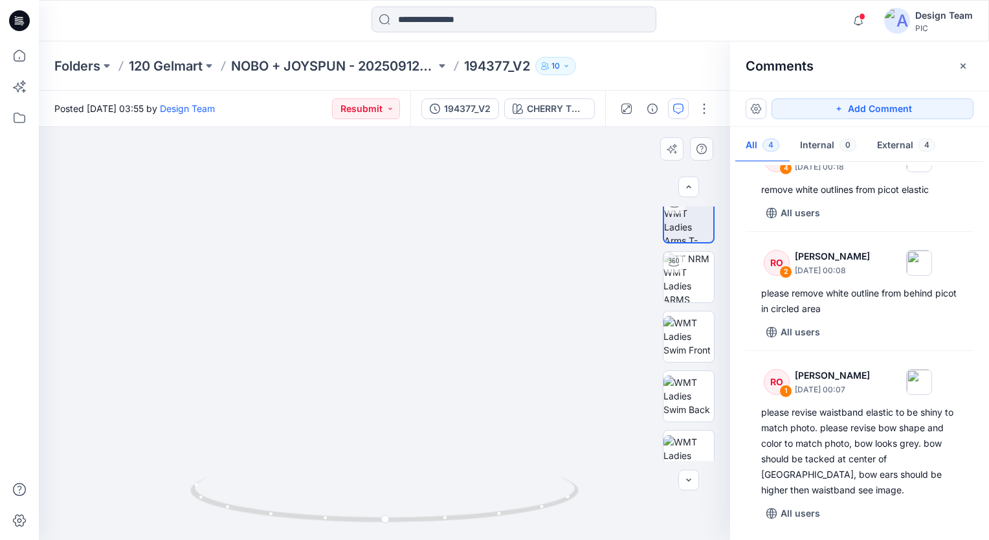
drag, startPoint x: 486, startPoint y: 372, endPoint x: 469, endPoint y: 377, distance: 18.2
click at [469, 377] on img at bounding box center [366, 204] width 777 height 671
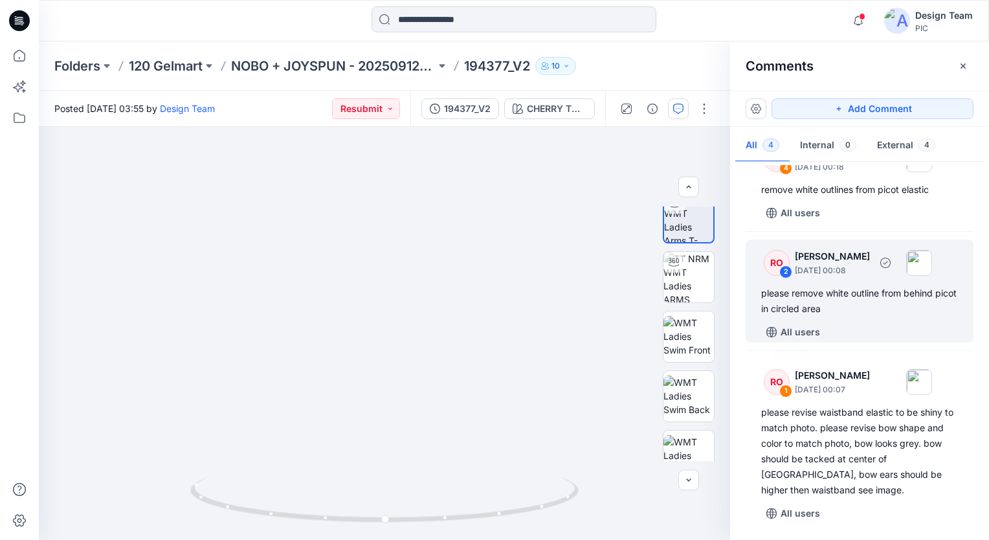
click at [830, 308] on div "please remove white outline from behind picot in circled area" at bounding box center [859, 300] width 197 height 31
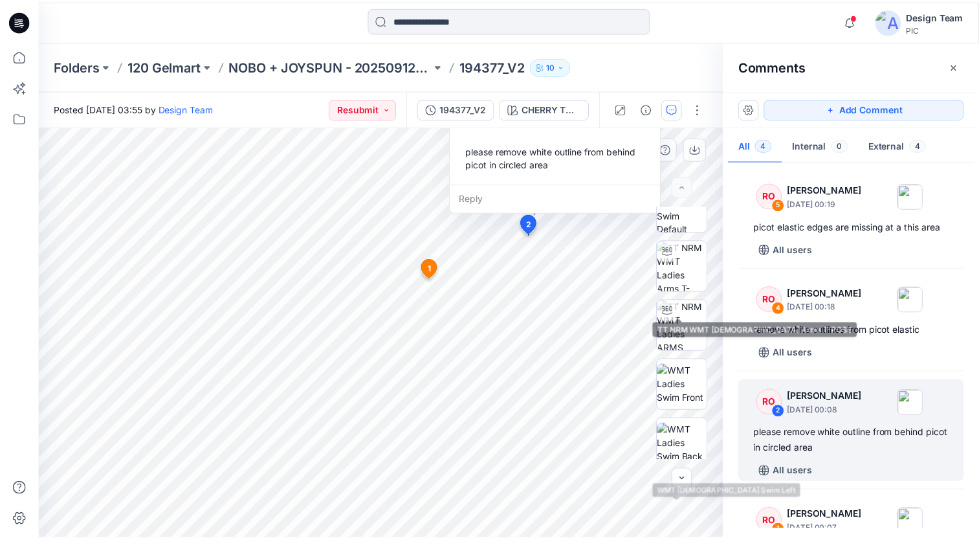
scroll to position [0, 0]
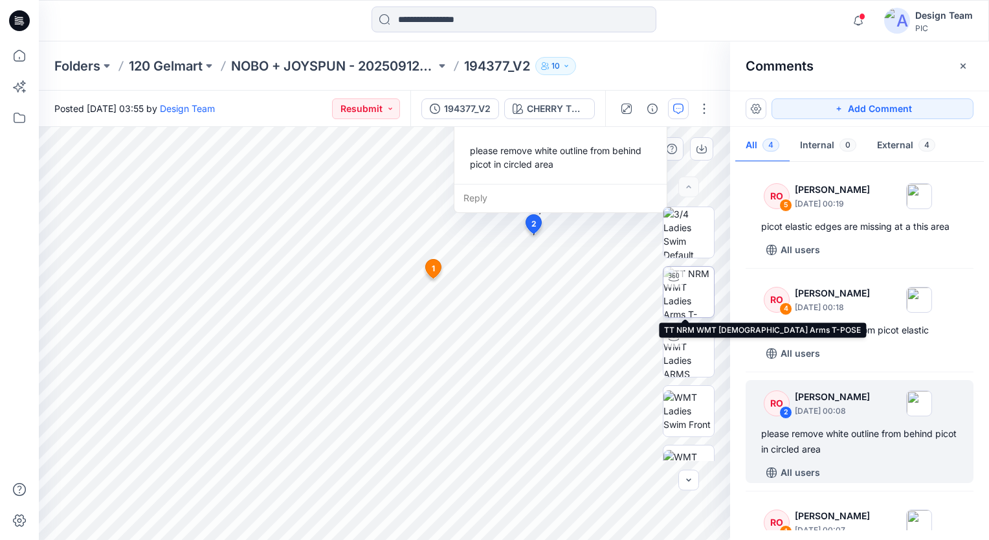
click at [680, 291] on img at bounding box center [688, 292] width 50 height 50
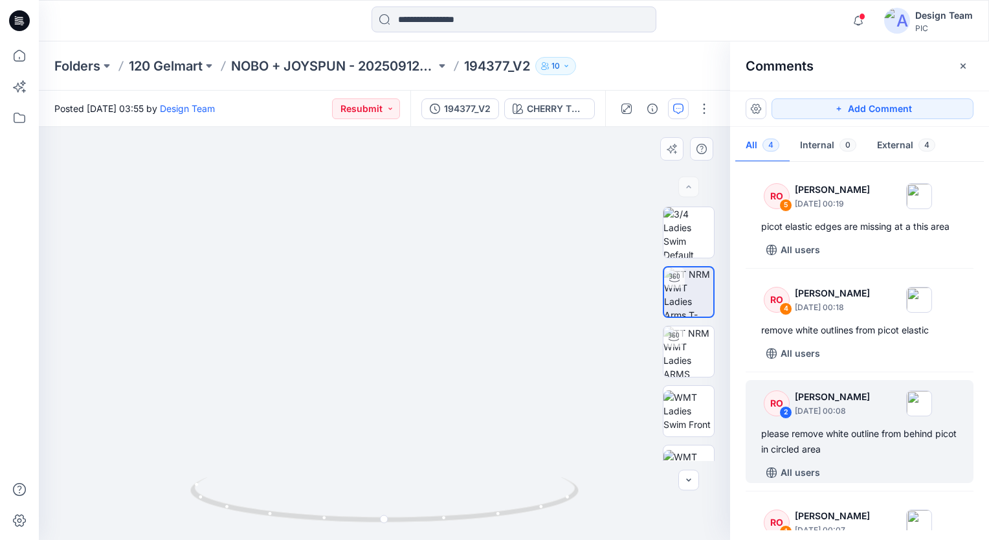
drag, startPoint x: 406, startPoint y: 447, endPoint x: 412, endPoint y: 295, distance: 152.9
click at [412, 295] on img at bounding box center [384, 221] width 638 height 638
click at [365, 63] on p "NOBO + JOYSPUN - 20250912_120_GC" at bounding box center [333, 66] width 205 height 18
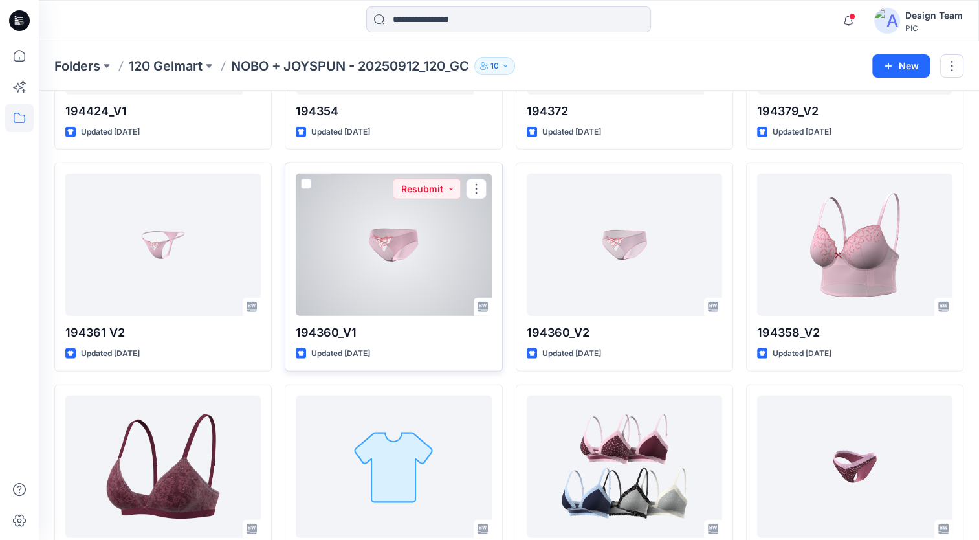
scroll to position [3364, 0]
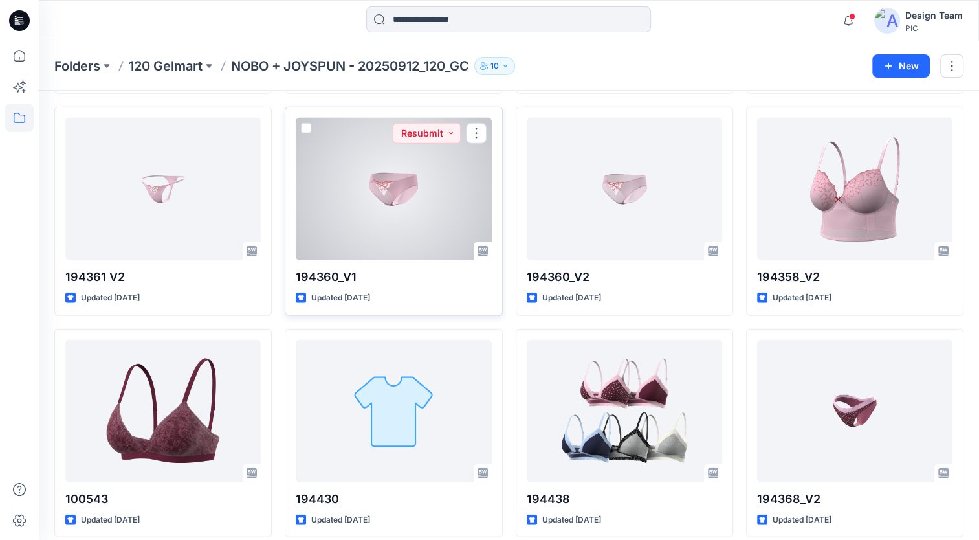
click at [375, 222] on div at bounding box center [393, 189] width 195 height 142
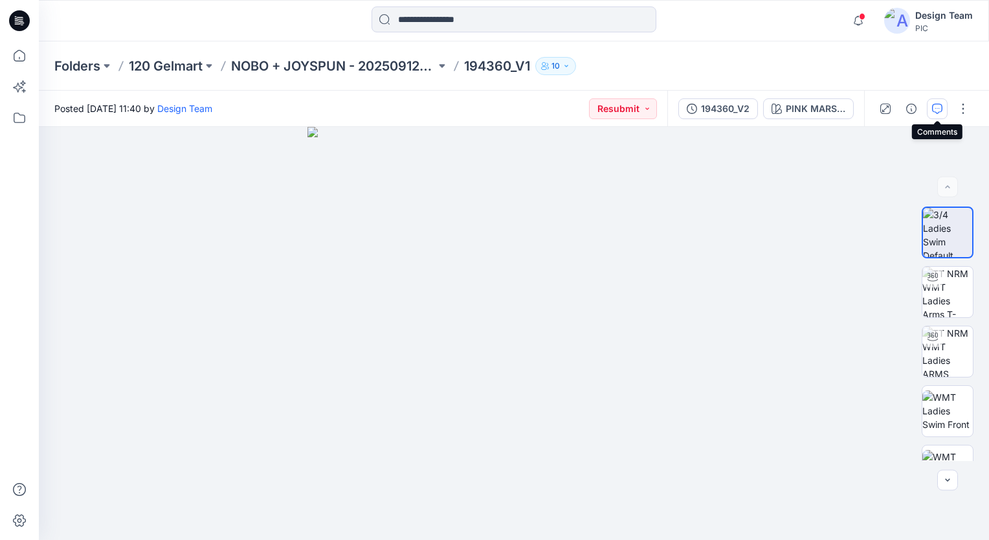
click at [935, 105] on icon "button" at bounding box center [937, 109] width 10 height 10
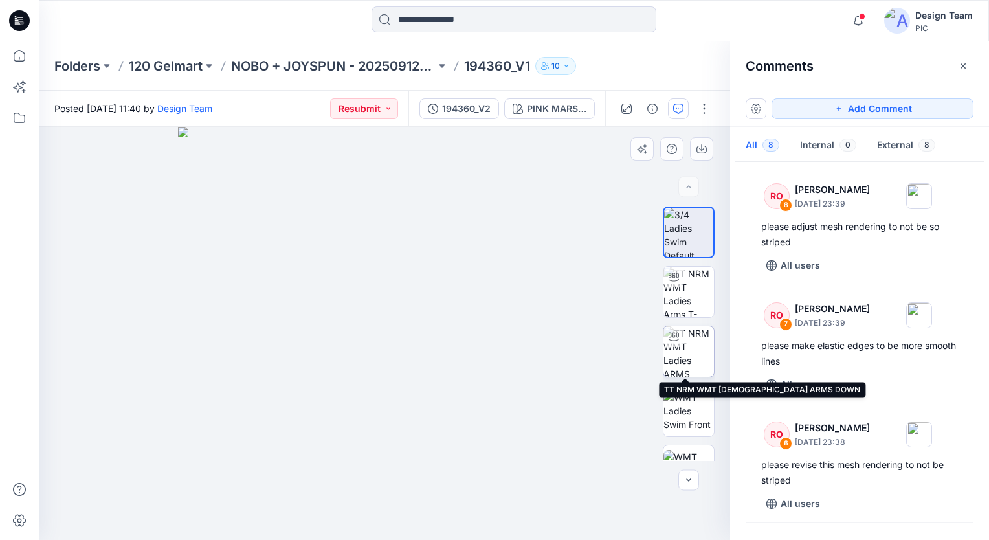
click at [678, 346] on img at bounding box center [688, 351] width 50 height 50
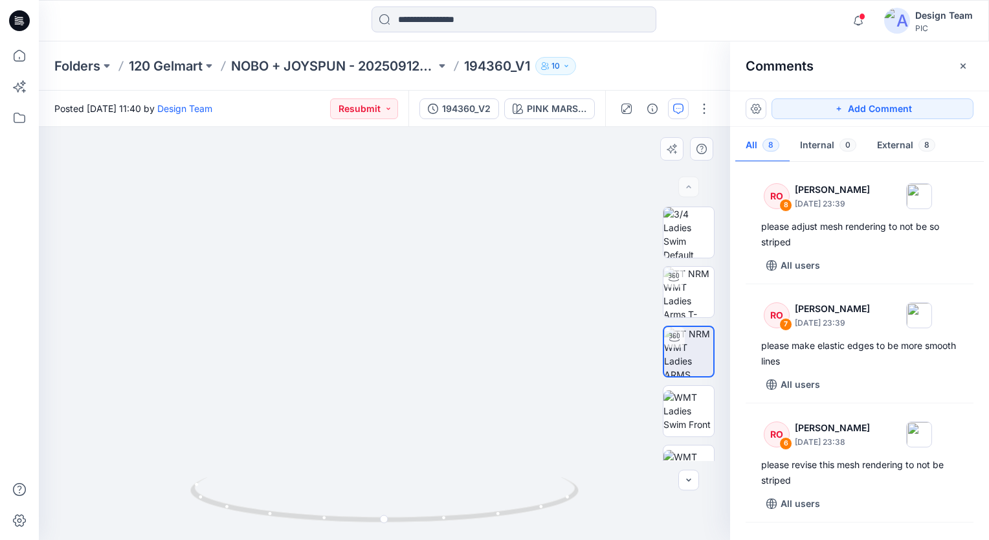
drag, startPoint x: 403, startPoint y: 431, endPoint x: 410, endPoint y: 268, distance: 163.2
click at [410, 268] on img at bounding box center [390, 82] width 1106 height 915
drag, startPoint x: 353, startPoint y: 221, endPoint x: 353, endPoint y: 252, distance: 31.1
click at [353, 252] on img at bounding box center [392, 56] width 1245 height 966
click at [678, 423] on img at bounding box center [688, 410] width 50 height 41
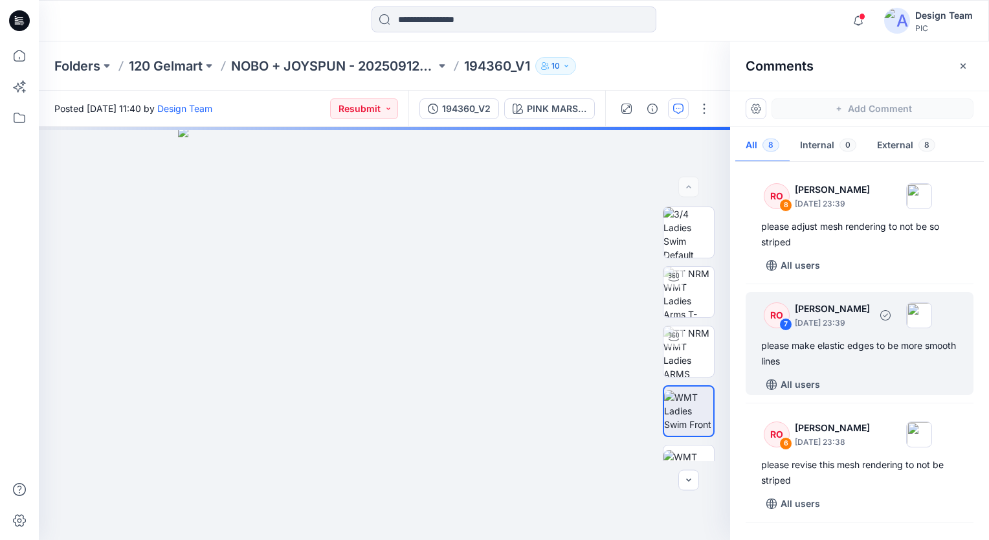
scroll to position [129, 0]
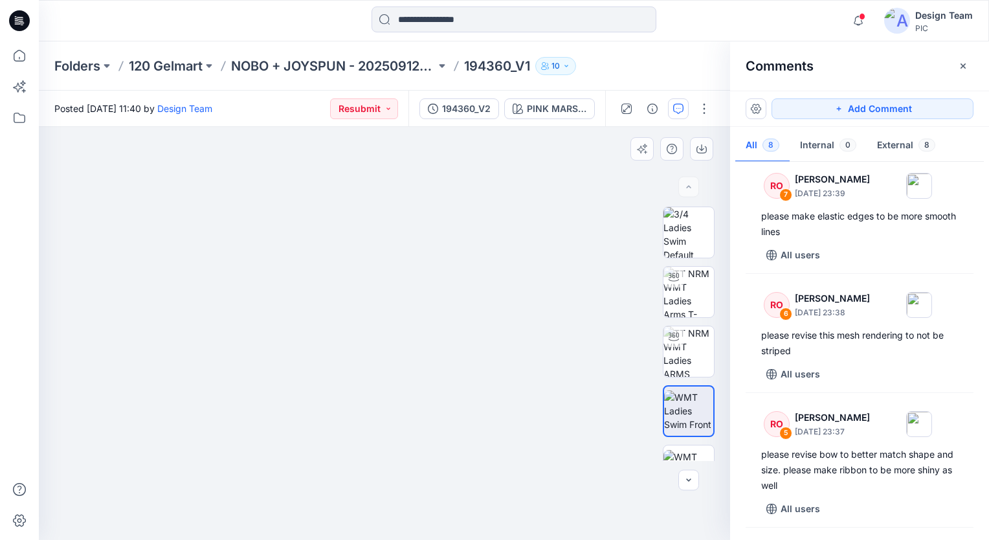
drag, startPoint x: 394, startPoint y: 419, endPoint x: 416, endPoint y: 268, distance: 153.1
click at [416, 263] on img at bounding box center [384, 298] width 483 height 483
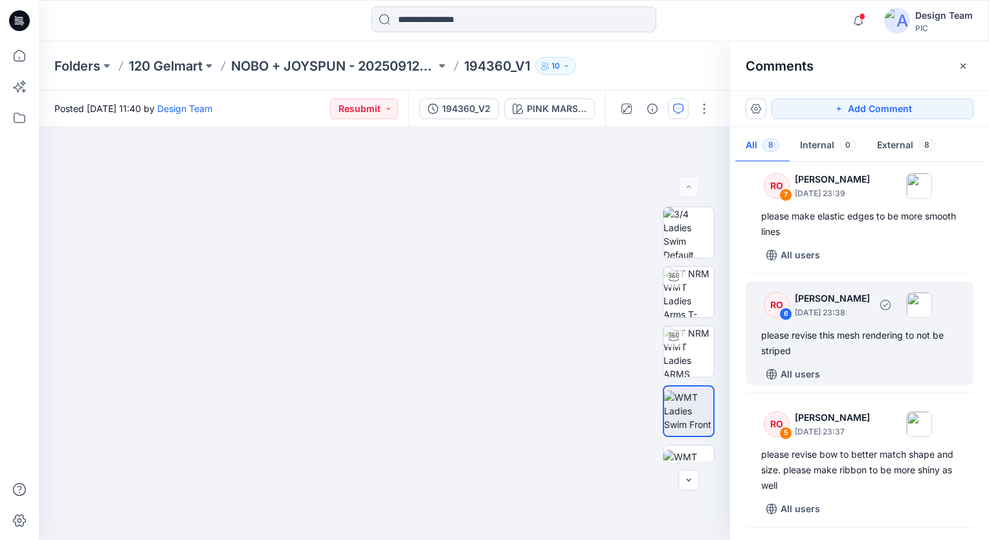
click at [832, 357] on div "please revise this mesh rendering to not be striped" at bounding box center [859, 343] width 197 height 31
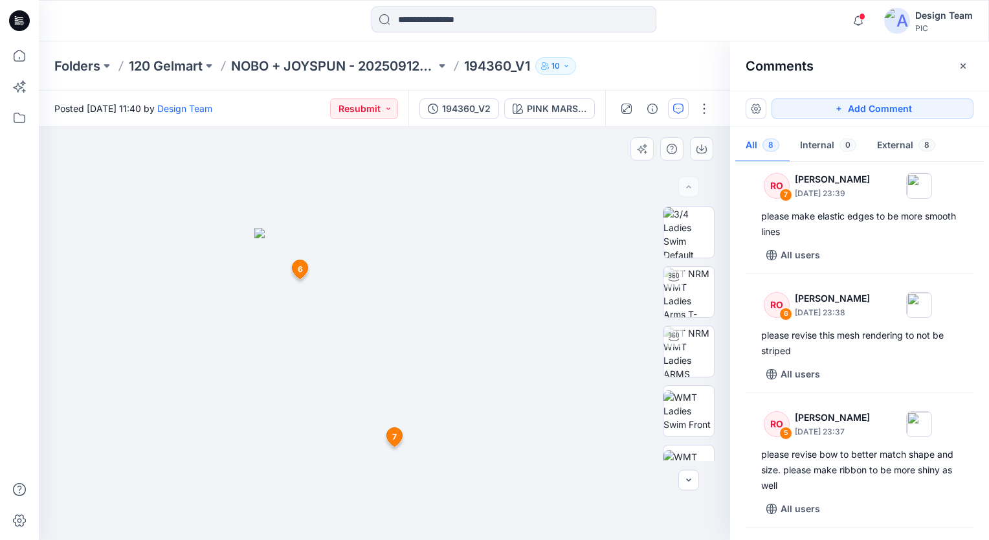
drag, startPoint x: 330, startPoint y: 321, endPoint x: 361, endPoint y: 280, distance: 51.8
click at [361, 280] on img at bounding box center [384, 384] width 260 height 312
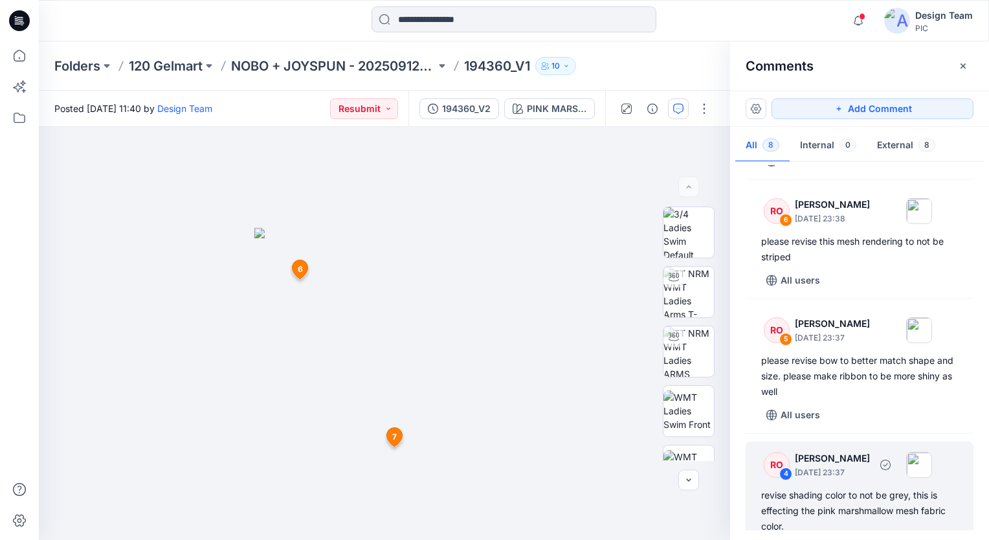
scroll to position [259, 0]
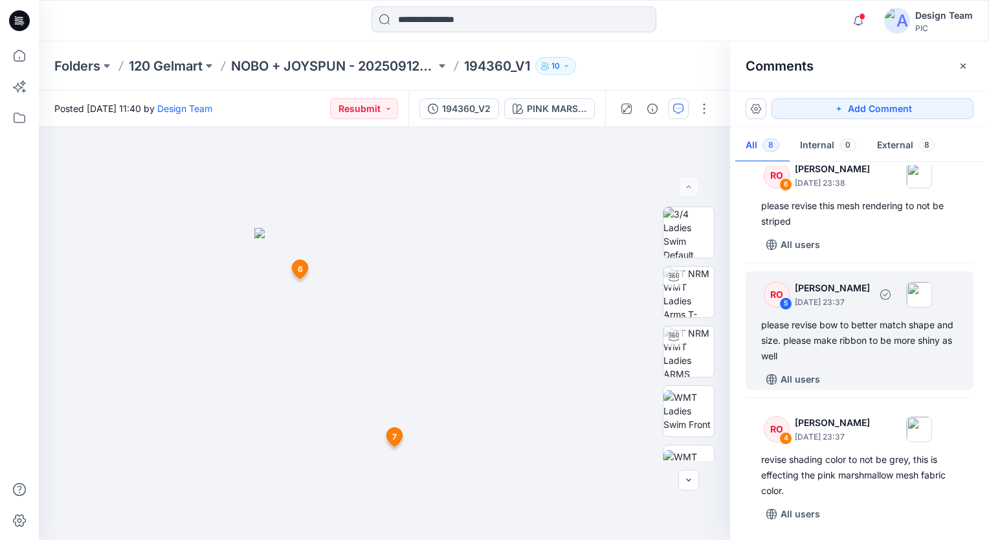
click at [825, 350] on div "please revise bow to better match shape and size. please make ribbon to be more…" at bounding box center [859, 340] width 197 height 47
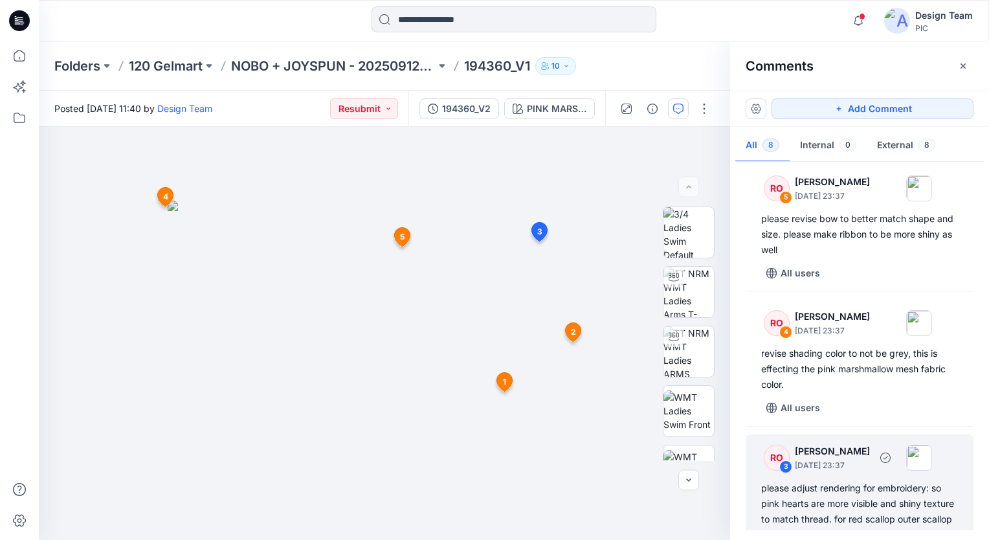
scroll to position [453, 0]
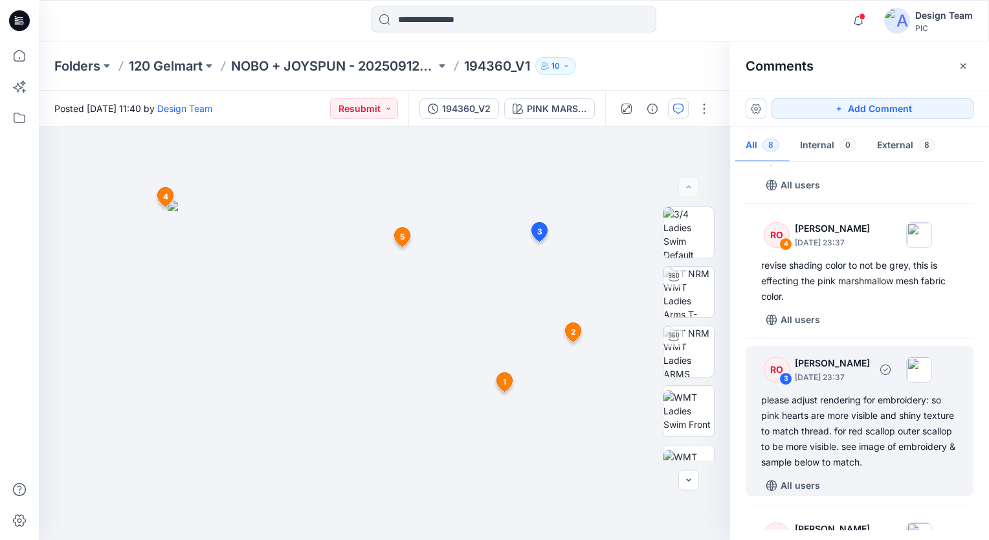
click at [830, 397] on div "please adjust rendering for embroidery: so pink hearts are more visible and shi…" at bounding box center [859, 431] width 197 height 78
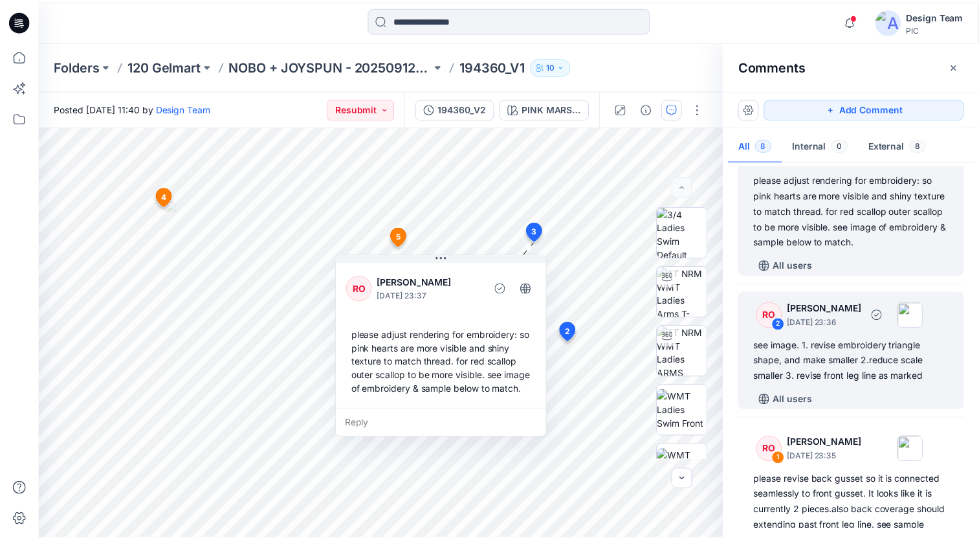
scroll to position [725, 0]
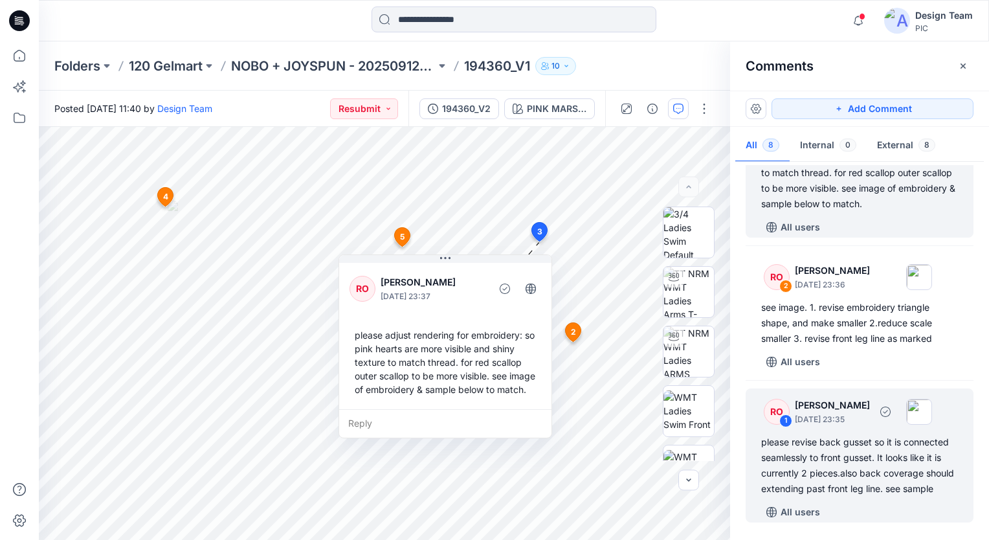
click at [843, 434] on div "please revise back gusset so it is connected seamlessly to front gusset. It loo…" at bounding box center [859, 465] width 197 height 62
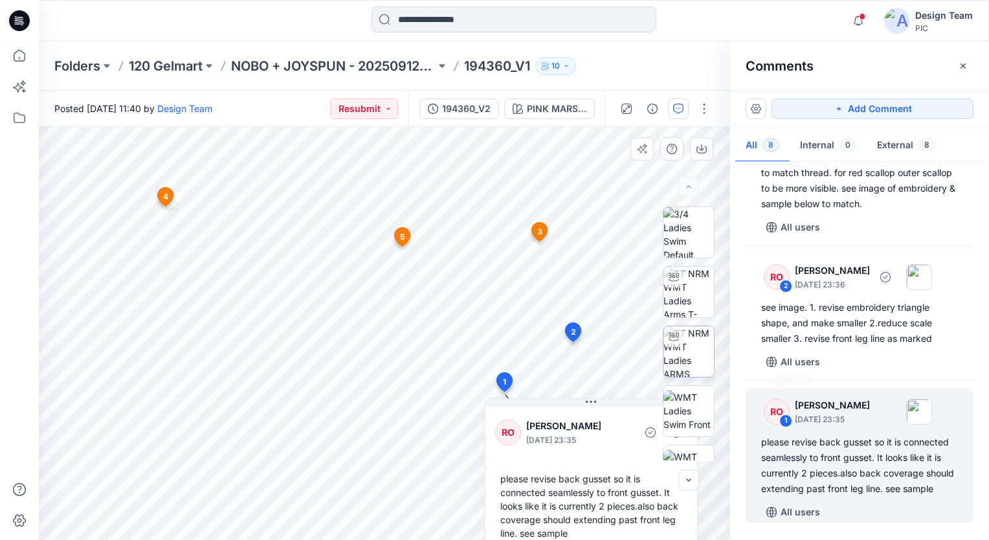
scroll to position [466, 0]
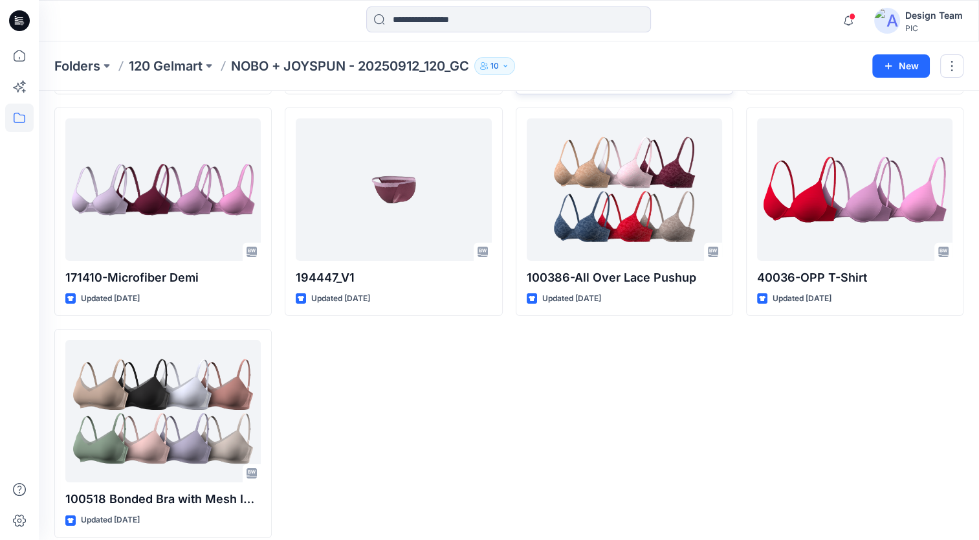
scroll to position [4036, 0]
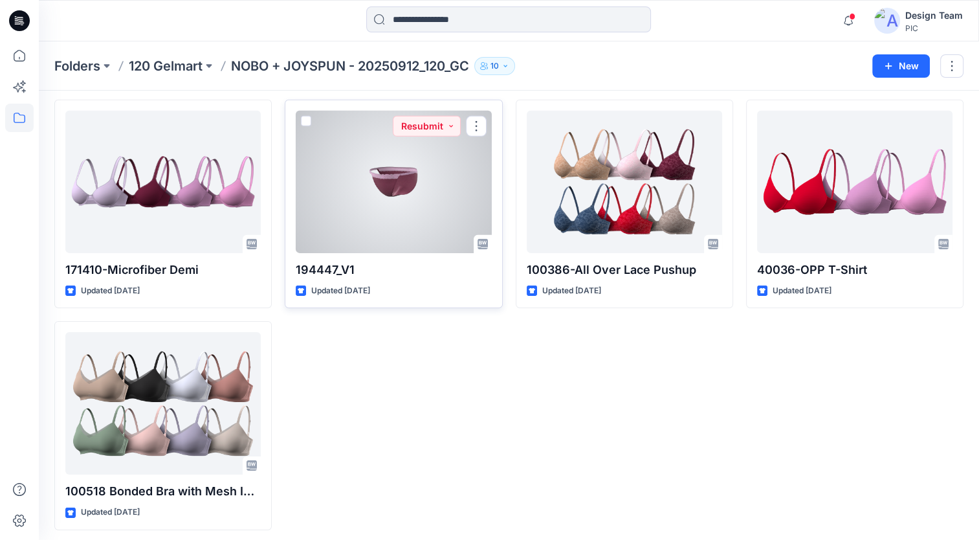
click at [333, 211] on div at bounding box center [393, 182] width 195 height 142
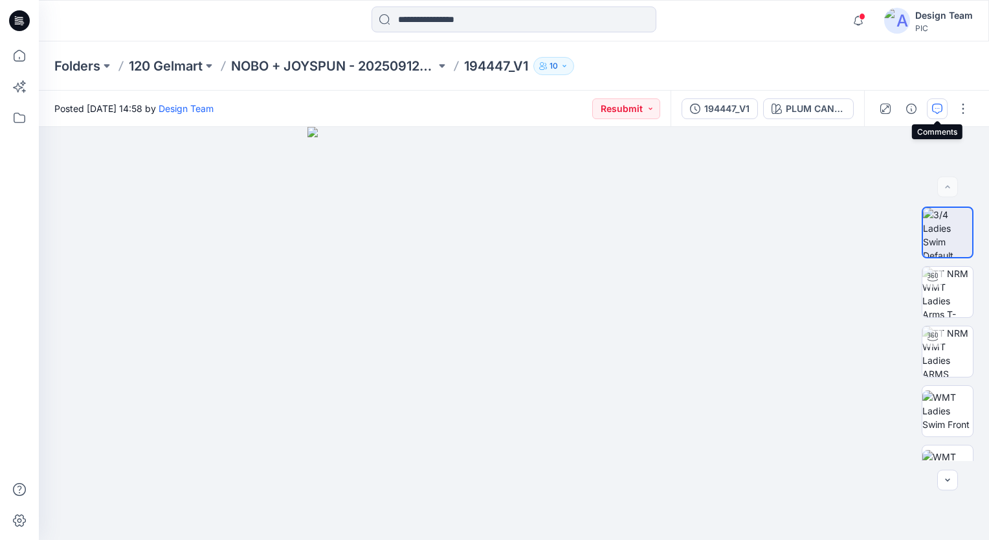
click at [935, 107] on icon "button" at bounding box center [937, 109] width 10 height 10
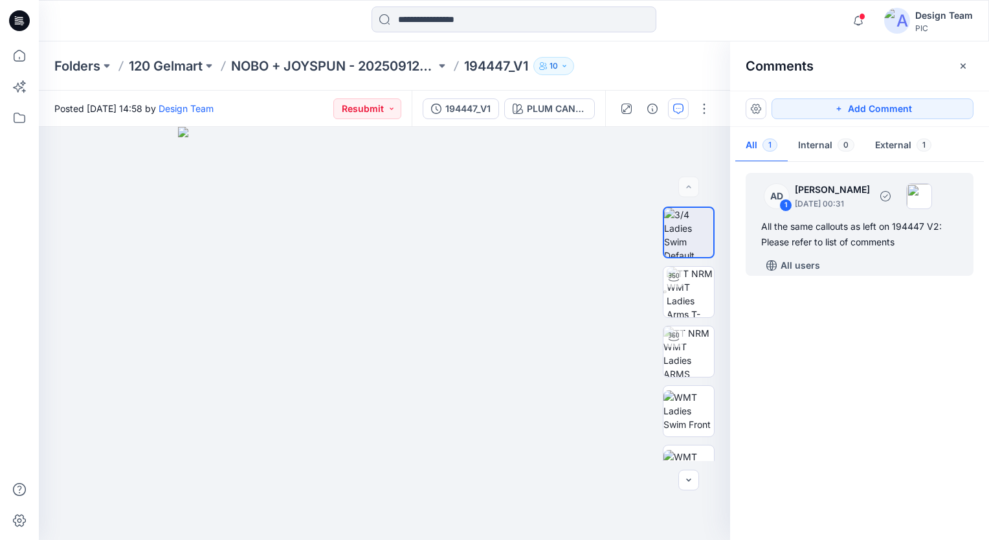
click at [771, 232] on div "All the same callouts as left on 194447 V2: Please refer to list of comments" at bounding box center [859, 234] width 197 height 31
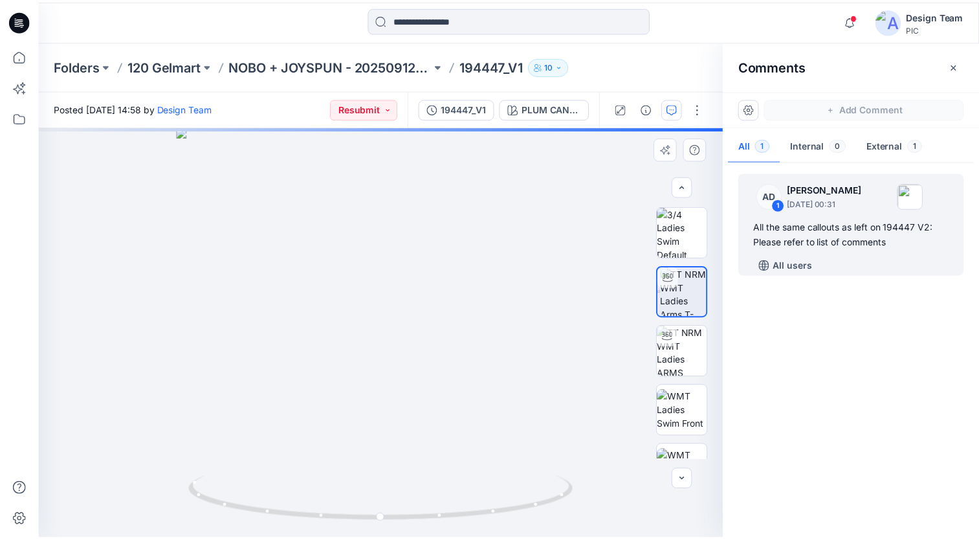
scroll to position [194, 0]
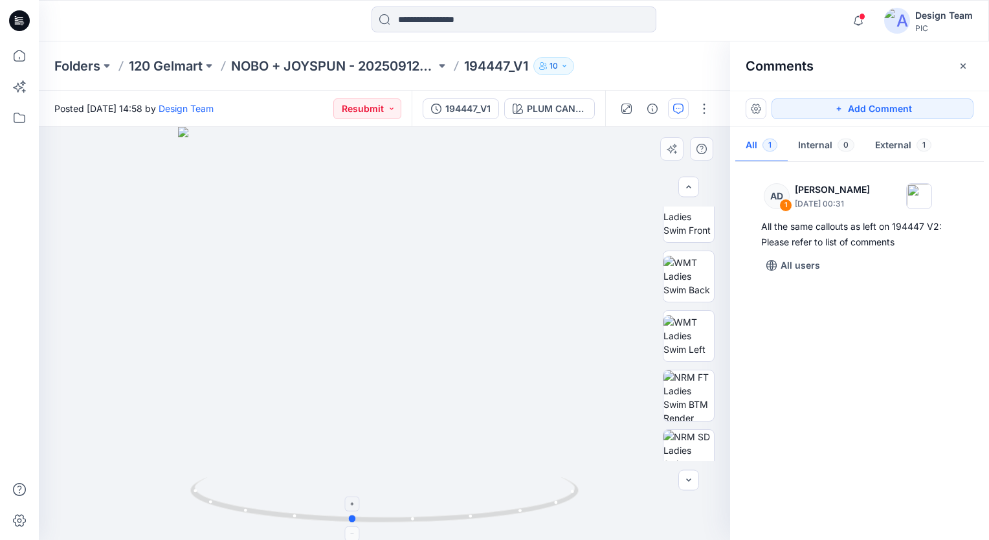
drag, startPoint x: 426, startPoint y: 523, endPoint x: 371, endPoint y: 511, distance: 56.2
click at [371, 511] on icon at bounding box center [386, 501] width 392 height 49
drag, startPoint x: 424, startPoint y: 434, endPoint x: 522, endPoint y: 342, distance: 135.1
click at [522, 343] on img at bounding box center [453, 193] width 829 height 695
drag, startPoint x: 306, startPoint y: 522, endPoint x: 351, endPoint y: 522, distance: 44.7
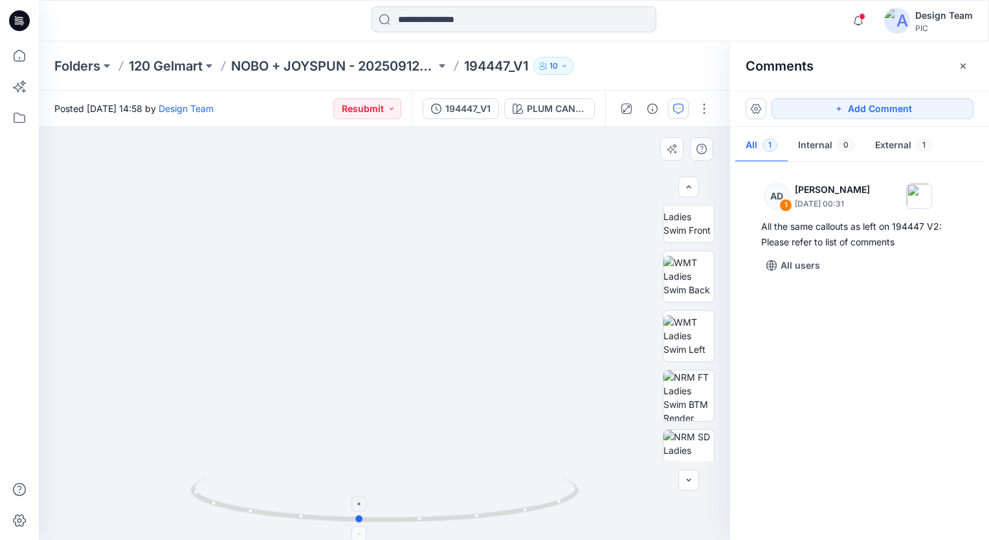
click at [351, 522] on icon at bounding box center [386, 501] width 392 height 49
drag, startPoint x: 365, startPoint y: 369, endPoint x: 211, endPoint y: 359, distance: 154.4
click at [211, 359] on img at bounding box center [390, 102] width 1037 height 875
